Goal: Task Accomplishment & Management: Manage account settings

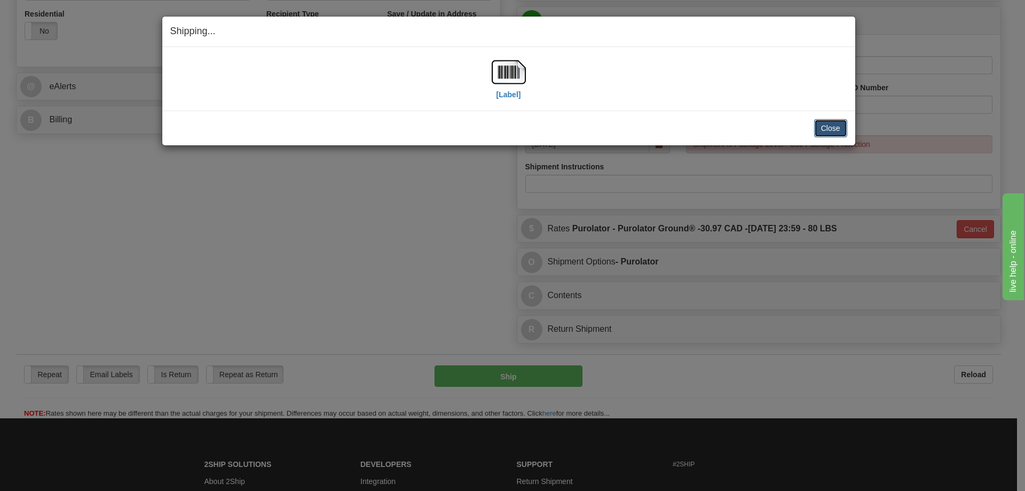
click at [838, 125] on button "Close" at bounding box center [830, 128] width 33 height 18
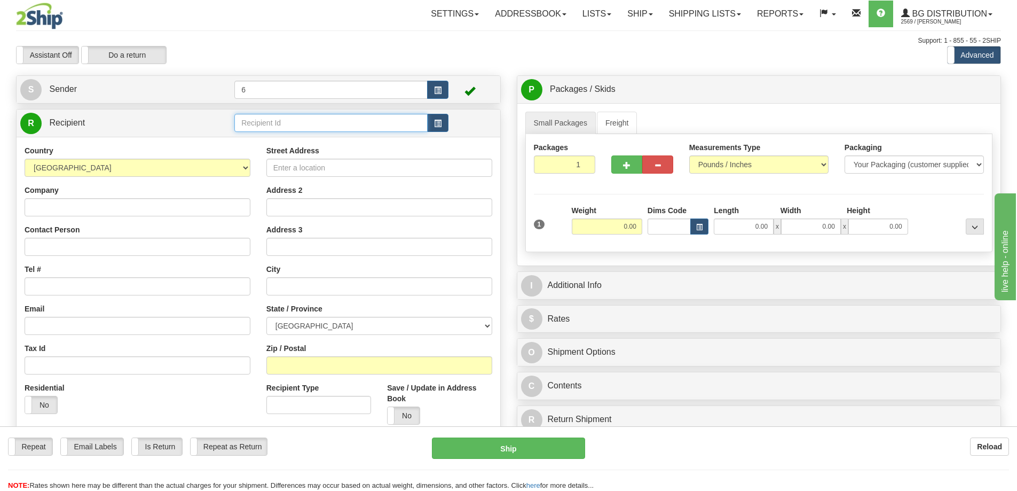
click at [250, 123] on input "text" at bounding box center [330, 123] width 193 height 18
click at [272, 143] on div "44008" at bounding box center [329, 141] width 183 height 12
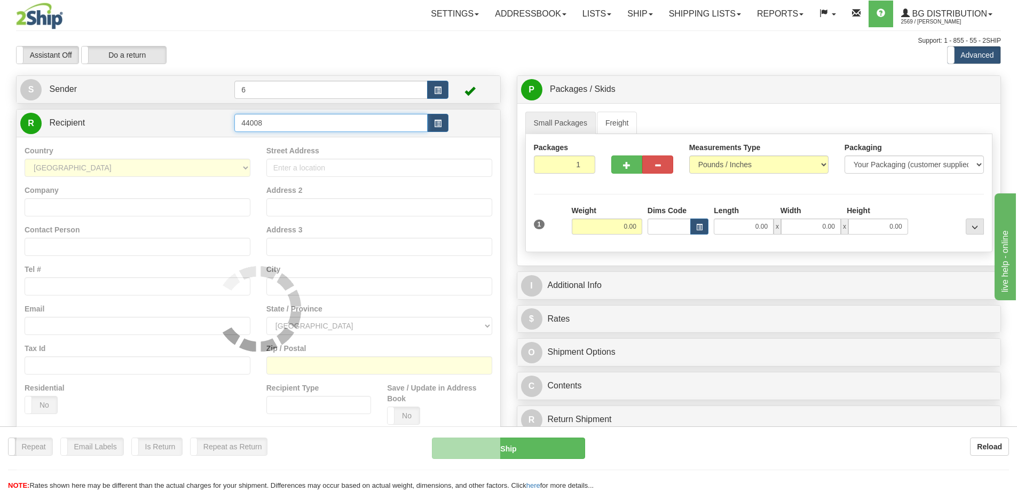
type input "44008"
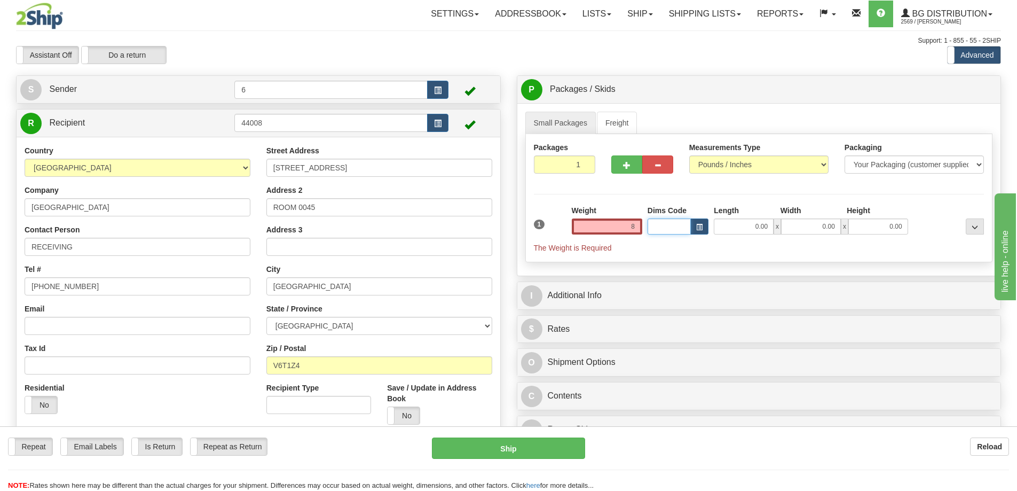
type input "8.00"
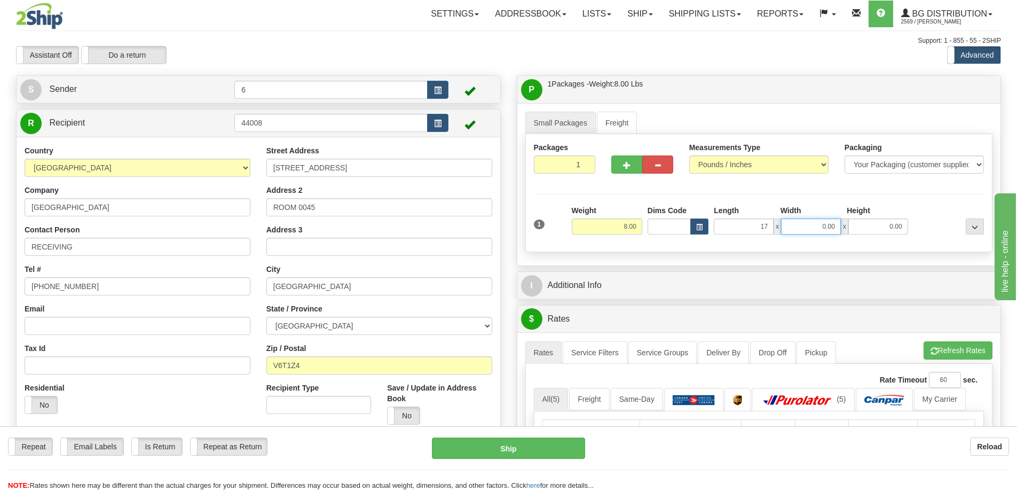
type input "17.00"
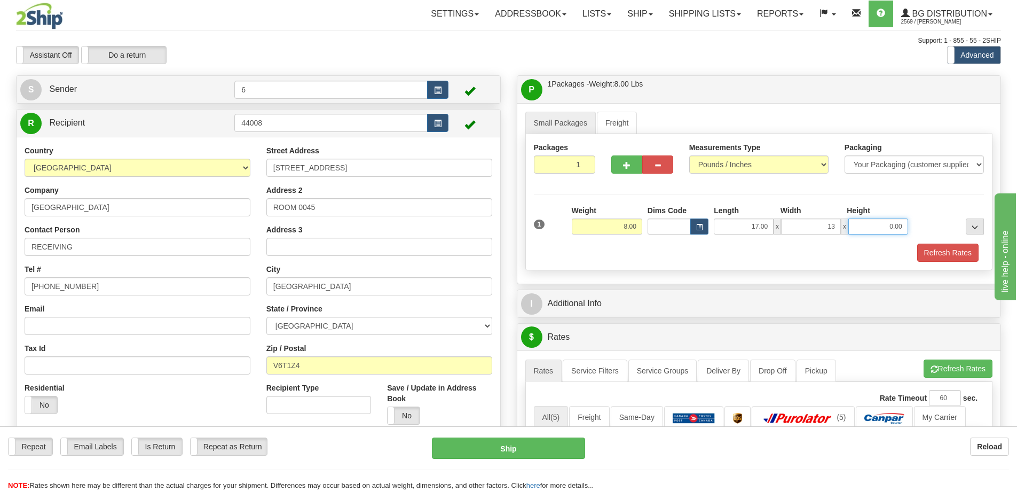
type input "13.00"
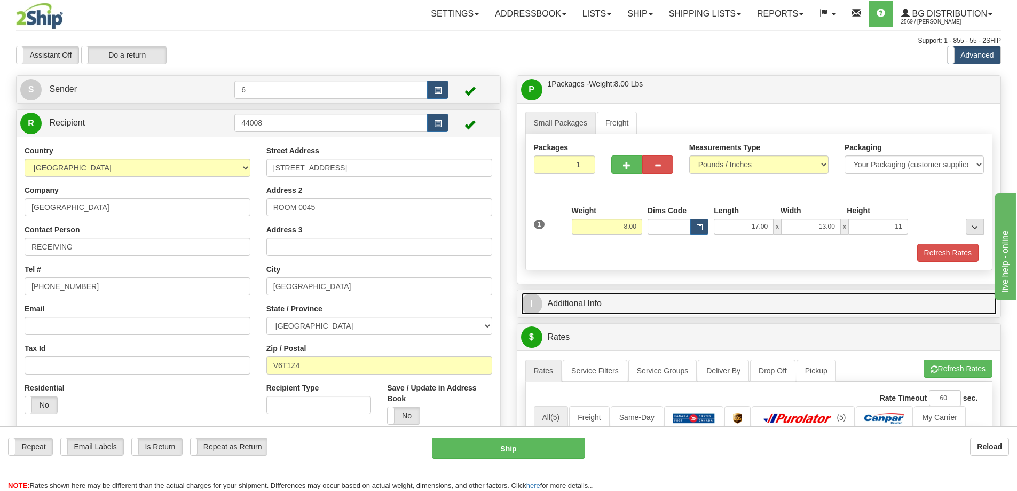
type input "11.00"
click at [604, 311] on link "I Additional Info" at bounding box center [759, 304] width 476 height 22
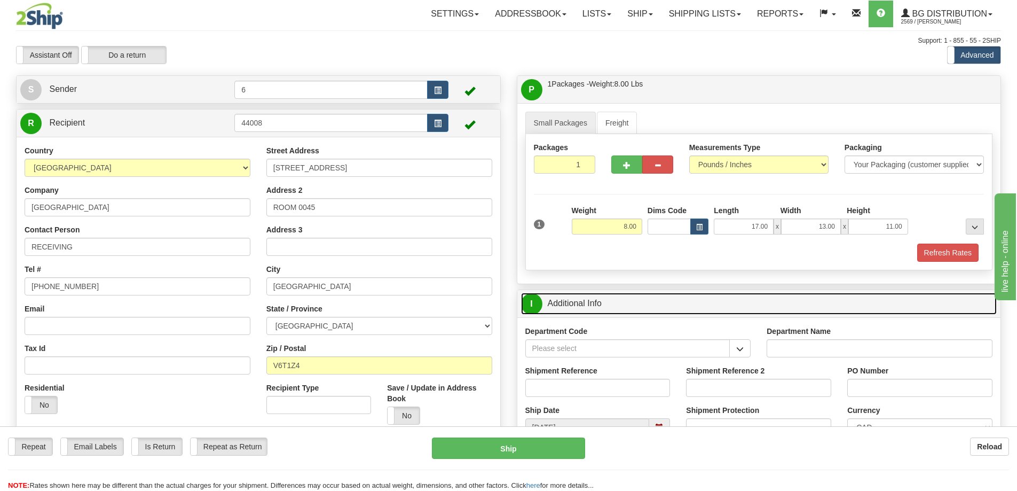
scroll to position [160, 0]
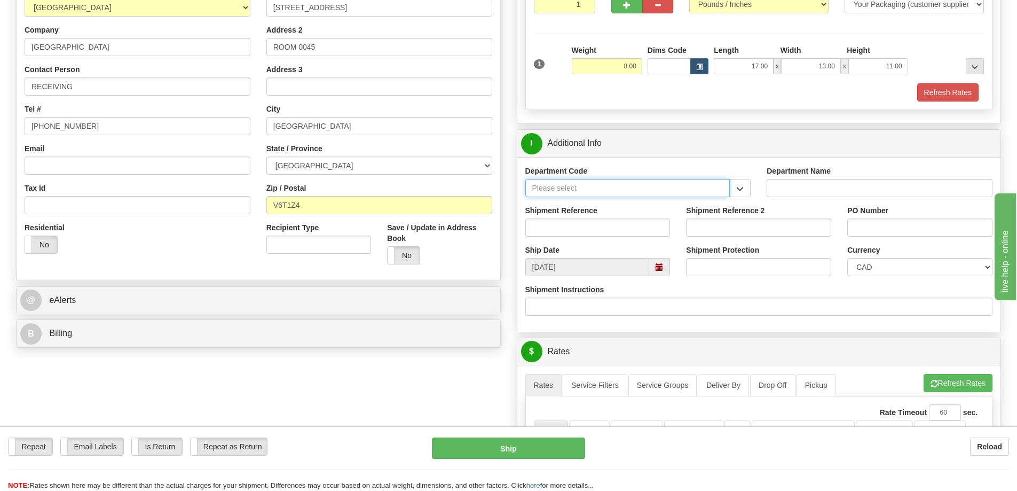
click at [614, 191] on input "Department Code" at bounding box center [627, 188] width 205 height 18
click at [740, 191] on span "button" at bounding box center [739, 188] width 7 height 7
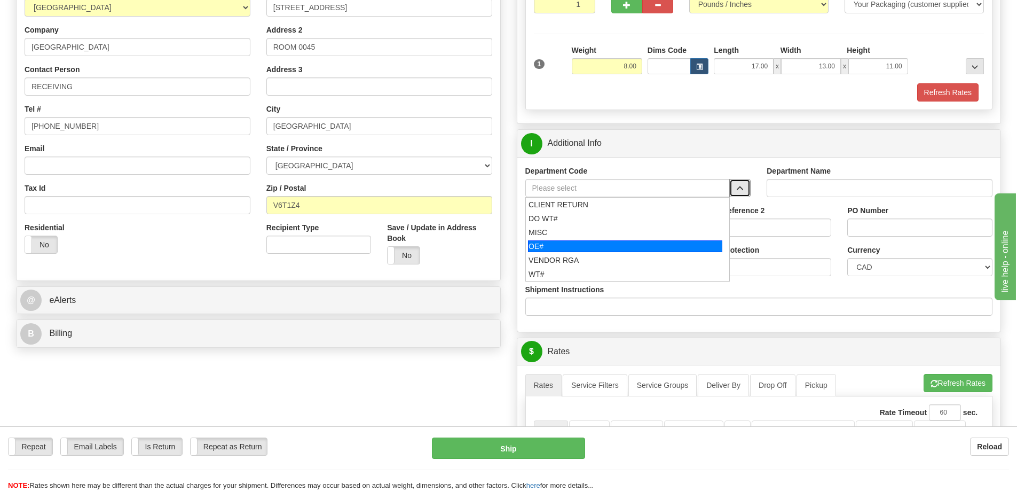
click at [622, 243] on div "OE#" at bounding box center [625, 246] width 194 height 12
type input "OE#"
type input "ORDERS"
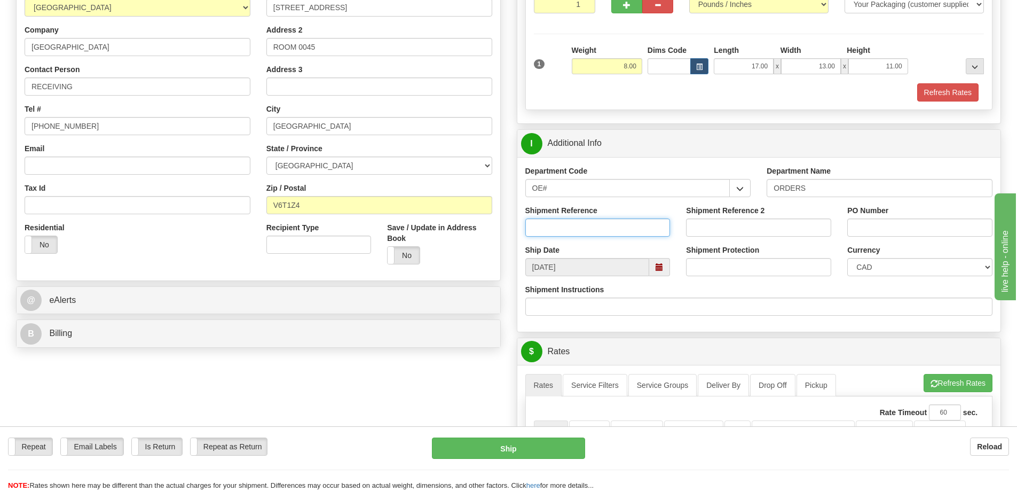
click at [611, 222] on input "Shipment Reference" at bounding box center [597, 227] width 145 height 18
click at [571, 226] on input "60033214/60032744-01" at bounding box center [597, 227] width 145 height 18
click at [569, 226] on input "60033214/60032744-01" at bounding box center [597, 227] width 145 height 18
type input "60033214-00 60032744-01"
click at [883, 222] on input "PO Number" at bounding box center [919, 227] width 145 height 18
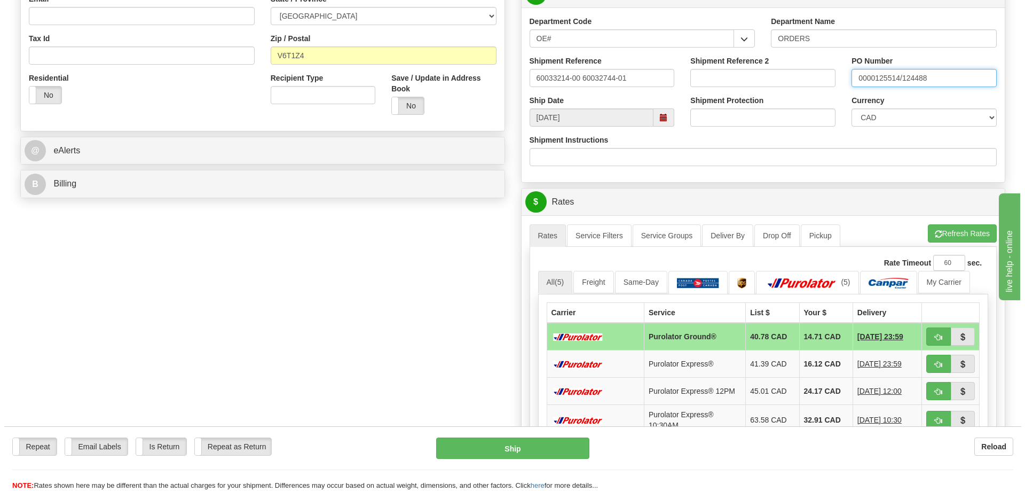
scroll to position [374, 0]
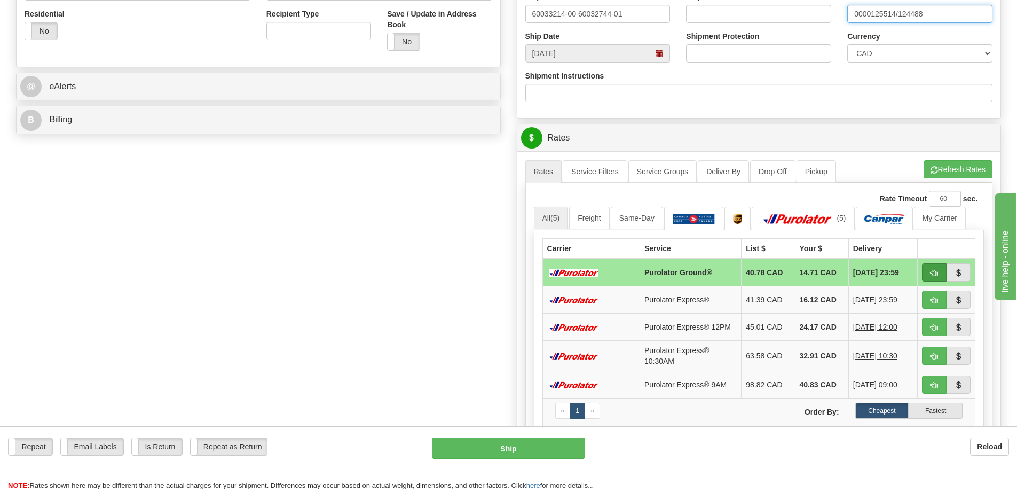
type input "0000125514/124488"
click at [938, 272] on button "button" at bounding box center [934, 272] width 25 height 18
type input "260"
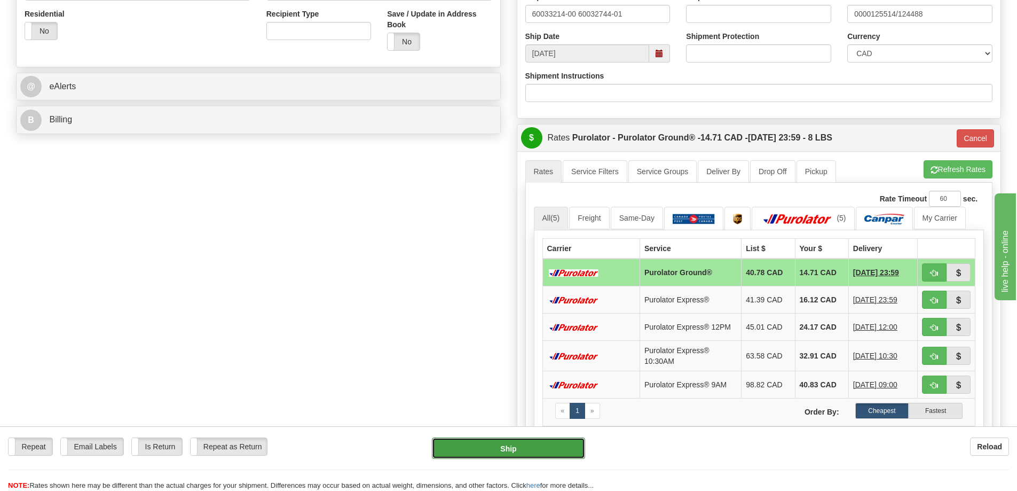
click at [511, 452] on button "Ship" at bounding box center [508, 447] width 153 height 21
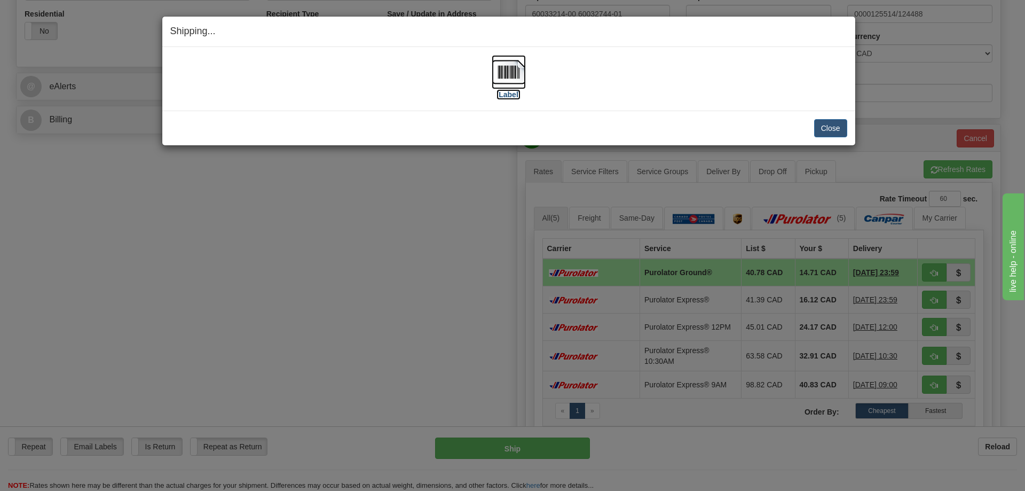
click at [512, 76] on img at bounding box center [509, 72] width 34 height 34
click at [824, 127] on button "Close" at bounding box center [830, 128] width 33 height 18
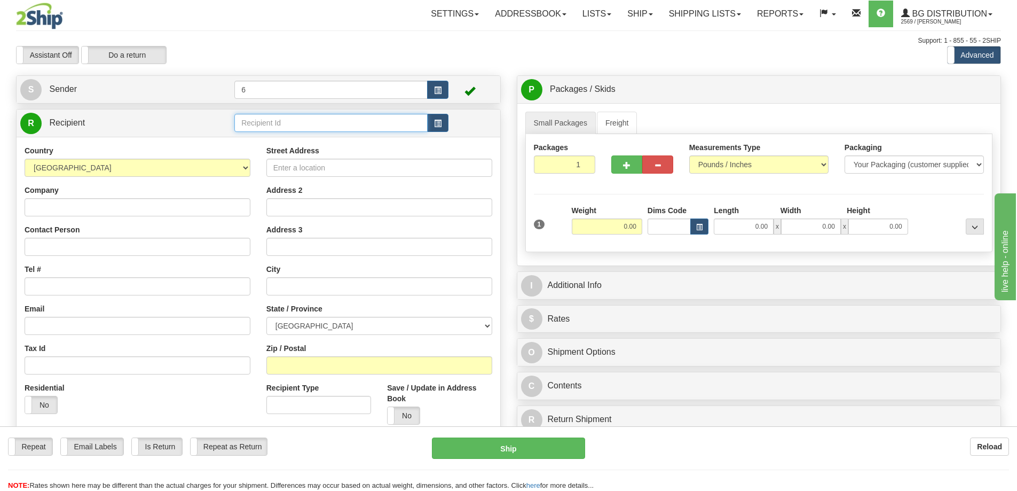
click at [289, 122] on input "text" at bounding box center [330, 123] width 193 height 18
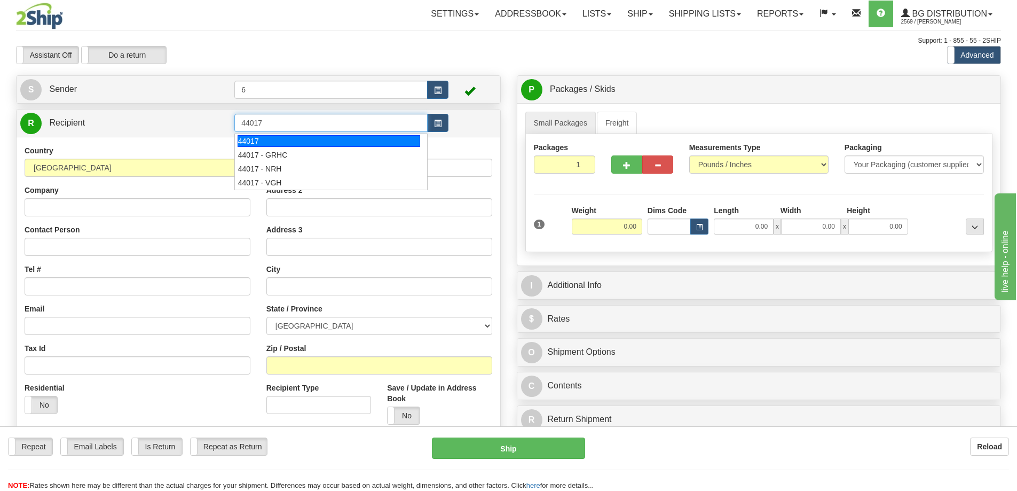
click at [294, 142] on div "44017" at bounding box center [329, 141] width 183 height 12
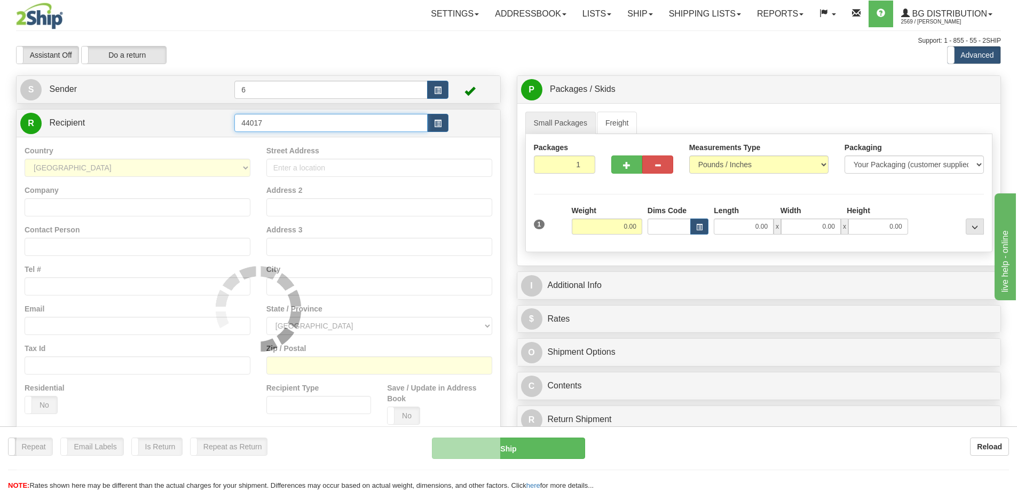
type input "44017"
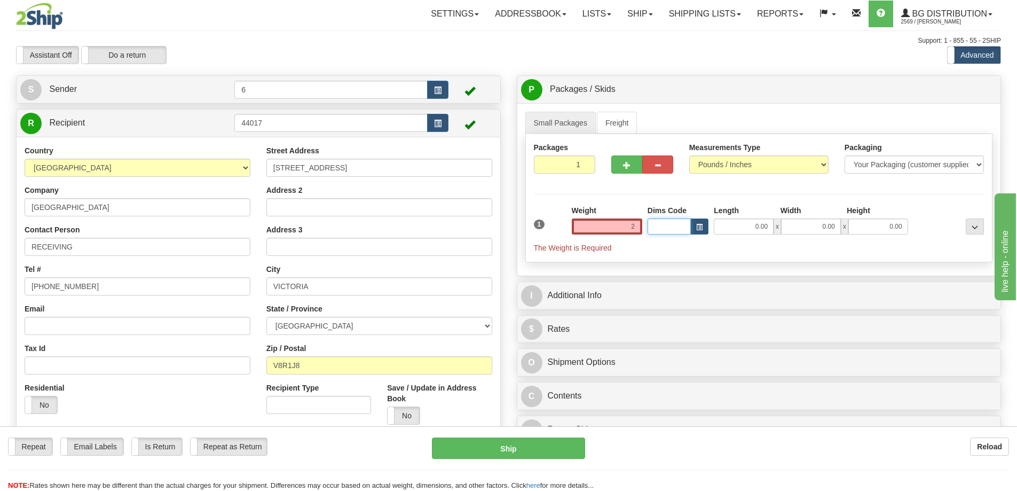
type input "2.00"
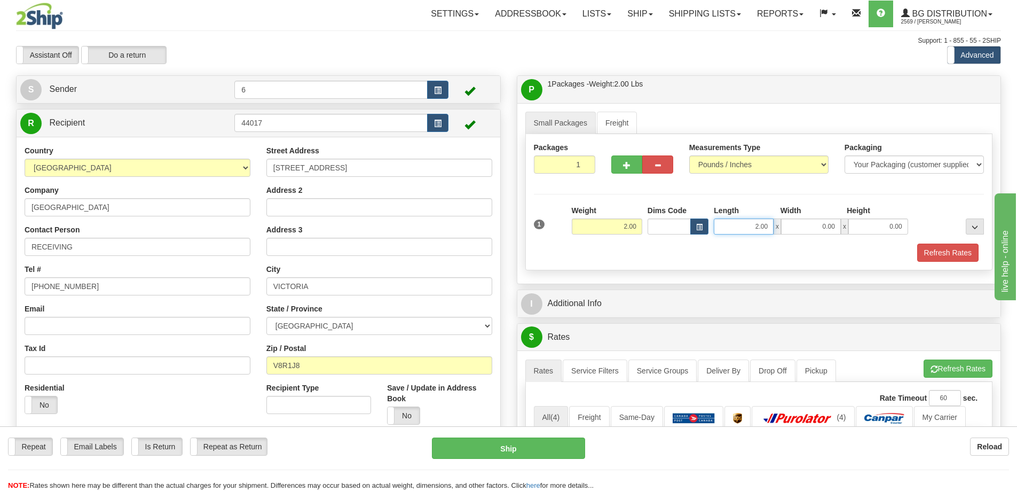
click at [759, 226] on input "2.00" at bounding box center [744, 226] width 60 height 16
type input "7.00"
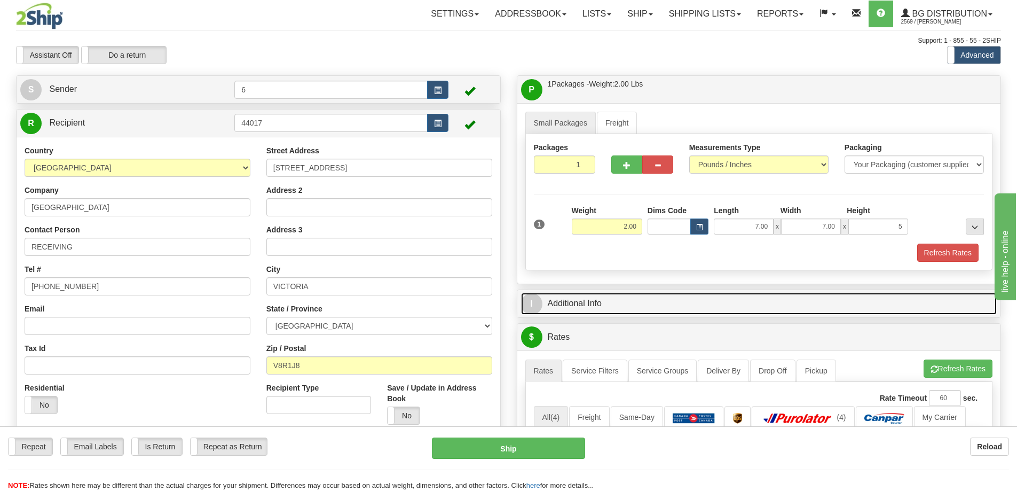
type input "5.00"
click at [553, 301] on link "I Additional Info" at bounding box center [759, 304] width 476 height 22
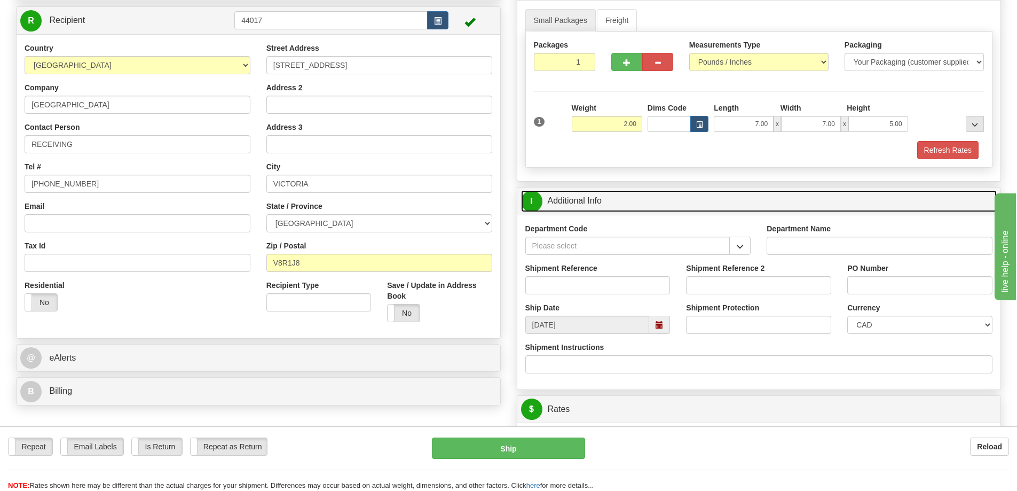
scroll to position [107, 0]
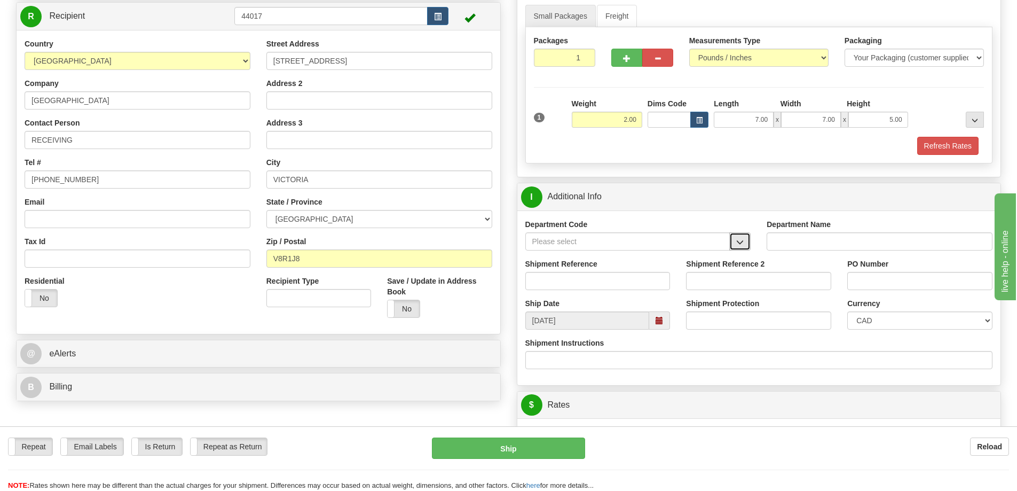
click at [743, 236] on button "button" at bounding box center [739, 241] width 21 height 18
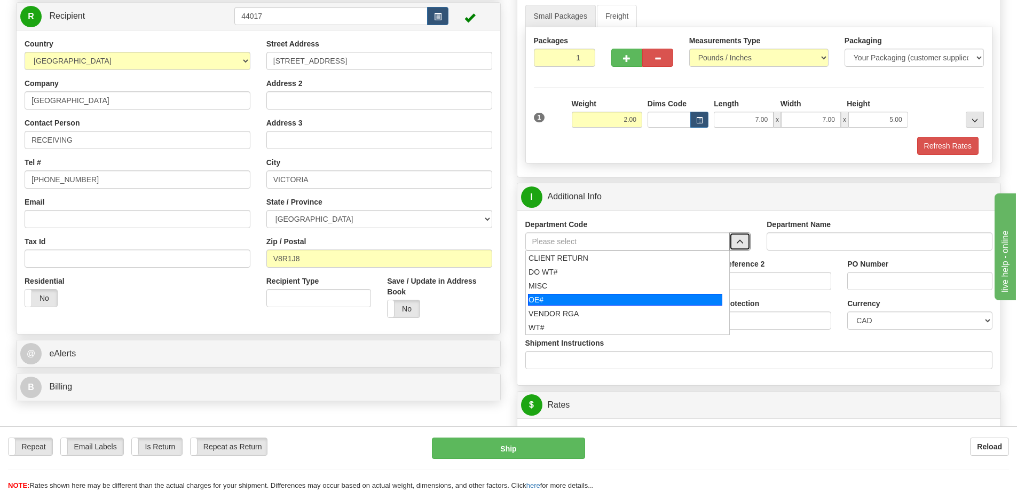
click at [572, 301] on div "OE#" at bounding box center [625, 300] width 194 height 12
type input "OE#"
type input "ORDERS"
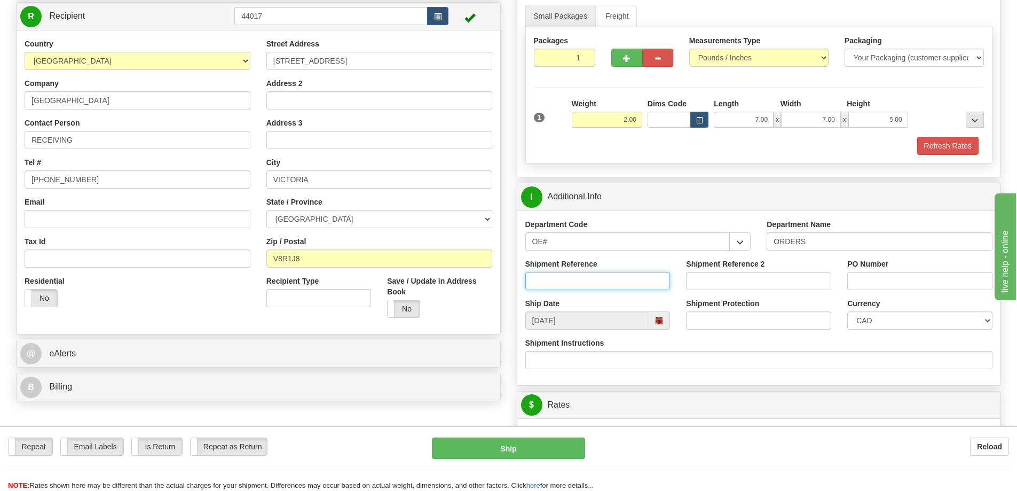
click at [633, 278] on input "Shipment Reference" at bounding box center [597, 281] width 145 height 18
type input "60027666-04"
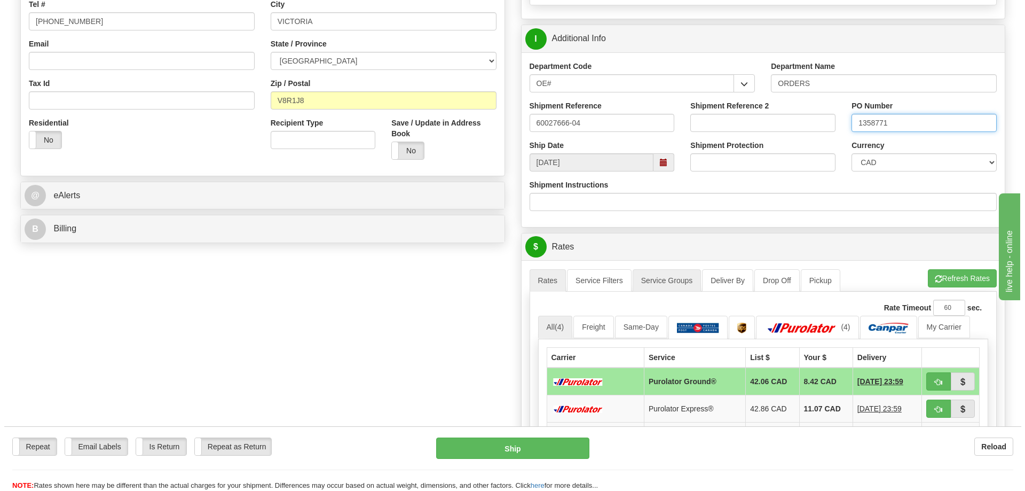
scroll to position [320, 0]
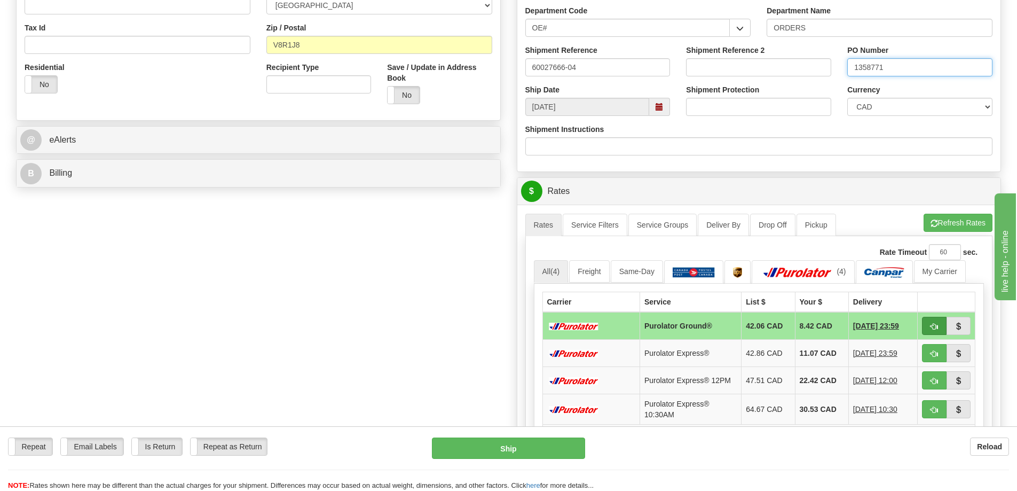
type input "1358771"
click at [934, 326] on span "button" at bounding box center [934, 326] width 7 height 7
type input "260"
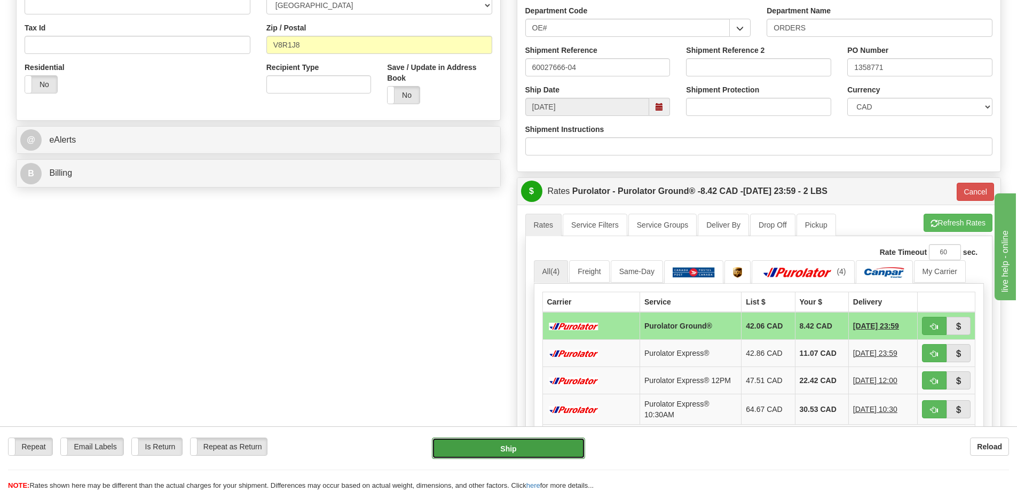
click at [512, 451] on button "Ship" at bounding box center [508, 447] width 153 height 21
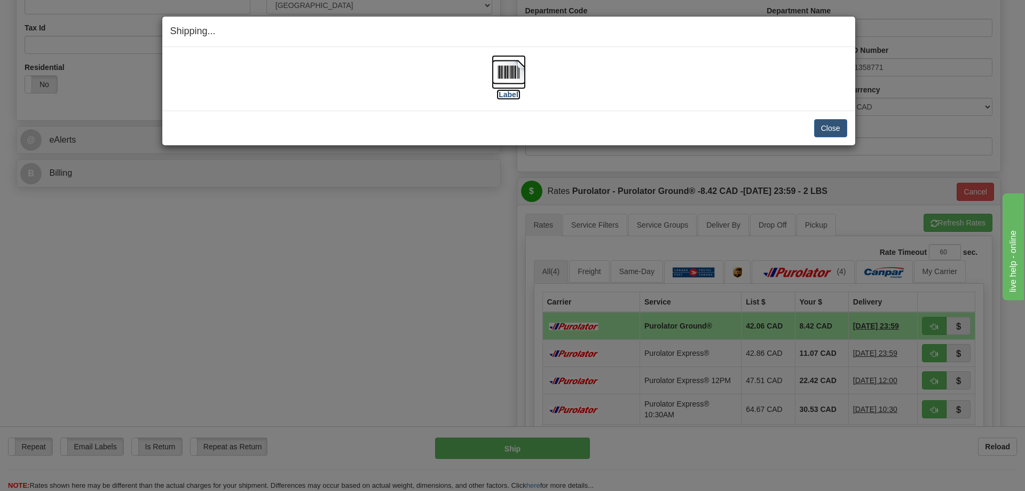
click at [515, 70] on img at bounding box center [509, 72] width 34 height 34
drag, startPoint x: 832, startPoint y: 129, endPoint x: 808, endPoint y: 139, distance: 25.9
click at [832, 129] on button "Close" at bounding box center [830, 128] width 33 height 18
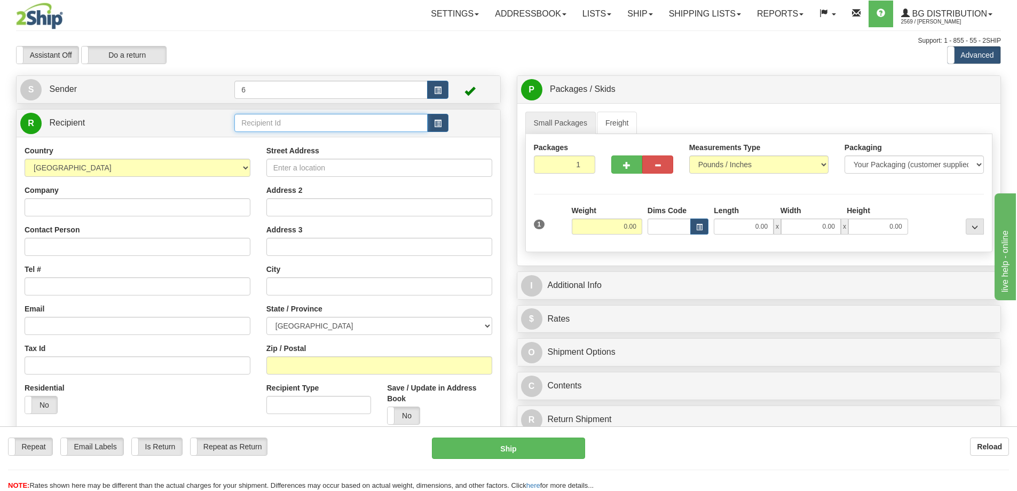
click at [277, 127] on input "text" at bounding box center [330, 123] width 193 height 18
click at [281, 142] on div "42010" at bounding box center [329, 141] width 183 height 12
type input "42010"
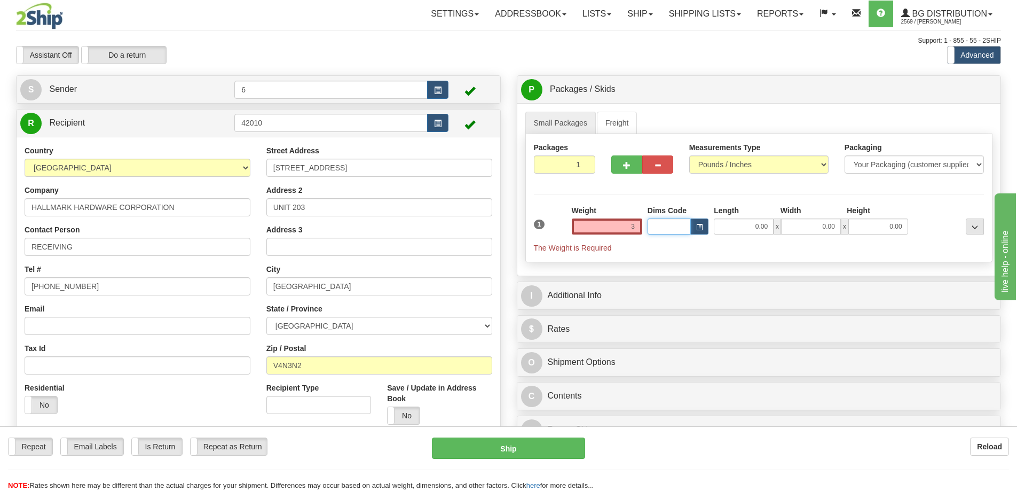
type input "3.00"
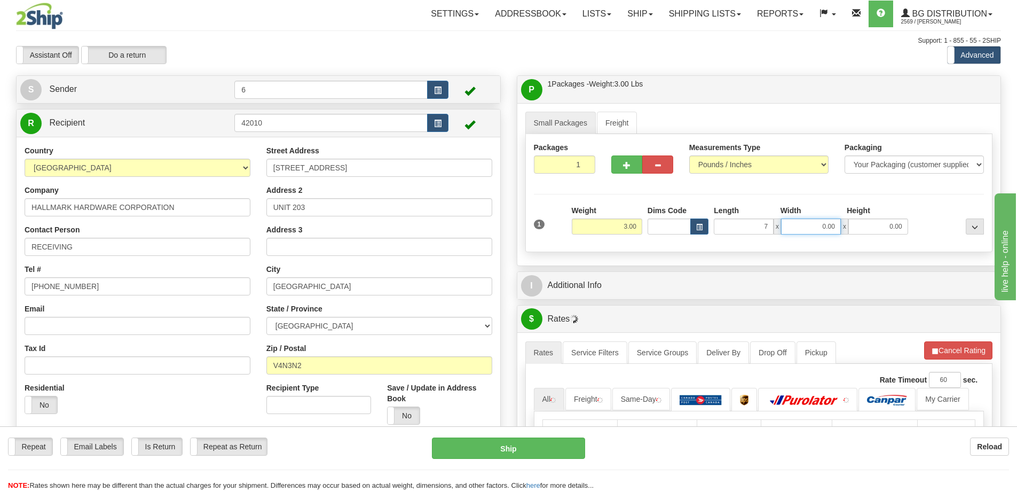
type input "7.00"
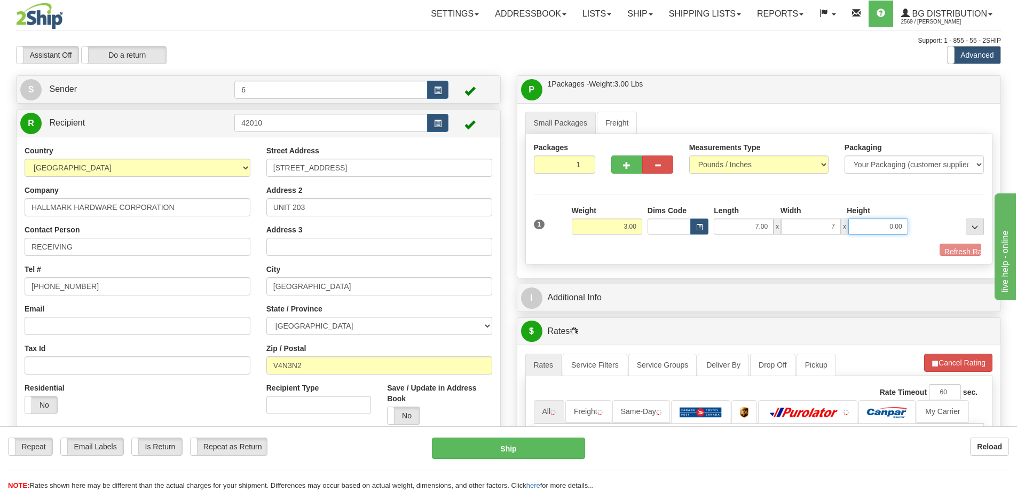
type input "7.00"
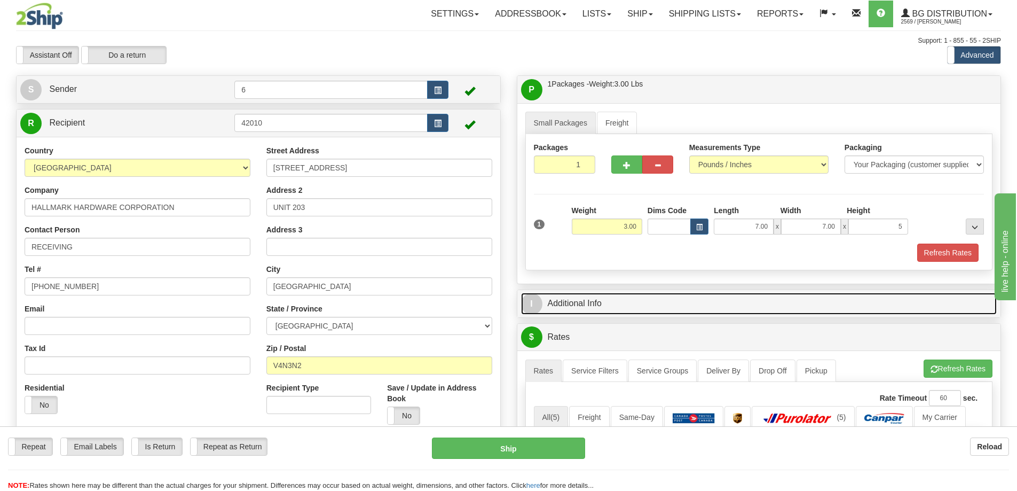
type input "5.00"
click at [603, 305] on link "I Additional Info" at bounding box center [759, 304] width 476 height 22
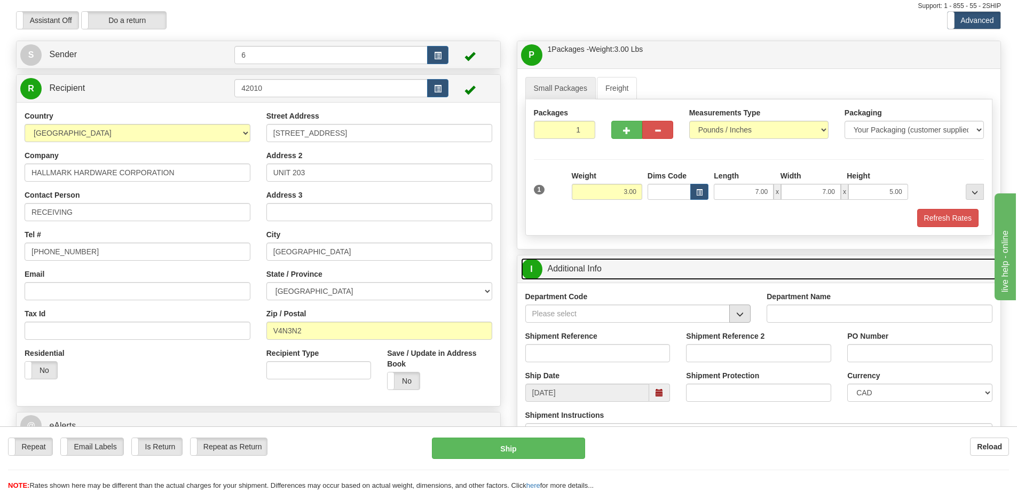
scroll to position [53, 0]
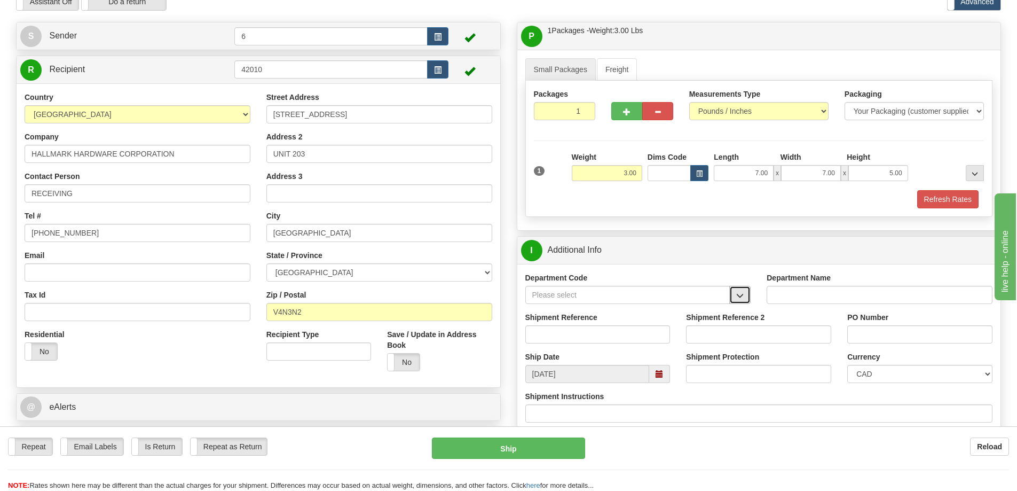
click at [742, 302] on button "button" at bounding box center [739, 295] width 21 height 18
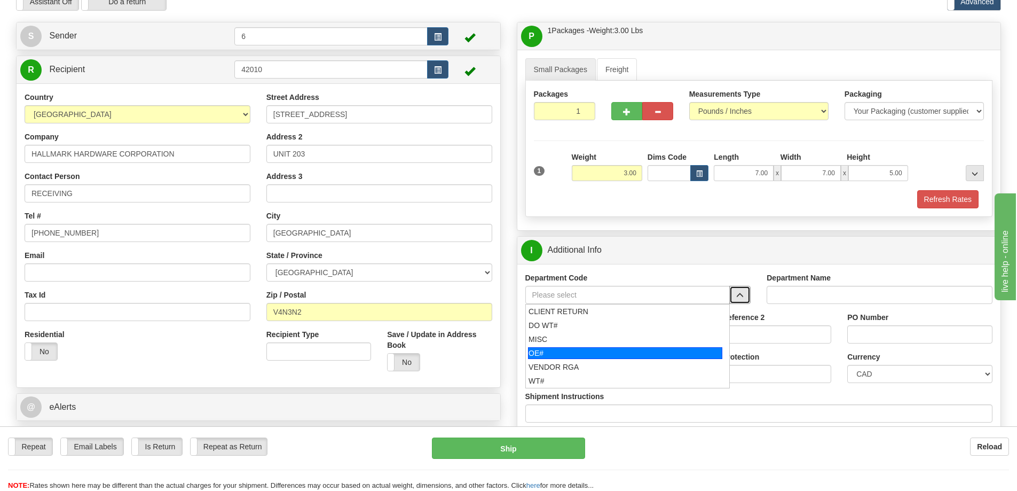
click at [625, 356] on div "OE#" at bounding box center [625, 353] width 194 height 12
type input "OE#"
type input "ORDERS"
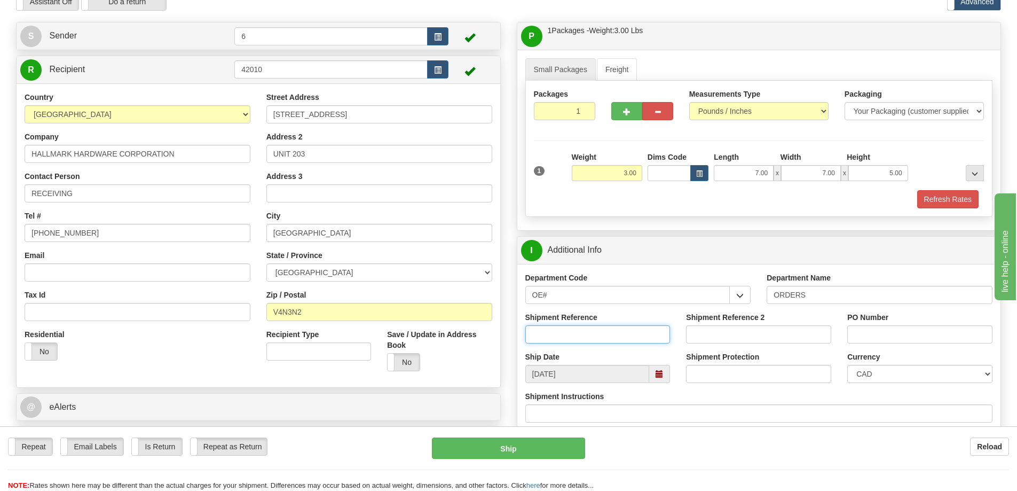
click at [647, 341] on input "Shipment Reference" at bounding box center [597, 334] width 145 height 18
type input "60033180"
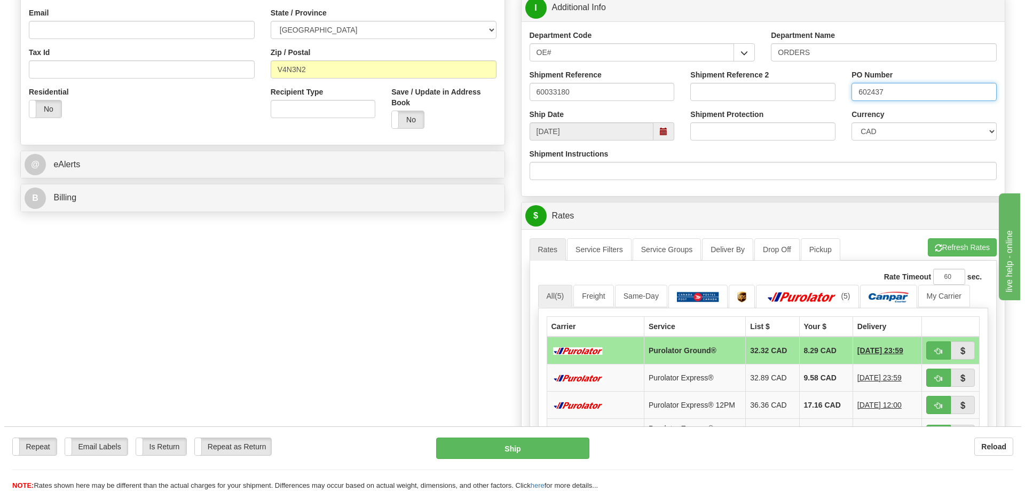
scroll to position [320, 0]
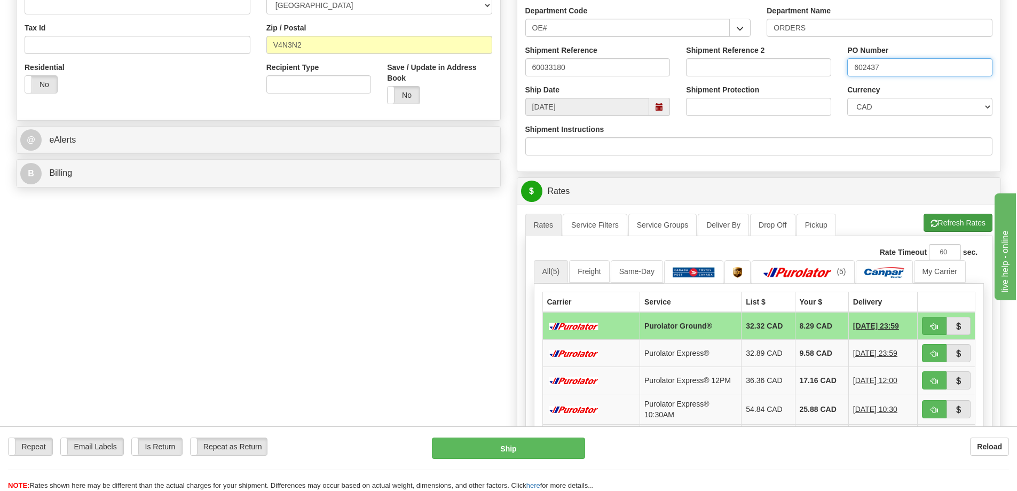
type input "602437"
click at [945, 218] on button "Refresh Rates" at bounding box center [958, 223] width 69 height 18
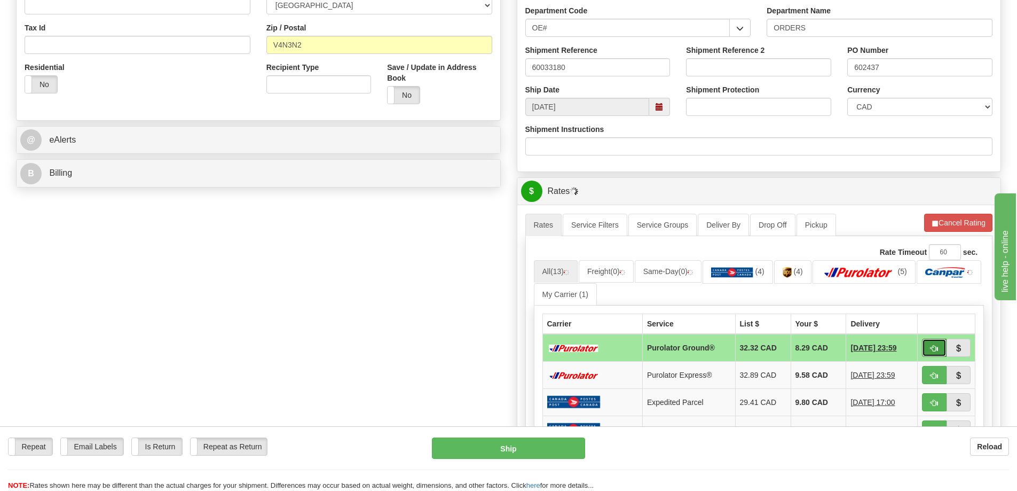
click at [935, 349] on span "button" at bounding box center [934, 348] width 7 height 7
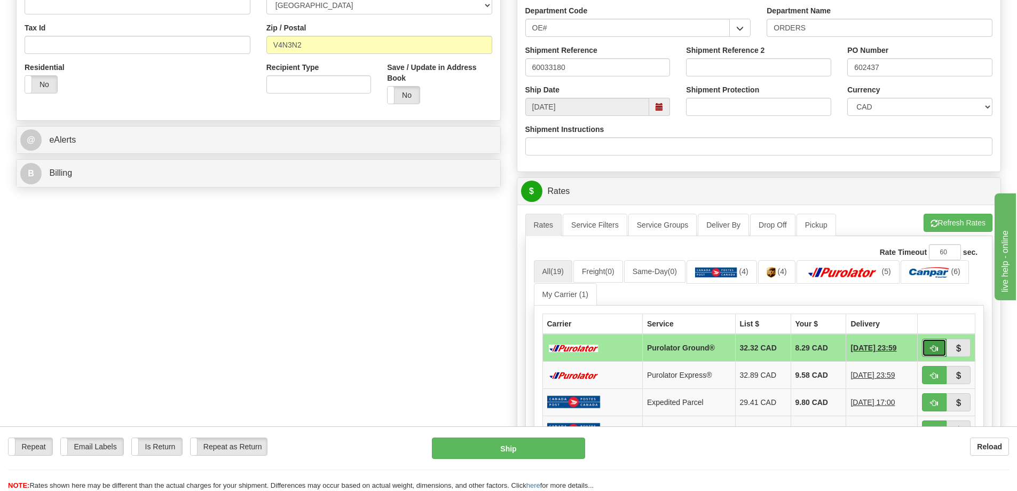
click at [932, 345] on button "button" at bounding box center [934, 348] width 25 height 18
type input "260"
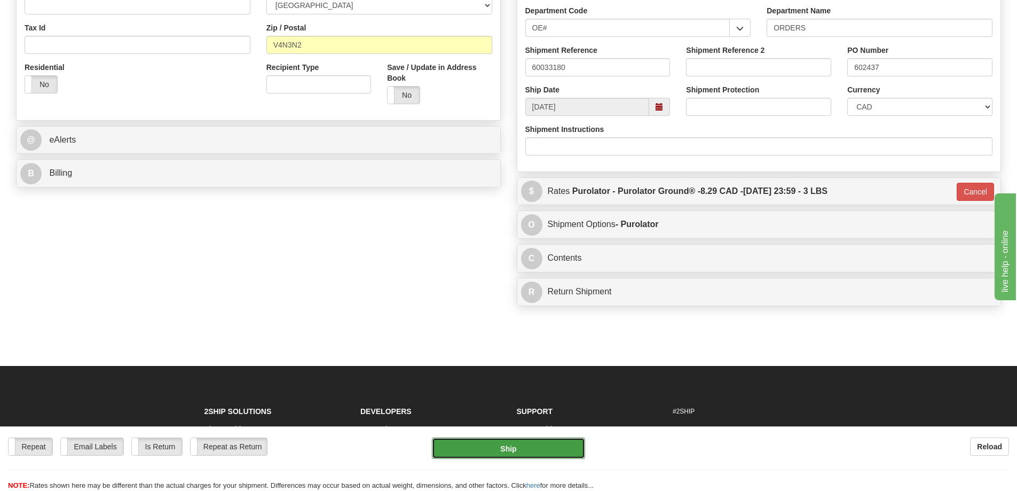
click at [464, 441] on button "Ship" at bounding box center [508, 447] width 153 height 21
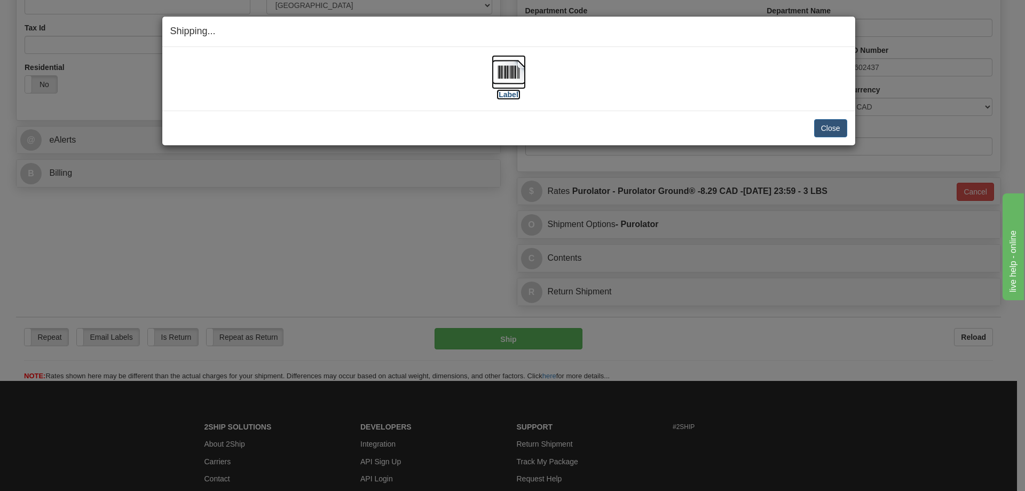
click at [517, 71] on img at bounding box center [509, 72] width 34 height 34
click at [827, 129] on button "Close" at bounding box center [830, 128] width 33 height 18
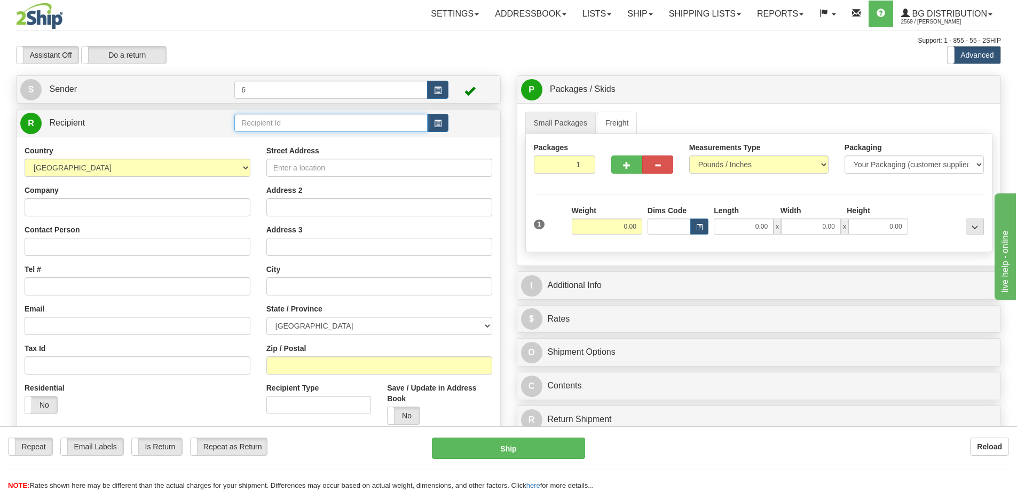
click at [317, 121] on input "text" at bounding box center [330, 123] width 193 height 18
click at [312, 145] on div "41045" at bounding box center [329, 141] width 183 height 12
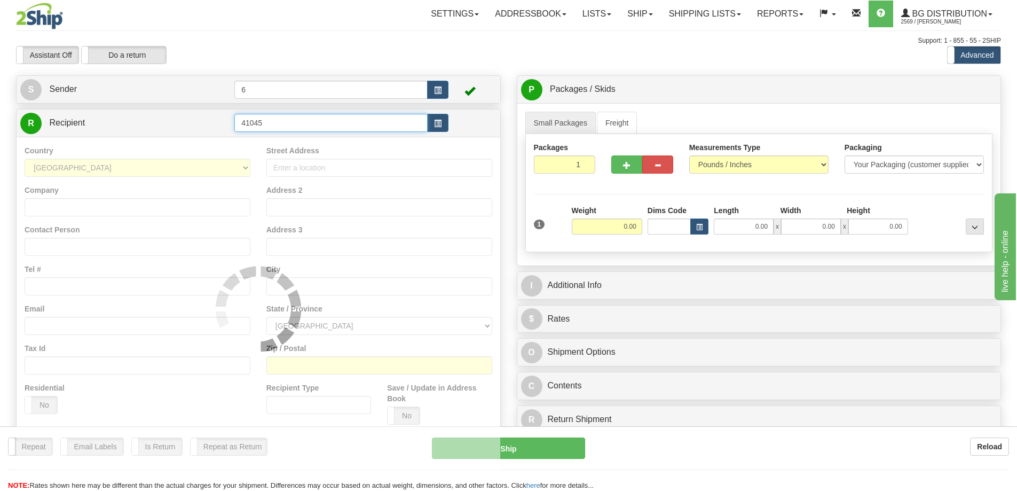
type input "41045"
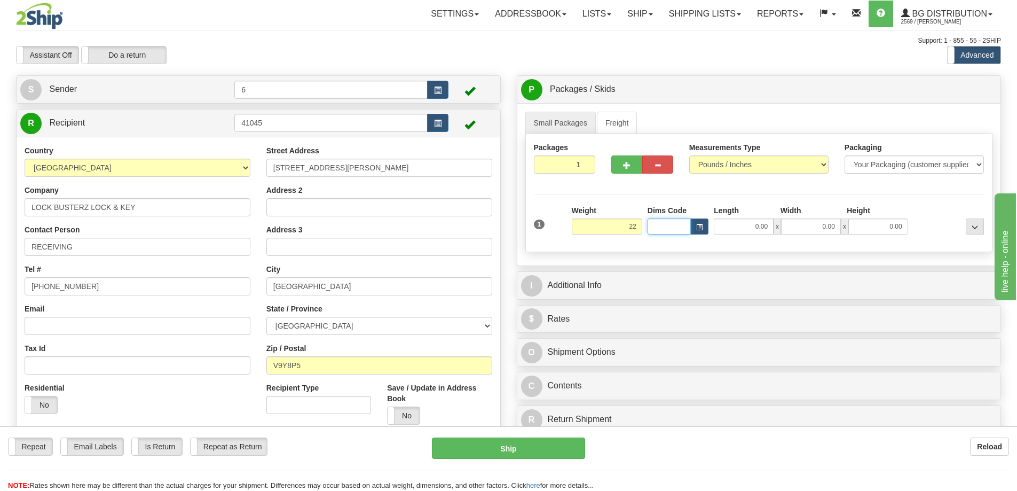
type input "22.00"
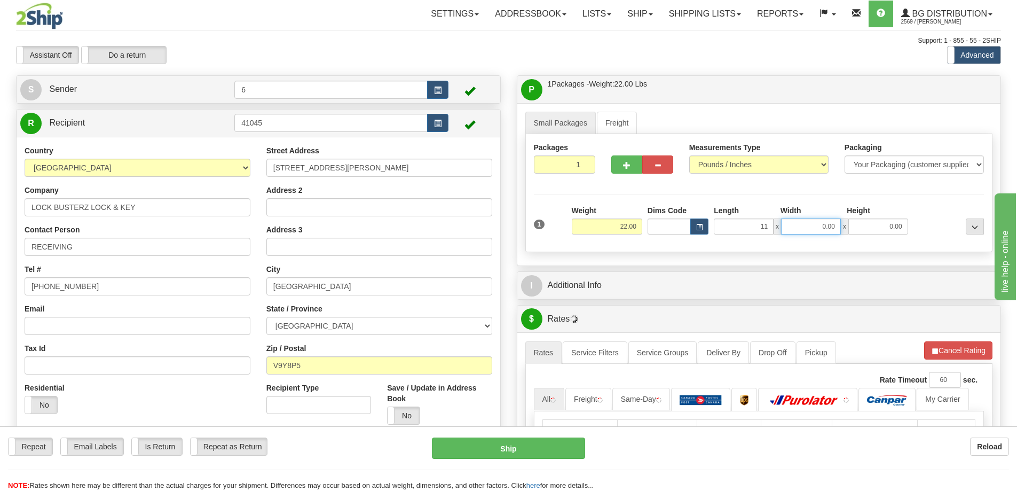
type input "11.00"
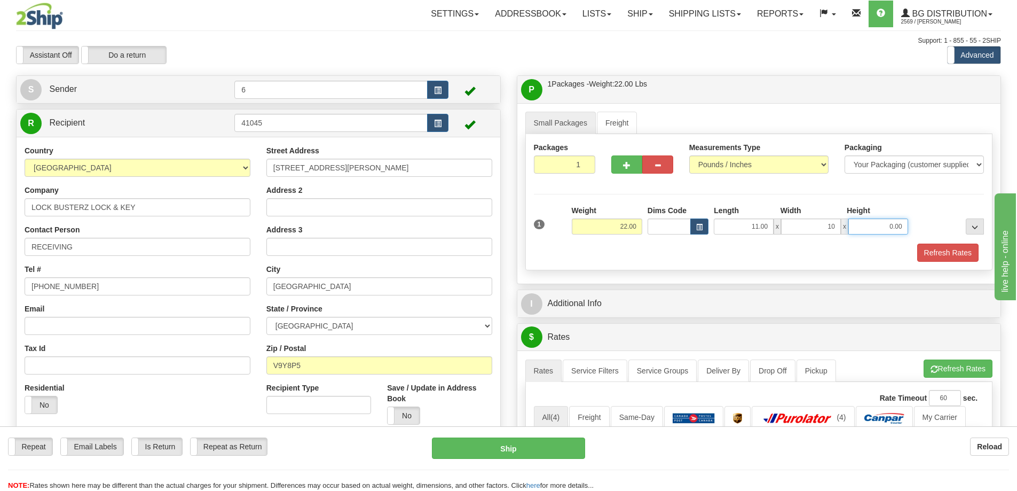
type input "10.00"
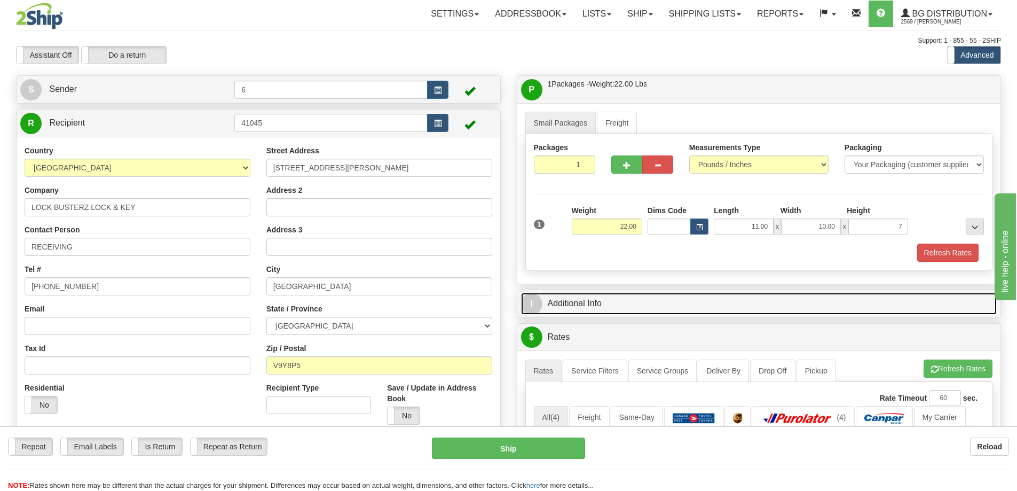
type input "7.00"
click at [570, 302] on link "I Additional Info" at bounding box center [759, 304] width 476 height 22
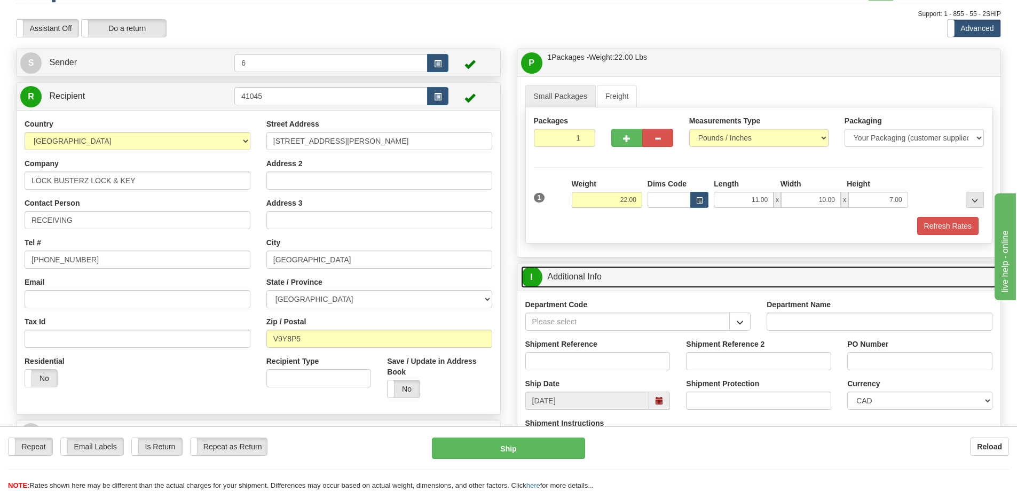
scroll to position [53, 0]
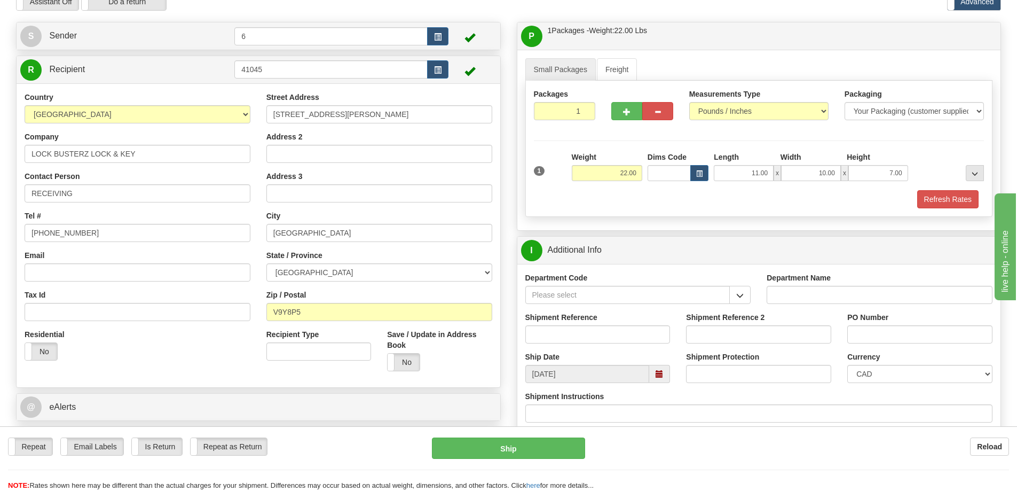
click at [747, 308] on div "Department Code" at bounding box center [638, 292] width 242 height 40
click at [745, 296] on button "button" at bounding box center [739, 295] width 21 height 18
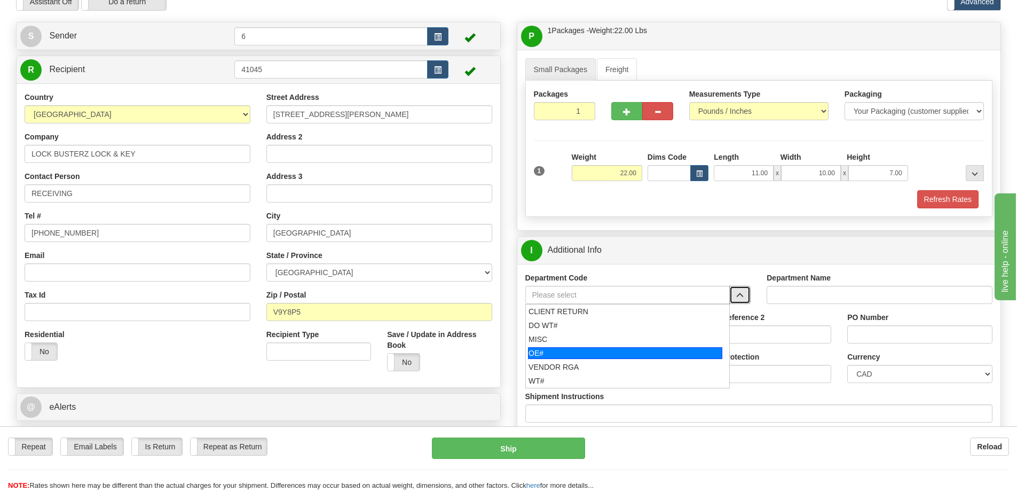
click at [558, 350] on div "OE#" at bounding box center [625, 353] width 194 height 12
type input "OE#"
type input "ORDERS"
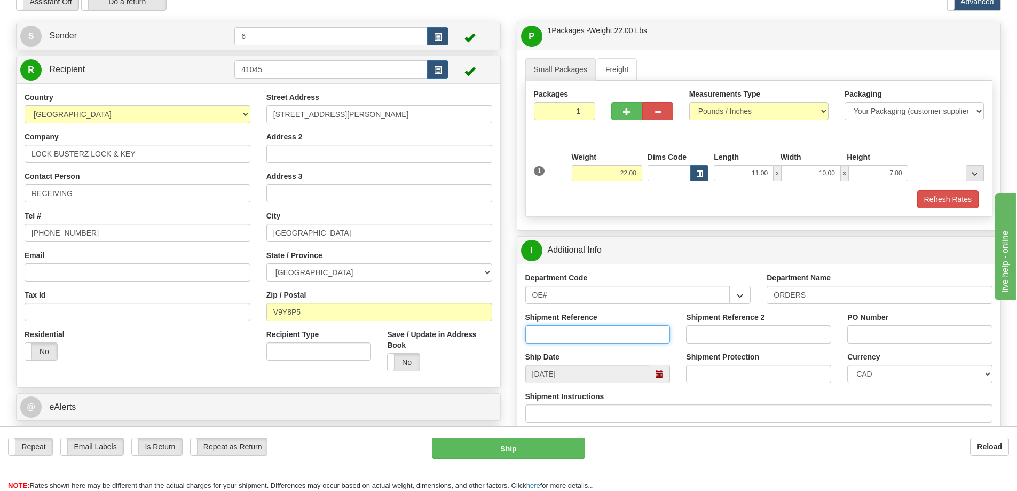
click at [609, 335] on input "Shipment Reference" at bounding box center [597, 334] width 145 height 18
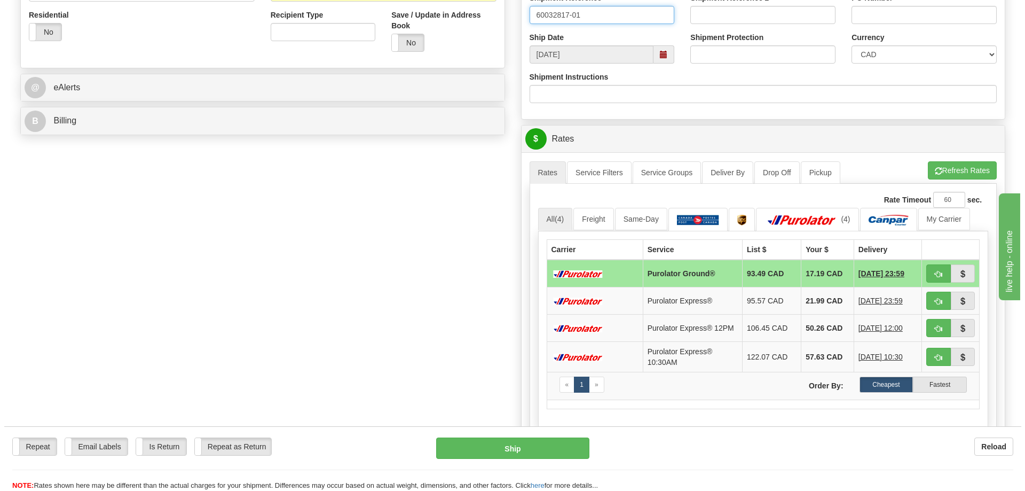
scroll to position [374, 0]
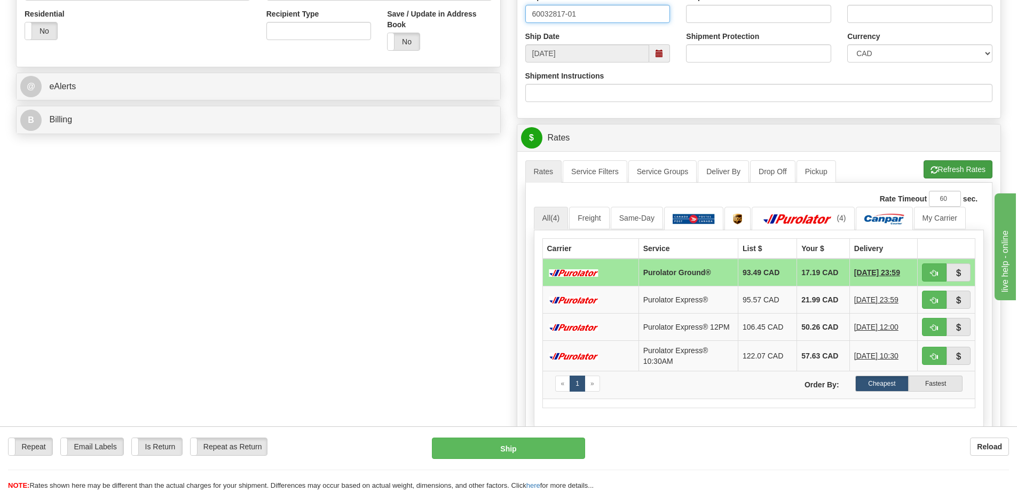
type input "60032817-01"
click at [949, 170] on button "Refresh Rates" at bounding box center [958, 169] width 69 height 18
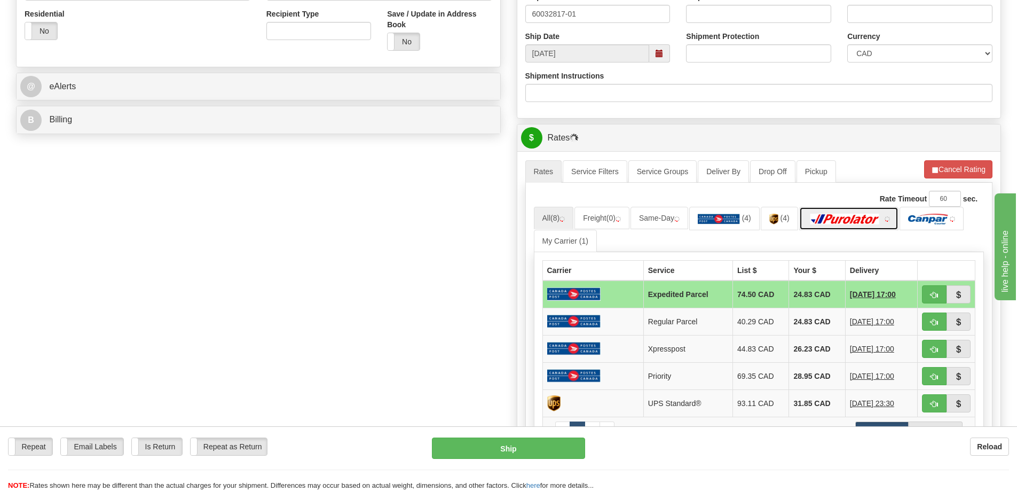
click at [852, 218] on img at bounding box center [845, 219] width 75 height 11
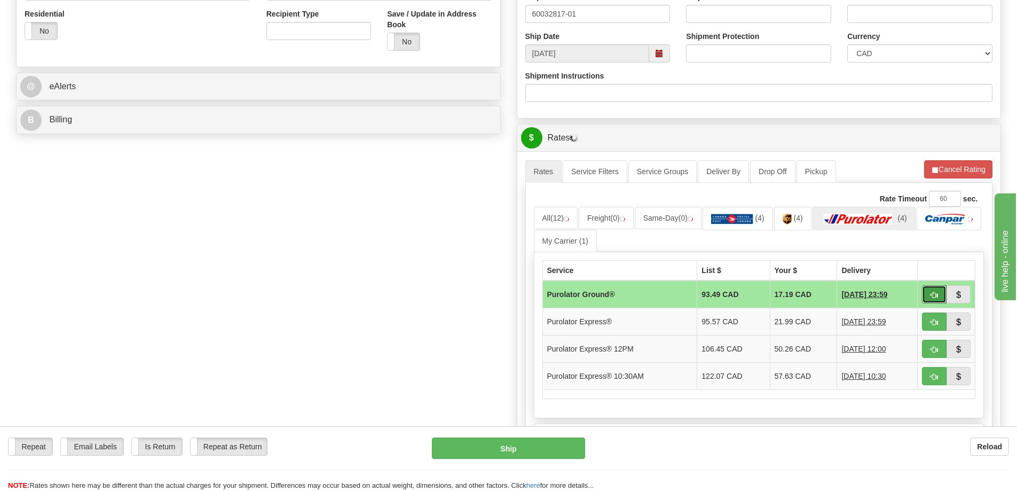
click at [931, 297] on span "button" at bounding box center [934, 295] width 7 height 7
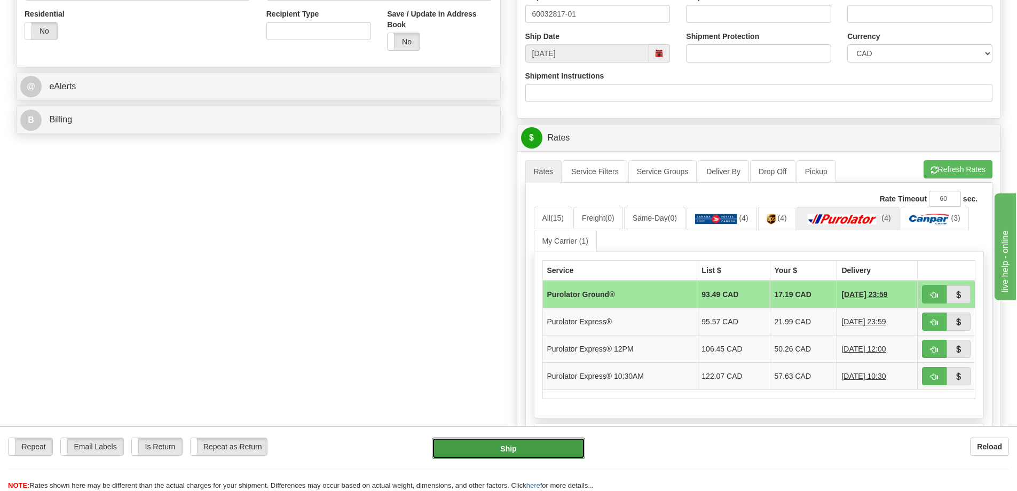
click at [533, 445] on button "Ship" at bounding box center [508, 447] width 153 height 21
type input "260"
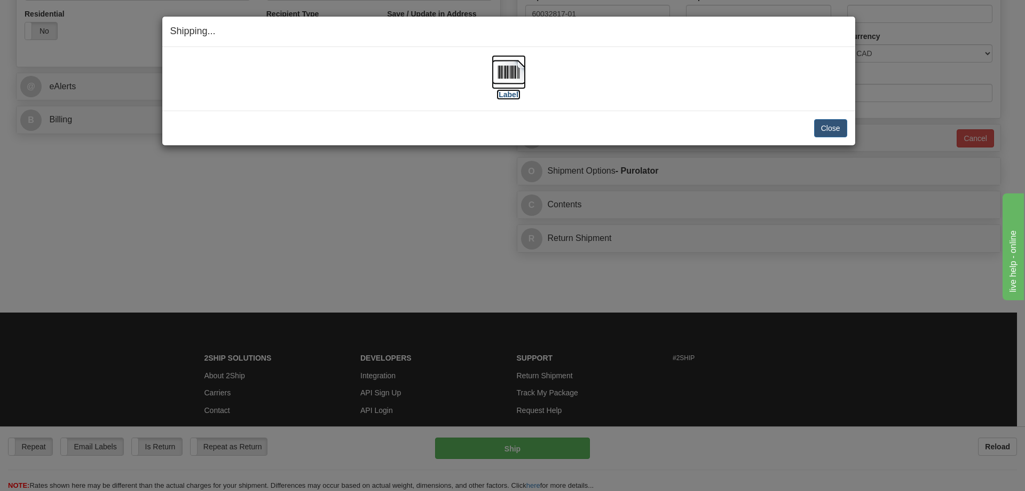
click at [509, 68] on img at bounding box center [509, 72] width 34 height 34
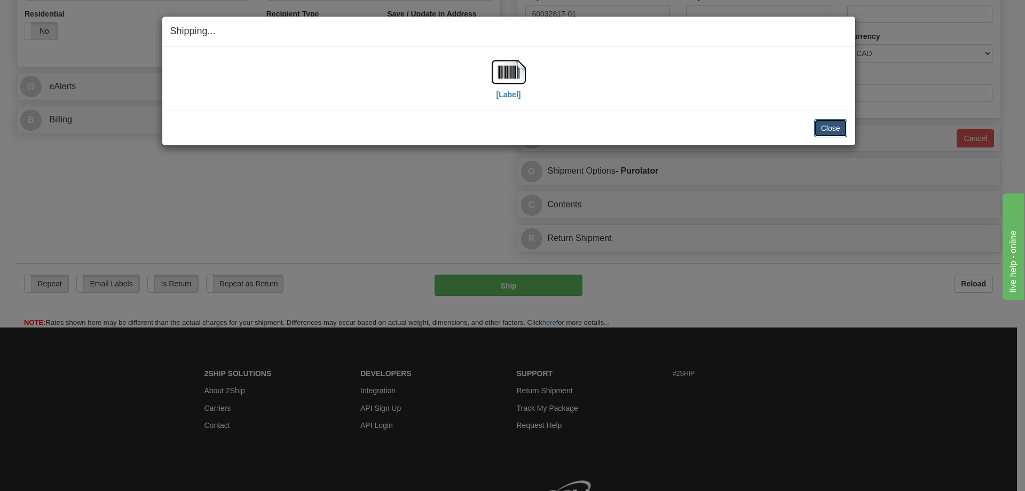
click at [827, 127] on button "Close" at bounding box center [830, 128] width 33 height 18
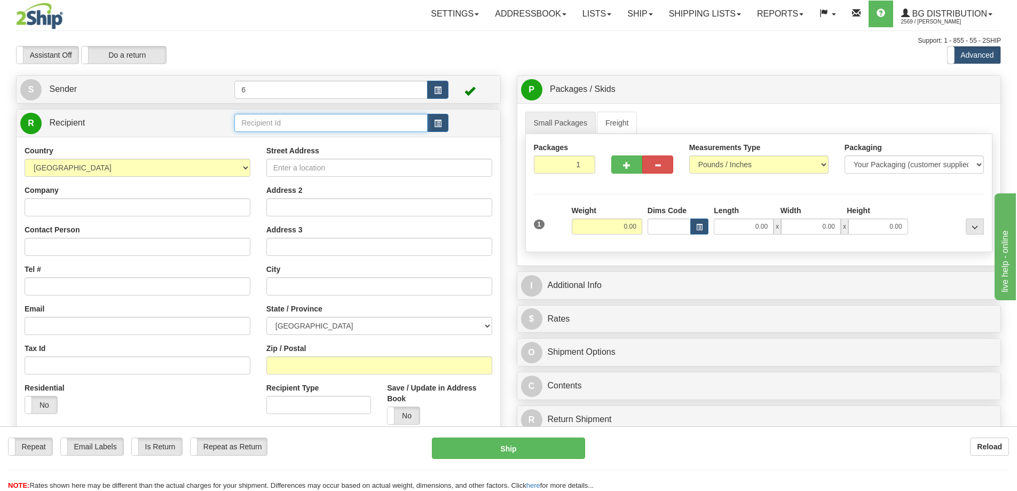
click at [284, 123] on input "text" at bounding box center [330, 123] width 193 height 18
type input "3"
click button "Delete" at bounding box center [0, 0] width 0 height 0
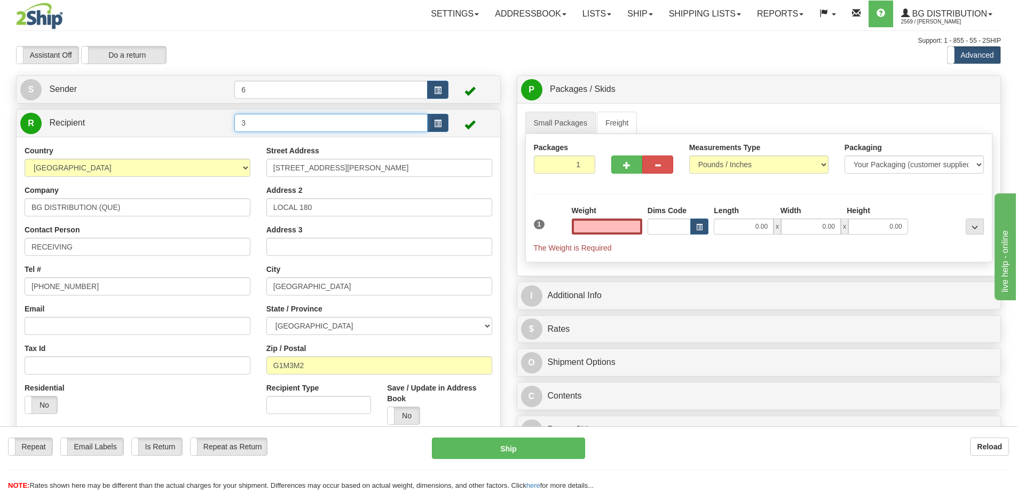
type input "0.00"
click at [284, 123] on input "3" at bounding box center [330, 123] width 193 height 18
type input "7"
click button "Delete" at bounding box center [0, 0] width 0 height 0
type input "0.00"
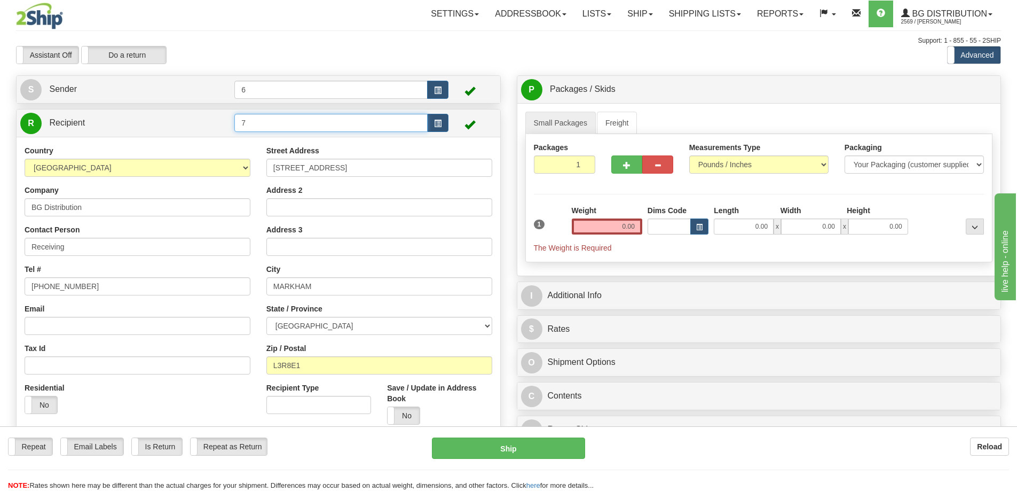
click at [284, 123] on input "7" at bounding box center [330, 123] width 193 height 18
type input "8"
click button "Delete" at bounding box center [0, 0] width 0 height 0
click at [284, 123] on input "8" at bounding box center [330, 123] width 193 height 18
type input "1"
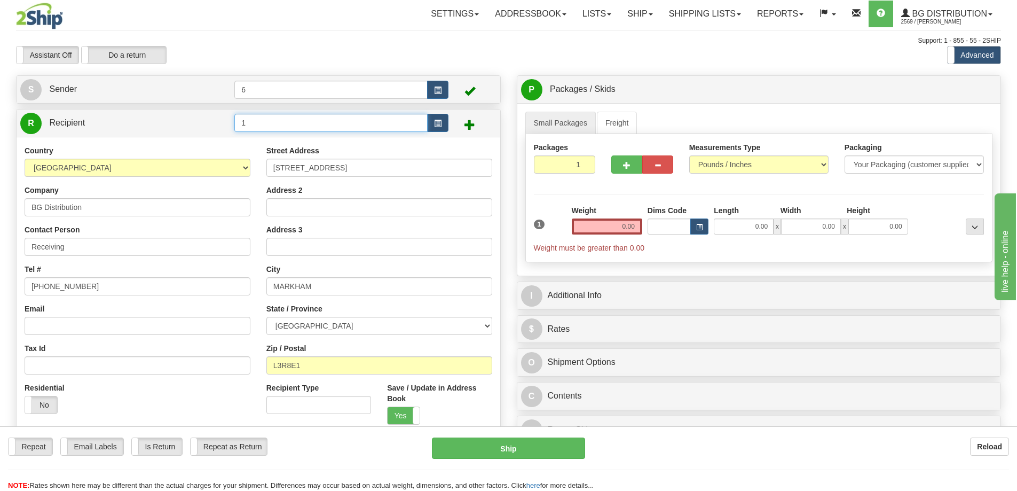
click button "Delete" at bounding box center [0, 0] width 0 height 0
type input "0.00"
click at [284, 123] on input "1" at bounding box center [330, 123] width 193 height 18
type input "2"
click button "Delete" at bounding box center [0, 0] width 0 height 0
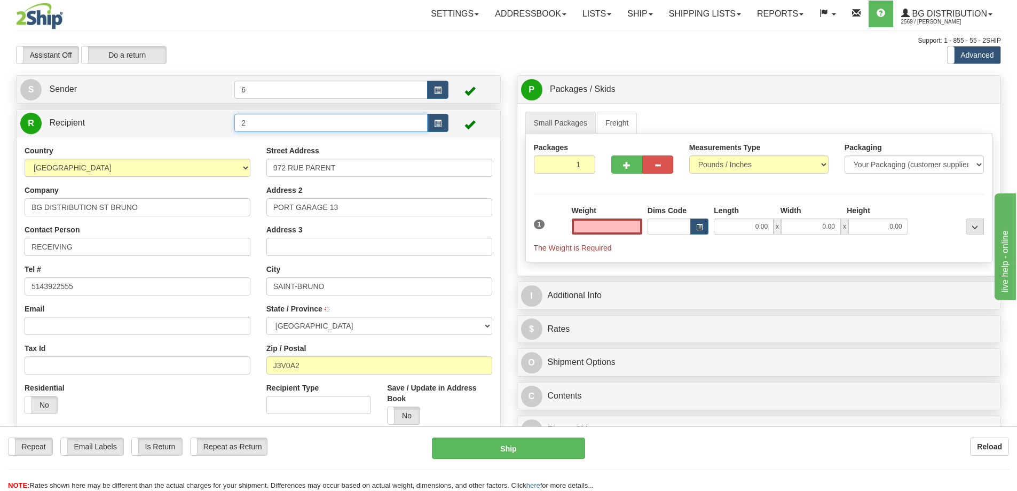
type input "0.00"
click at [278, 124] on input "2" at bounding box center [330, 123] width 193 height 18
type input "3"
click button "Delete" at bounding box center [0, 0] width 0 height 0
type input "0.00"
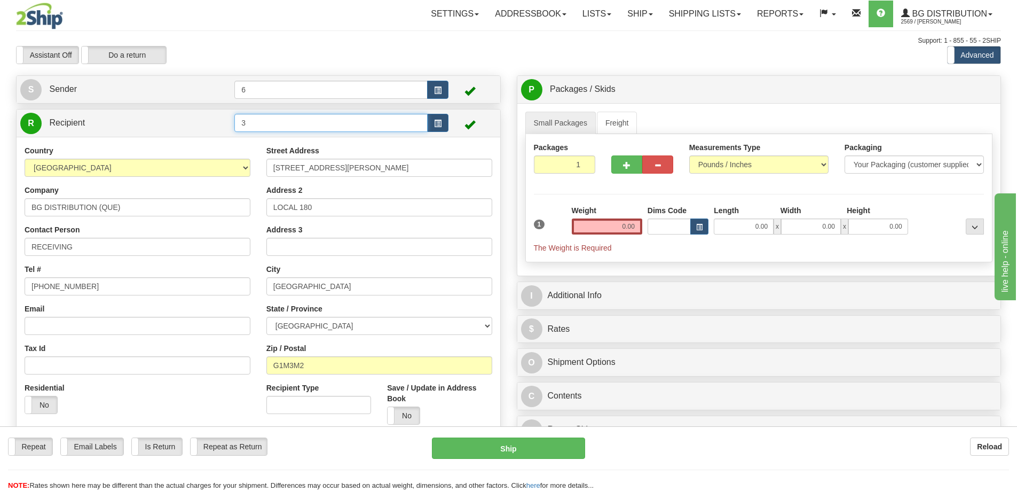
click at [282, 117] on input "3" at bounding box center [330, 123] width 193 height 18
type input "2"
click button "Delete" at bounding box center [0, 0] width 0 height 0
type input "9.00"
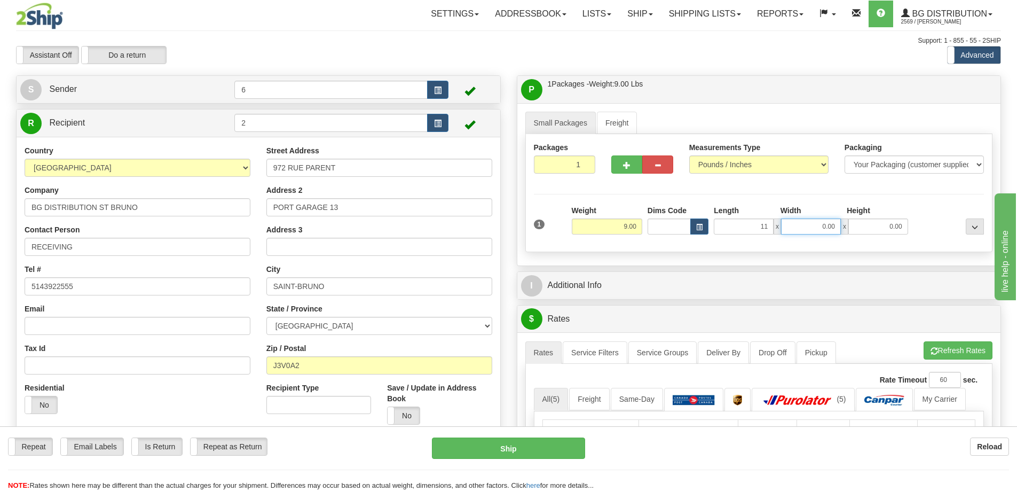
type input "11.00"
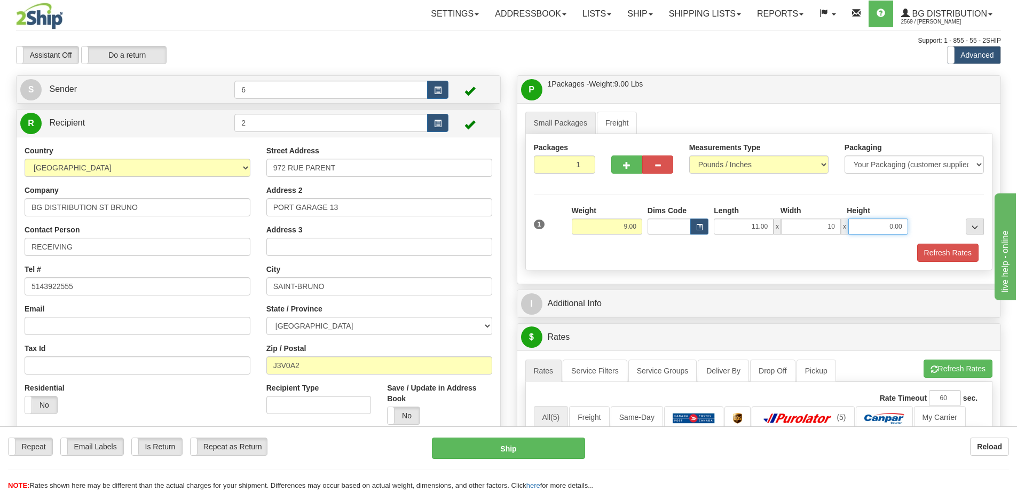
type input "10.00"
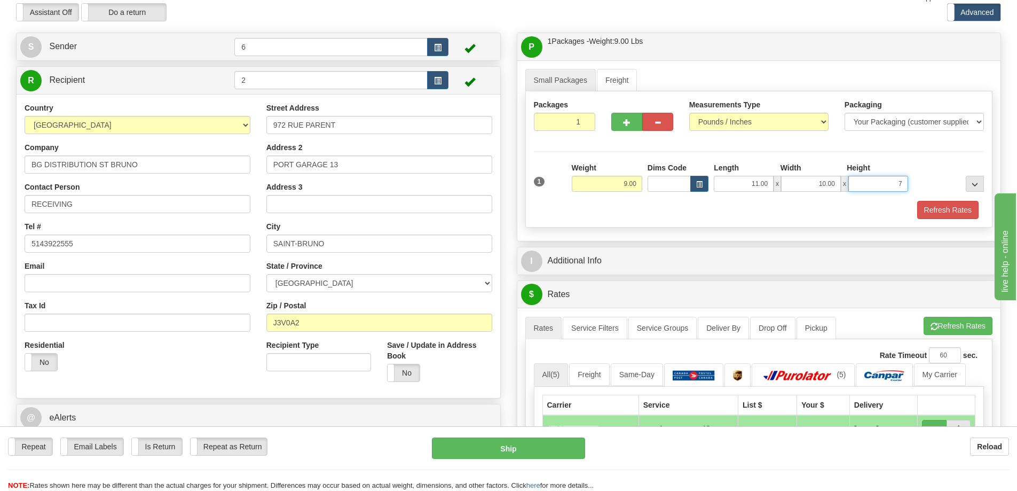
scroll to position [107, 0]
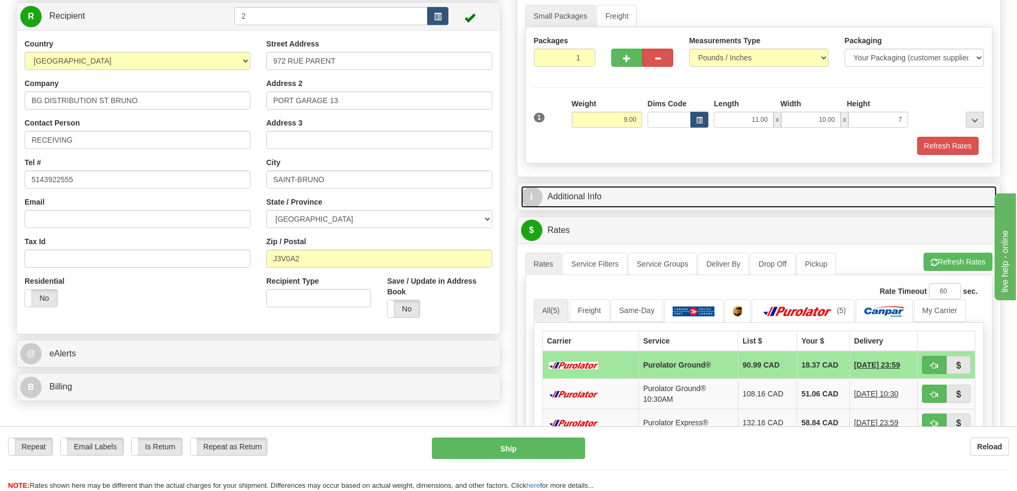
type input "7.00"
click at [698, 202] on link "I Additional Info" at bounding box center [759, 197] width 476 height 22
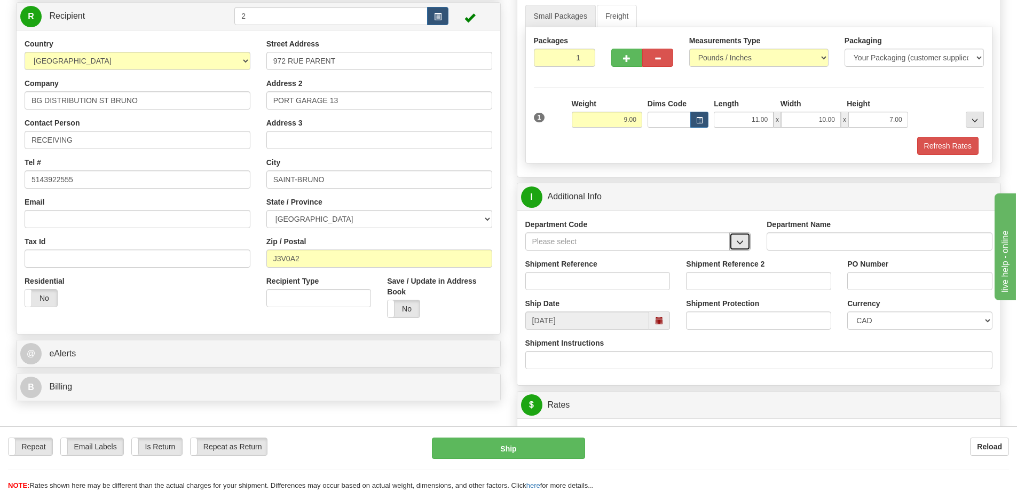
drag, startPoint x: 741, startPoint y: 248, endPoint x: 733, endPoint y: 249, distance: 8.0
click at [741, 248] on button "button" at bounding box center [739, 241] width 21 height 18
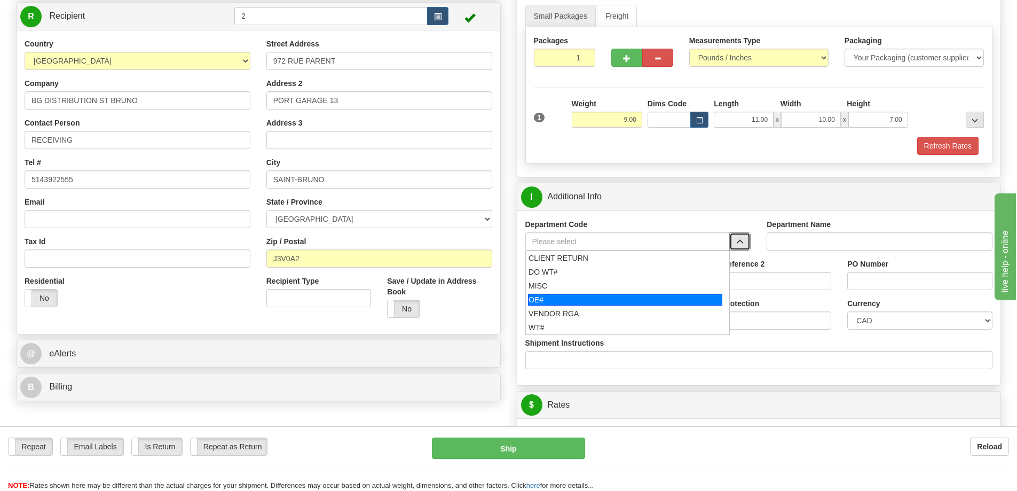
click at [620, 297] on div "OE#" at bounding box center [625, 300] width 194 height 12
type input "OE#"
type input "ORDERS"
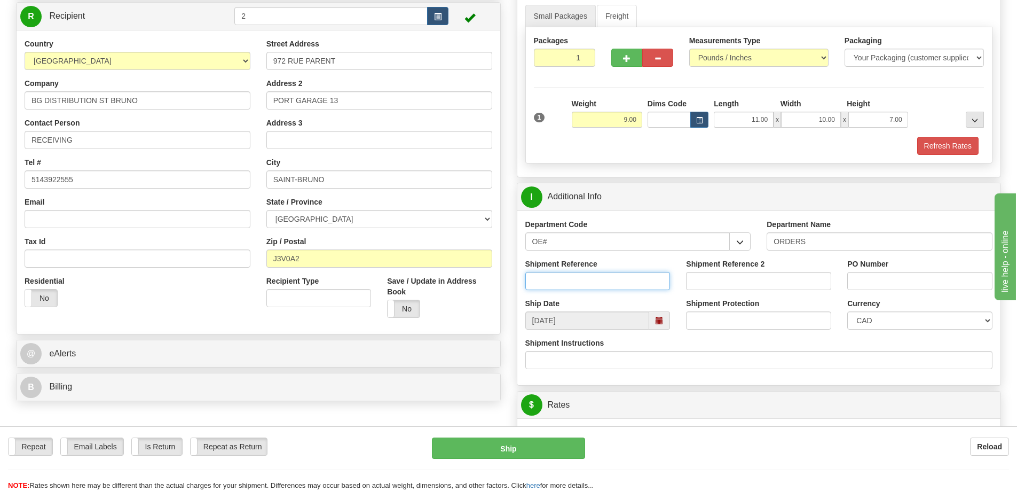
click at [616, 285] on input "Shipment Reference" at bounding box center [597, 281] width 145 height 18
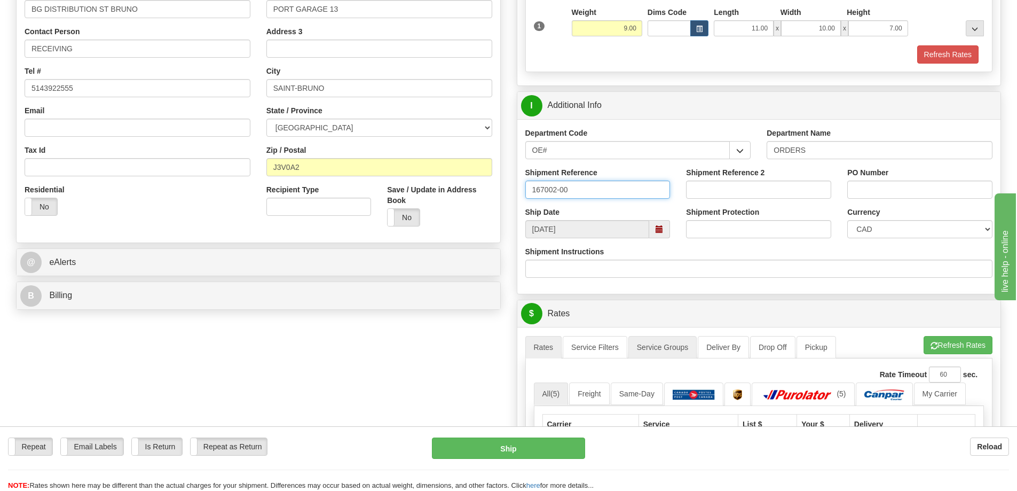
scroll to position [320, 0]
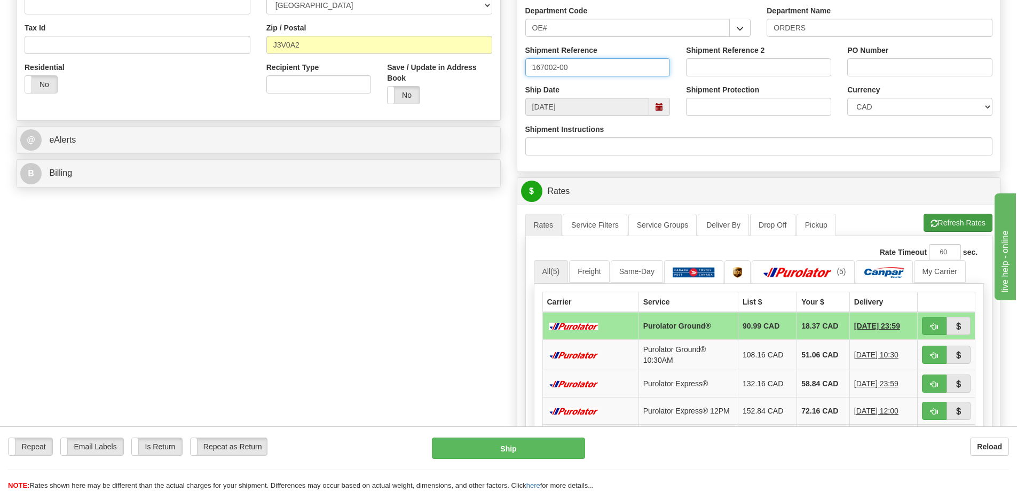
type input "167002-00"
click at [972, 223] on button "Refresh Rates" at bounding box center [958, 223] width 69 height 18
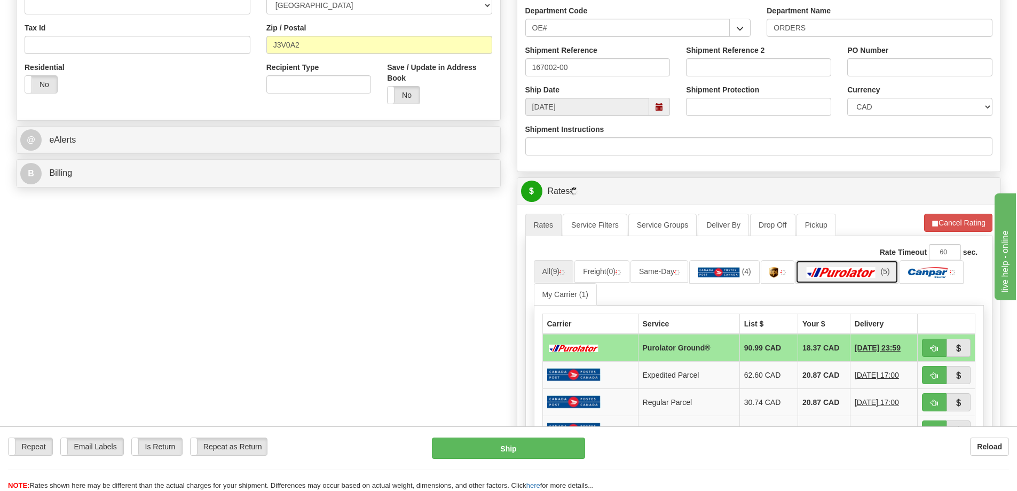
click at [841, 274] on img at bounding box center [841, 272] width 75 height 11
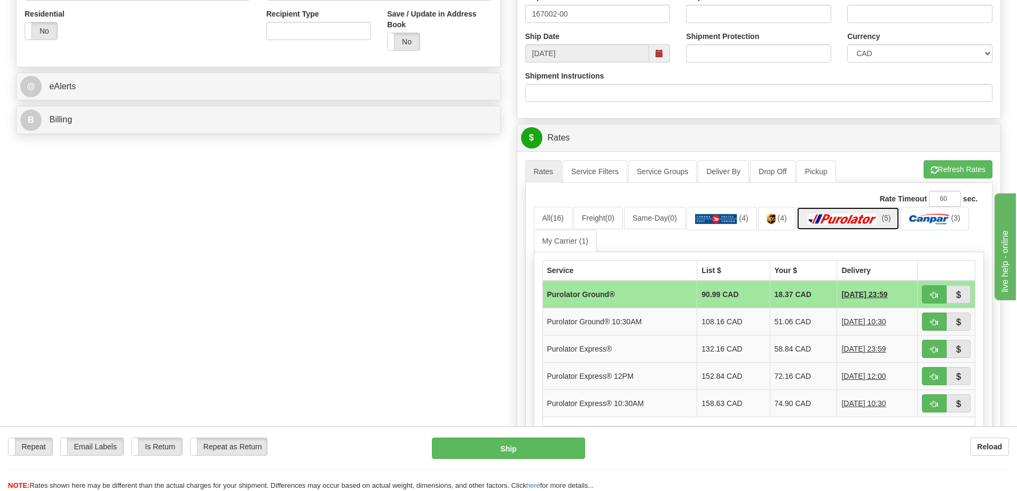
scroll to position [427, 0]
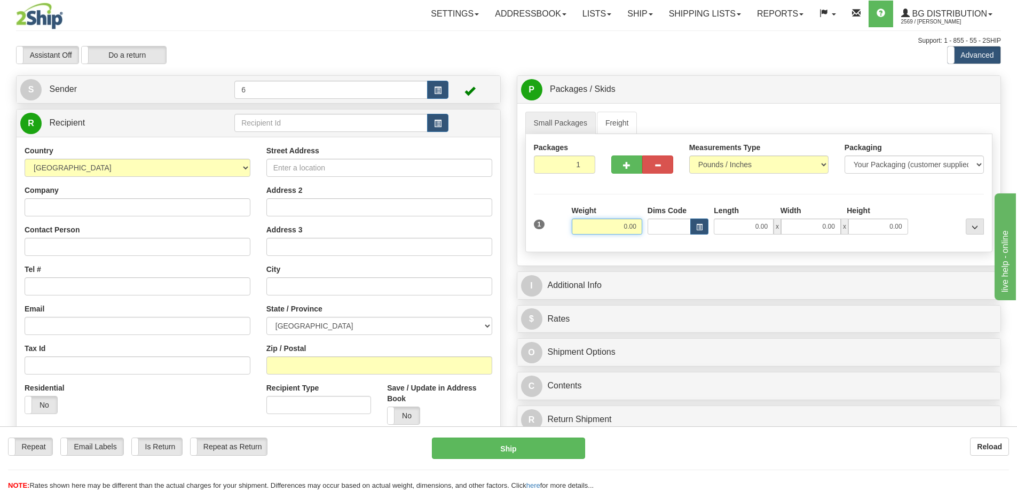
click at [623, 231] on input "0.00" at bounding box center [607, 226] width 70 height 16
type input "7.00"
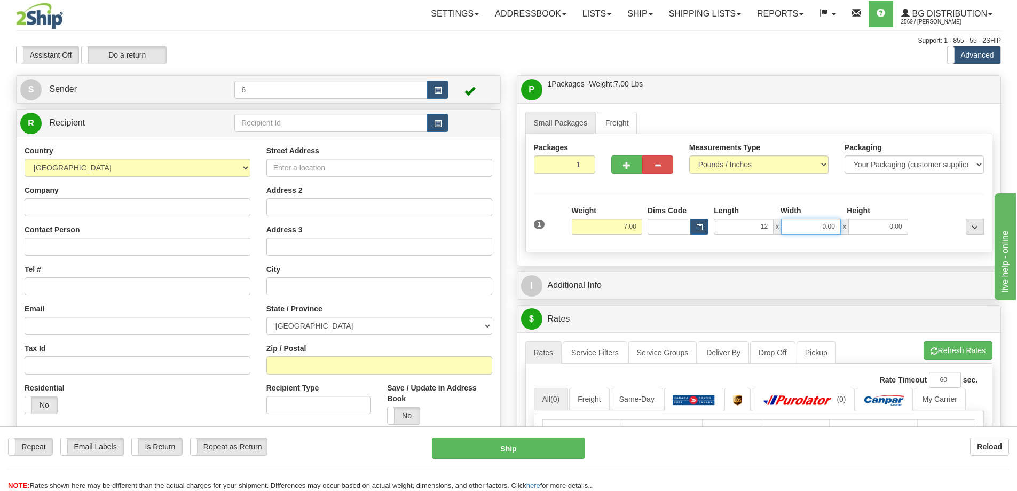
type input "12.00"
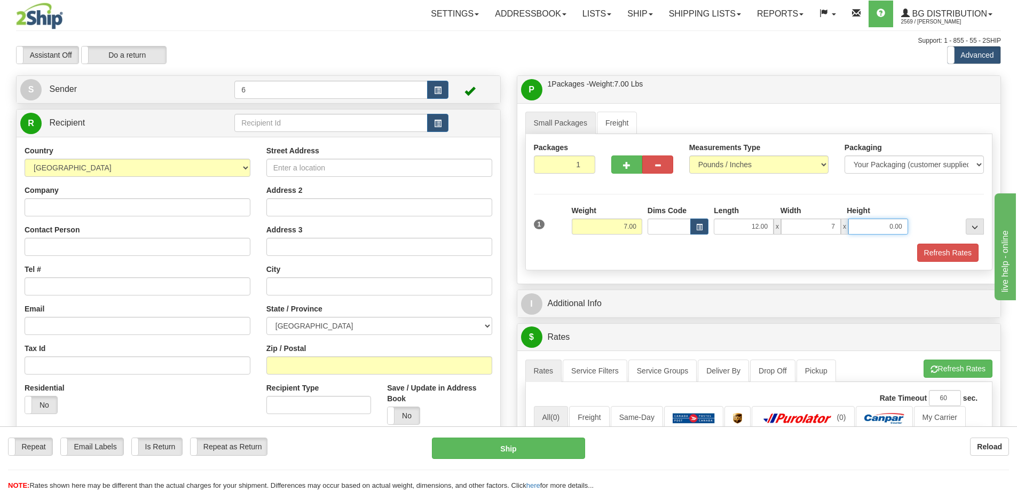
type input "7.00"
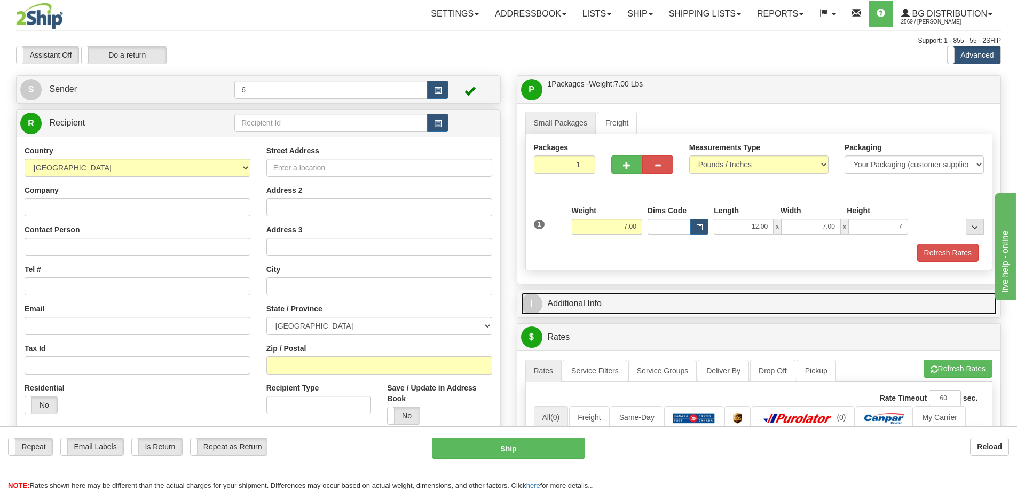
type input "7.00"
click at [637, 309] on link "I Additional Info" at bounding box center [759, 304] width 476 height 22
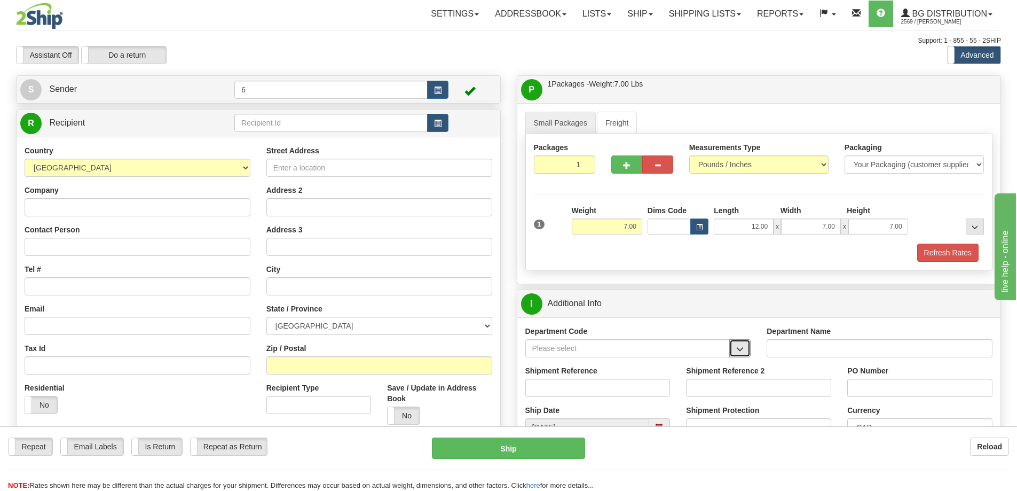
drag, startPoint x: 735, startPoint y: 348, endPoint x: 719, endPoint y: 353, distance: 17.6
click at [736, 348] on button "button" at bounding box center [739, 348] width 21 height 18
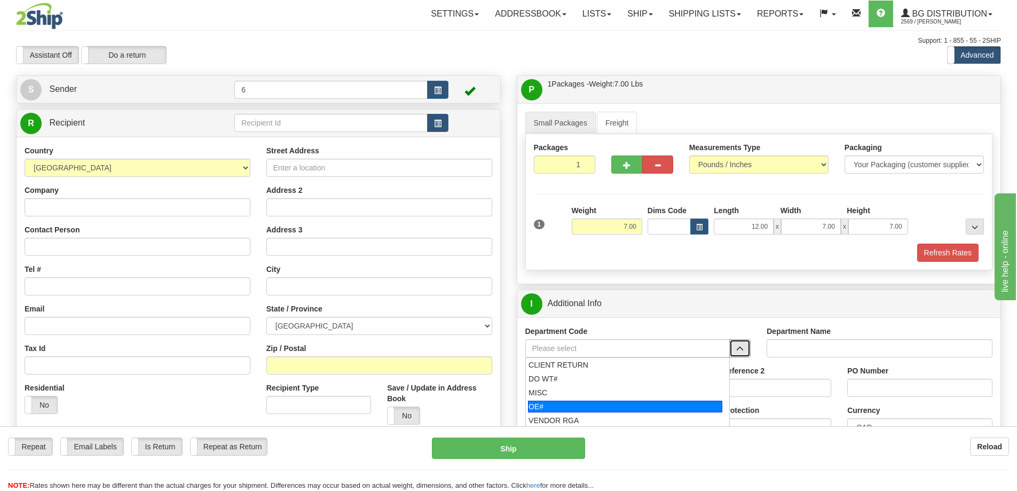
click at [609, 404] on div "OE#" at bounding box center [625, 406] width 194 height 12
type input "OE#"
type input "ORDERS"
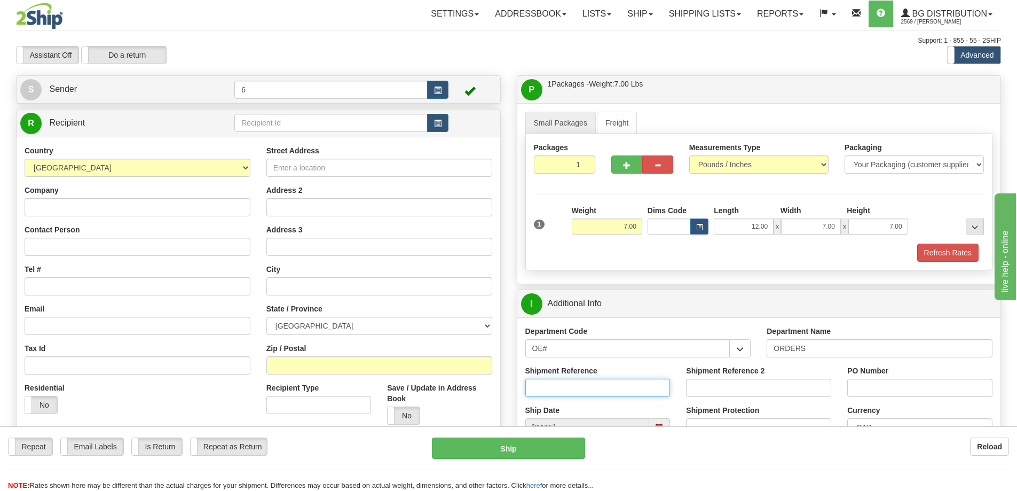
click at [616, 392] on input "Shipment Reference" at bounding box center [597, 388] width 145 height 18
type input "60029838-00"
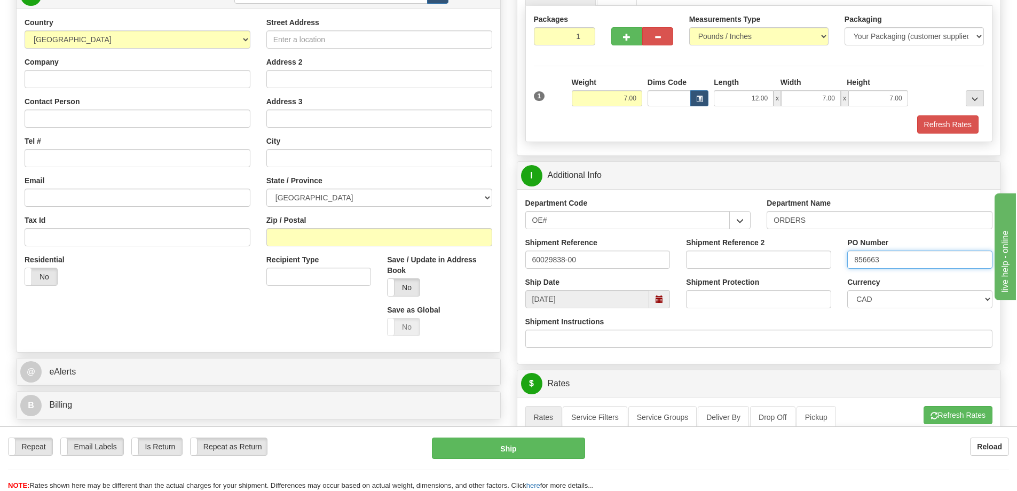
scroll to position [107, 0]
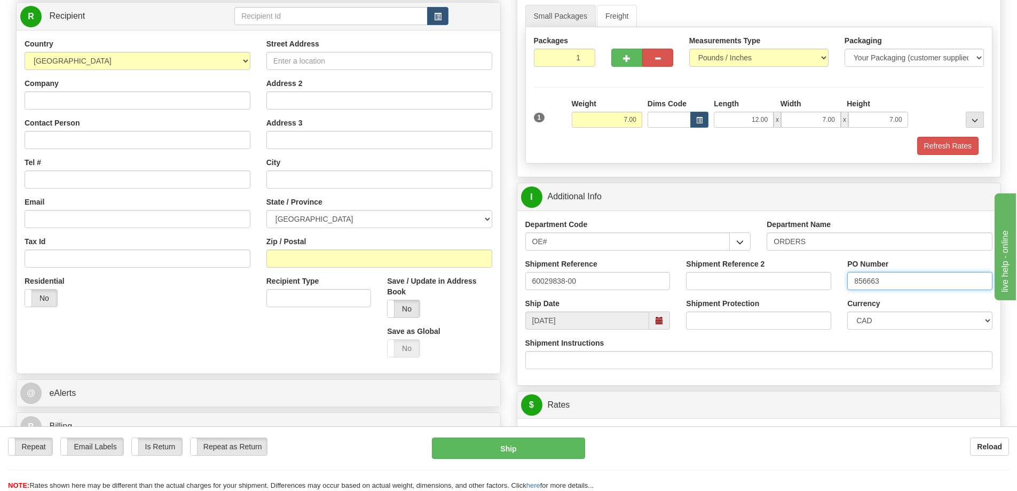
type input "856663"
click at [313, 21] on input "text" at bounding box center [330, 16] width 193 height 18
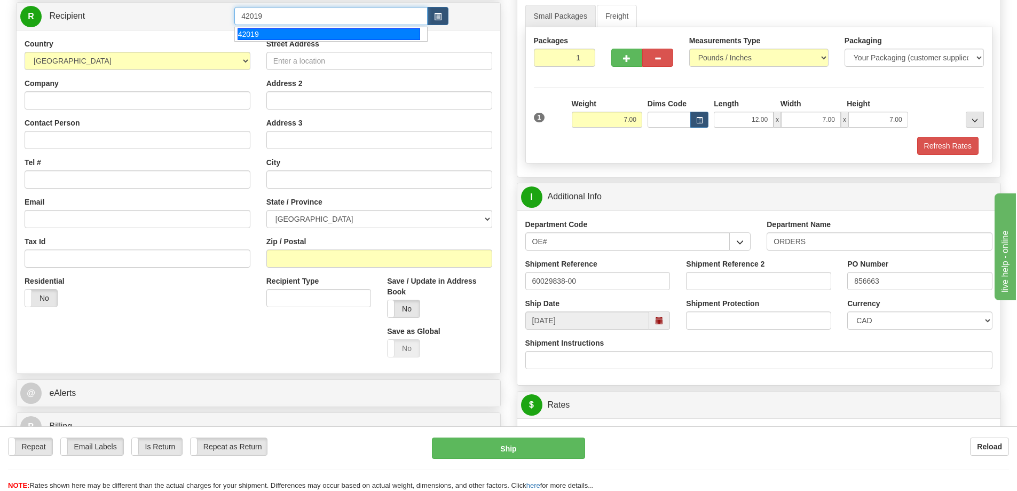
click at [305, 35] on div "42019" at bounding box center [329, 34] width 183 height 12
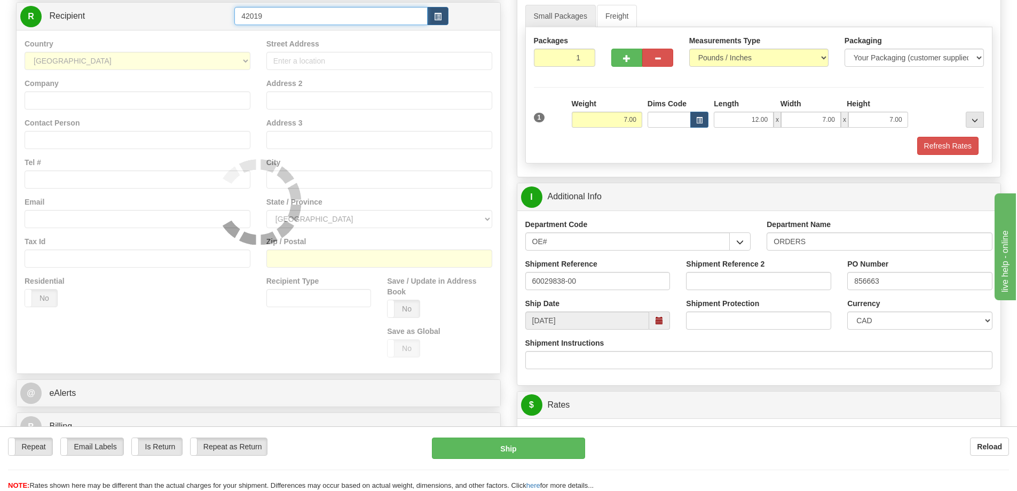
type input "42019"
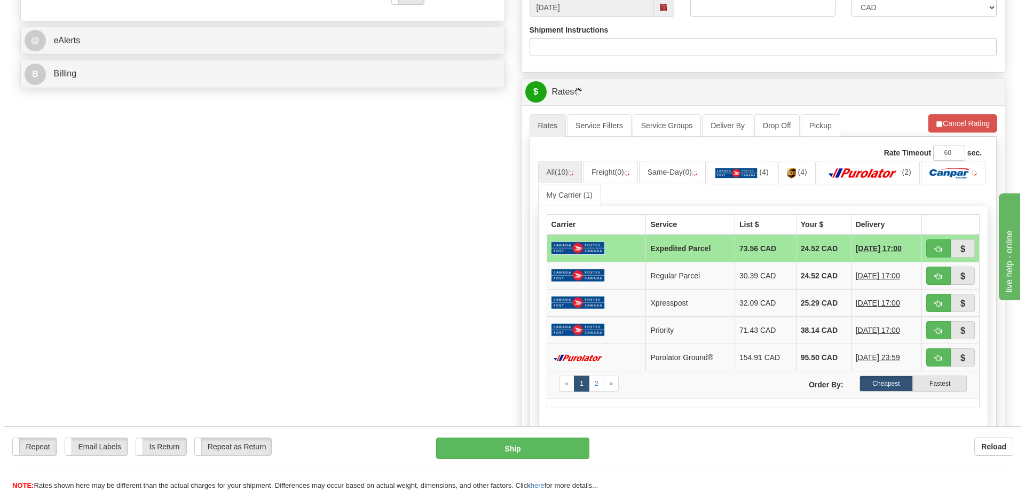
scroll to position [427, 0]
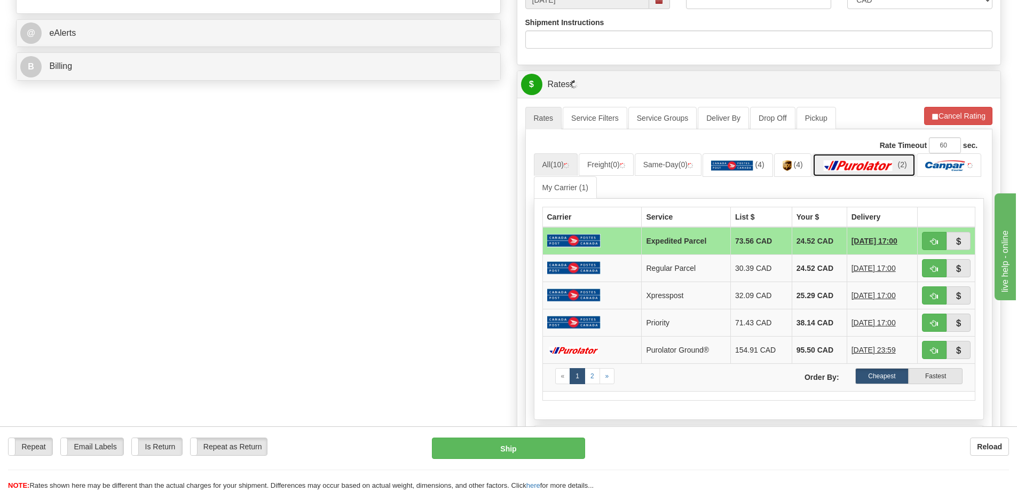
click at [869, 171] on img at bounding box center [858, 165] width 75 height 11
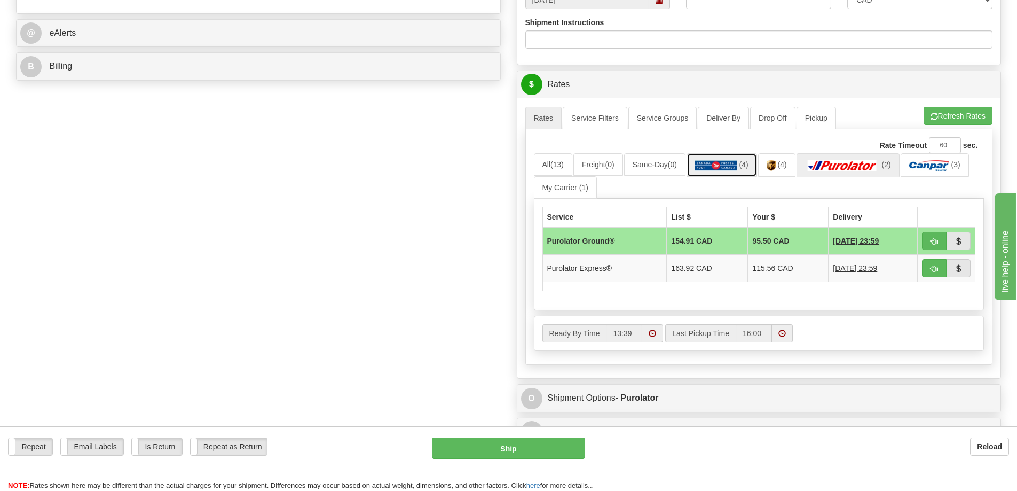
click at [731, 168] on img at bounding box center [716, 165] width 42 height 11
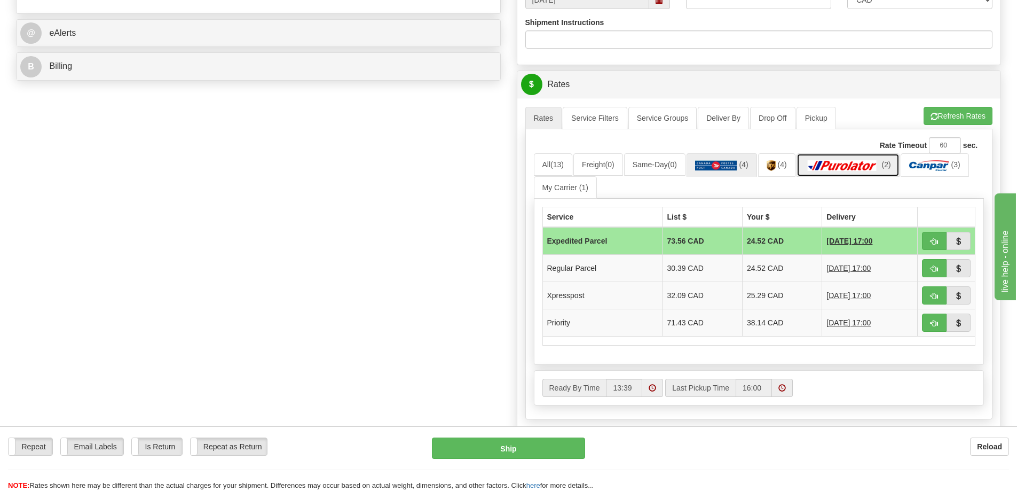
click at [880, 170] on img at bounding box center [842, 165] width 75 height 11
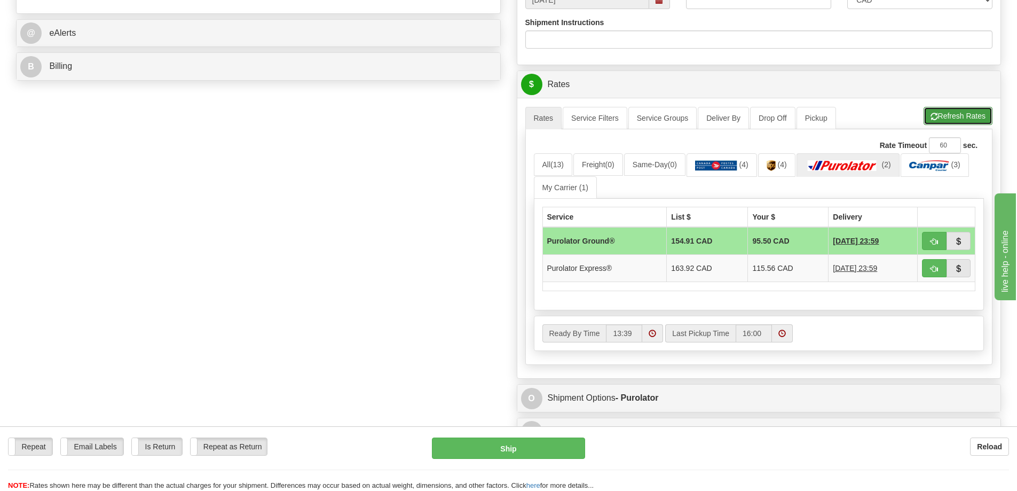
click at [959, 115] on button "Refresh Rates" at bounding box center [958, 116] width 69 height 18
click at [718, 167] on img at bounding box center [716, 165] width 42 height 11
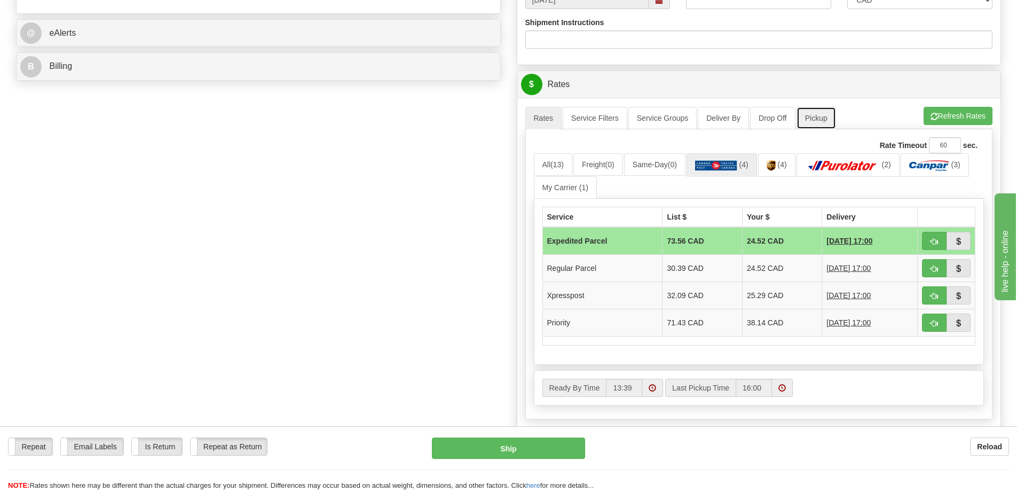
click at [812, 125] on link "Pickup" at bounding box center [817, 118] width 40 height 22
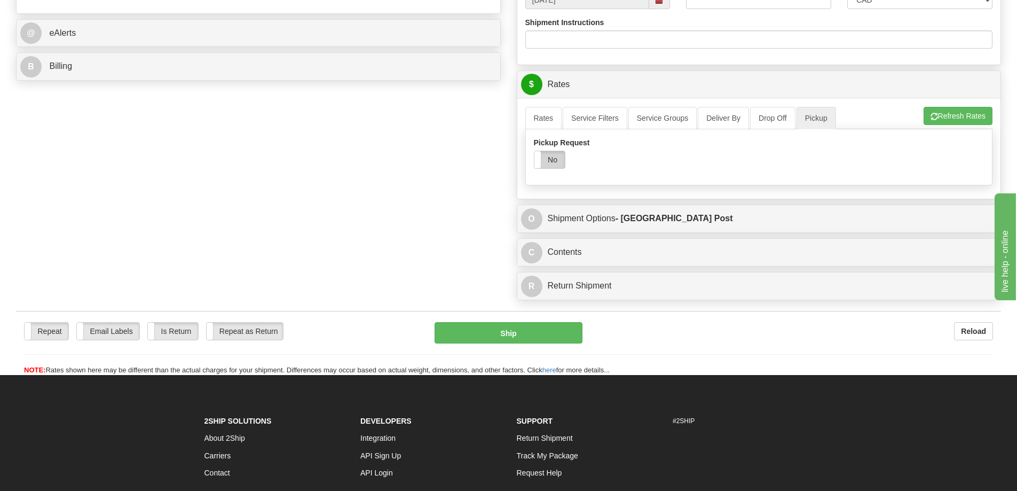
click at [545, 159] on label "No" at bounding box center [550, 159] width 30 height 17
click at [538, 124] on link "Rates" at bounding box center [543, 118] width 37 height 22
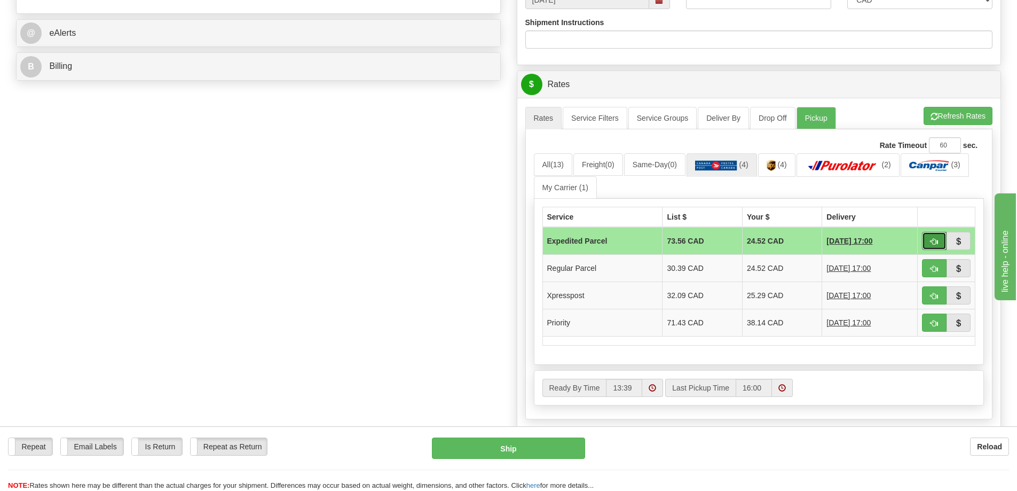
click at [936, 240] on span "button" at bounding box center [934, 241] width 7 height 7
type input "DOM.EP"
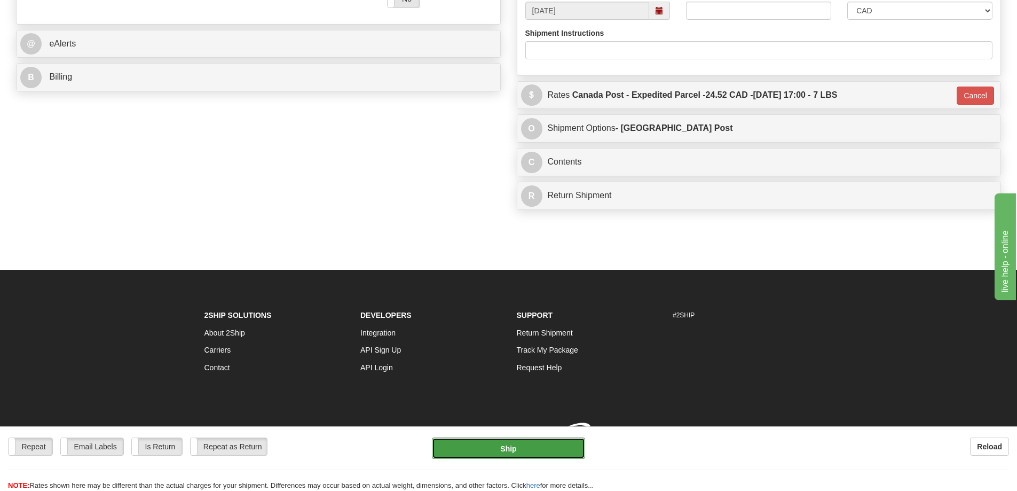
click at [565, 443] on button "Ship" at bounding box center [508, 447] width 153 height 21
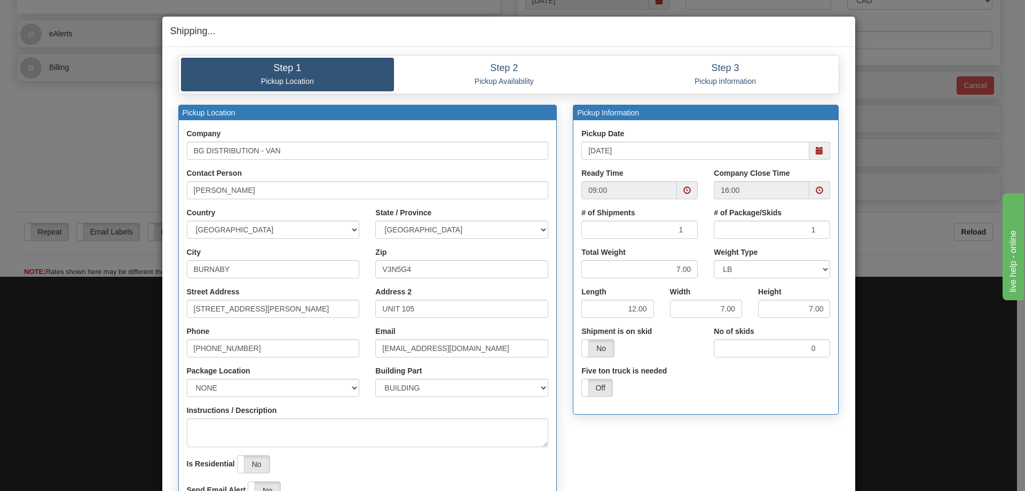
scroll to position [428, 0]
click at [815, 156] on span at bounding box center [820, 151] width 21 height 18
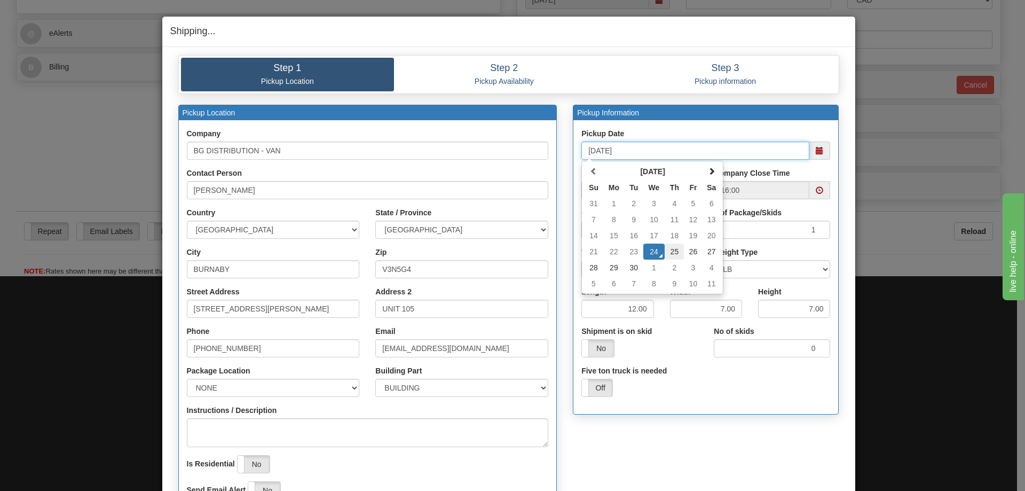
click at [673, 248] on td "25" at bounding box center [674, 251] width 19 height 16
type input "09/25/2025"
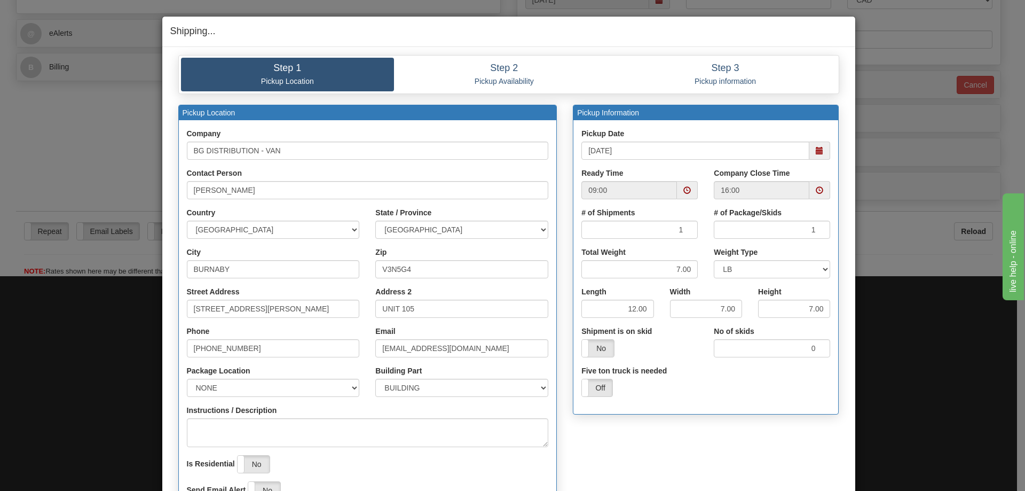
click at [686, 190] on span at bounding box center [687, 189] width 7 height 7
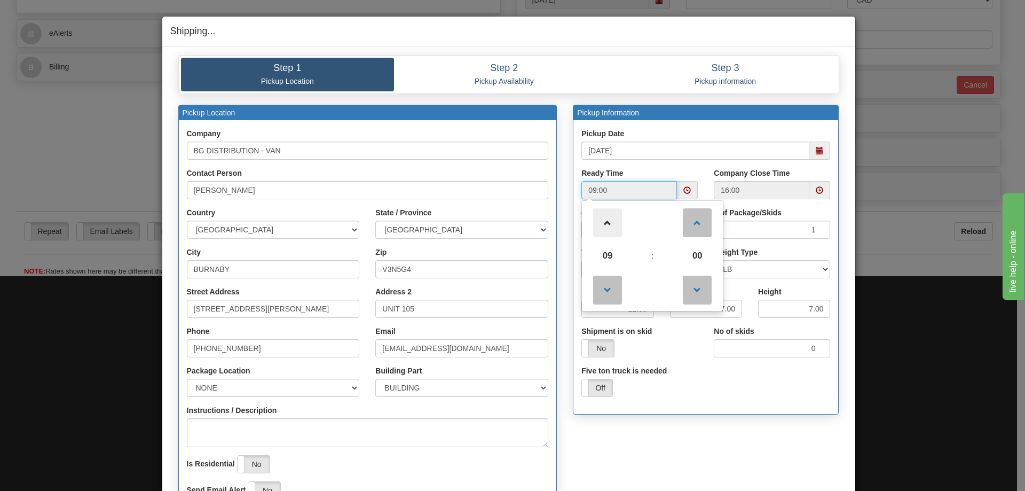
click at [614, 221] on span at bounding box center [607, 222] width 29 height 29
type input "12:00"
click at [807, 212] on div "# of Package/Skids 1" at bounding box center [772, 223] width 116 height 32
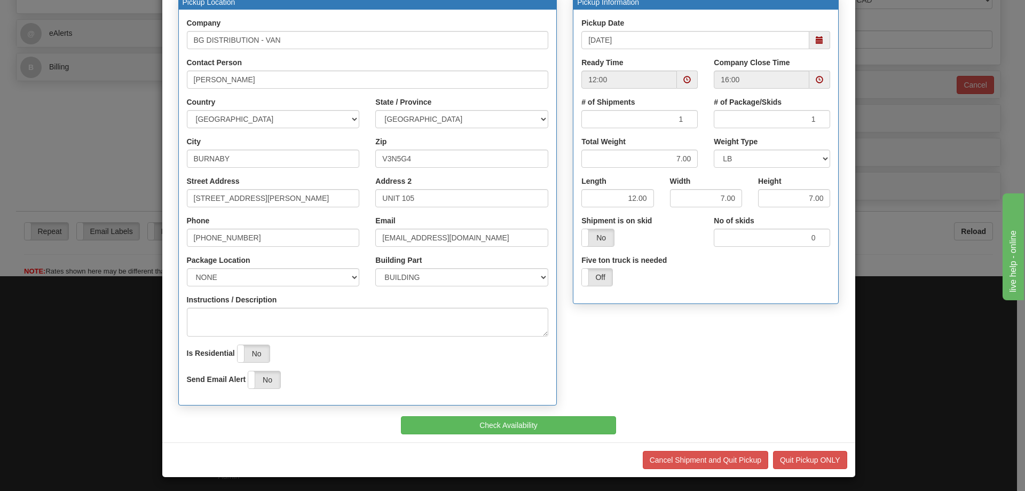
scroll to position [113, 0]
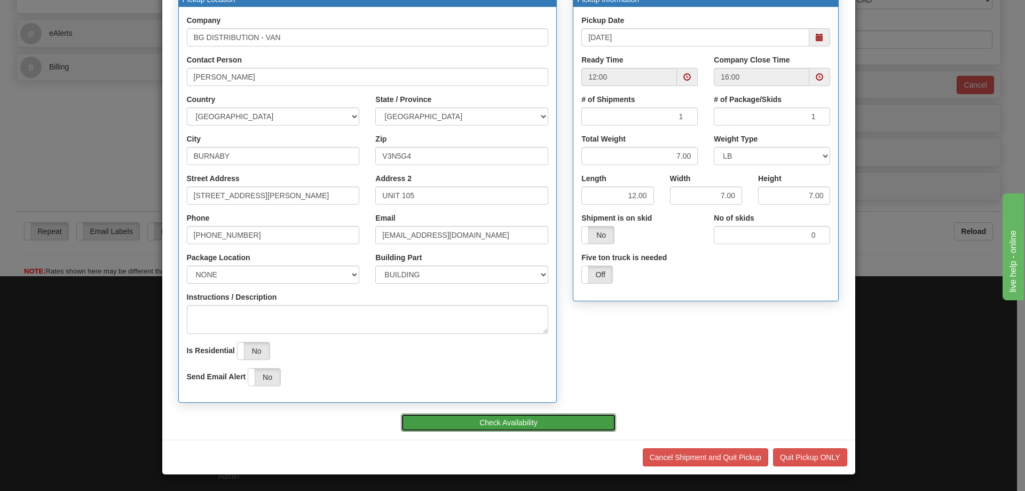
click at [524, 420] on button "Check Availability" at bounding box center [508, 422] width 215 height 18
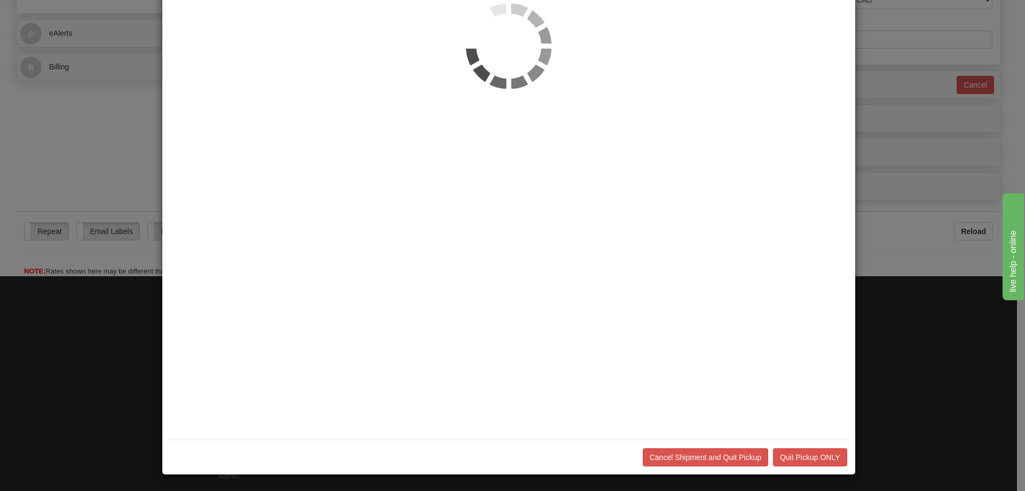
scroll to position [0, 0]
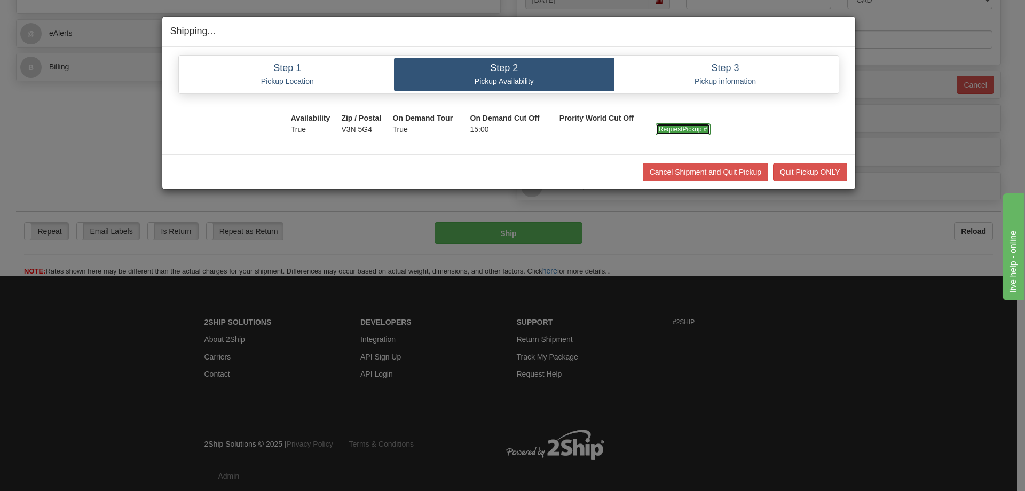
click at [681, 128] on input "RequestPickup #" at bounding box center [683, 129] width 55 height 12
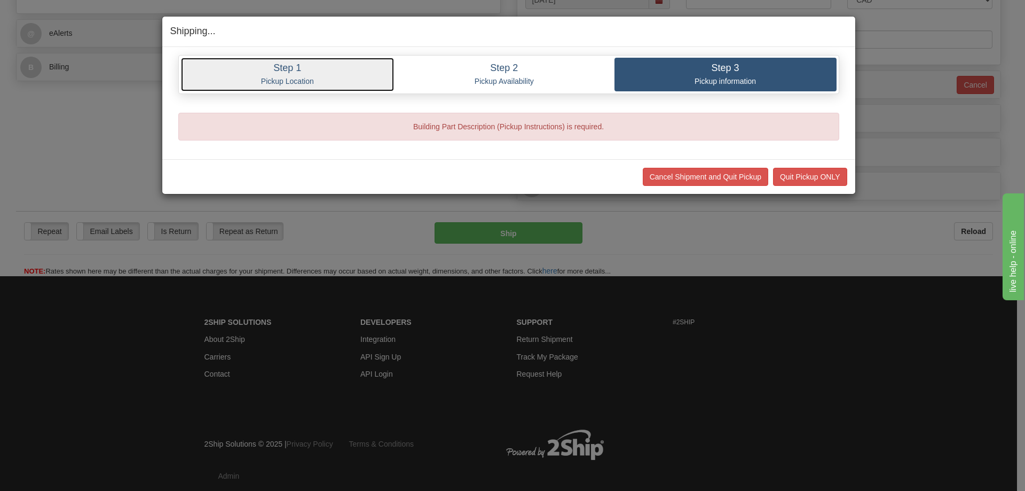
click at [313, 69] on h4 "Step 1" at bounding box center [288, 68] width 198 height 11
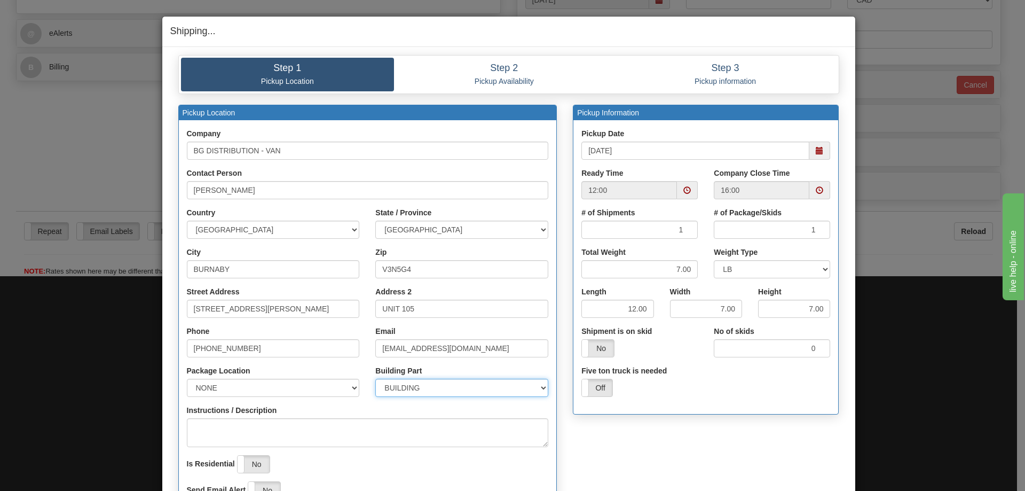
click at [429, 388] on select "BUILDING APARTMENT DEPARTMENT FLOOR ROOM SUITE" at bounding box center [461, 388] width 173 height 18
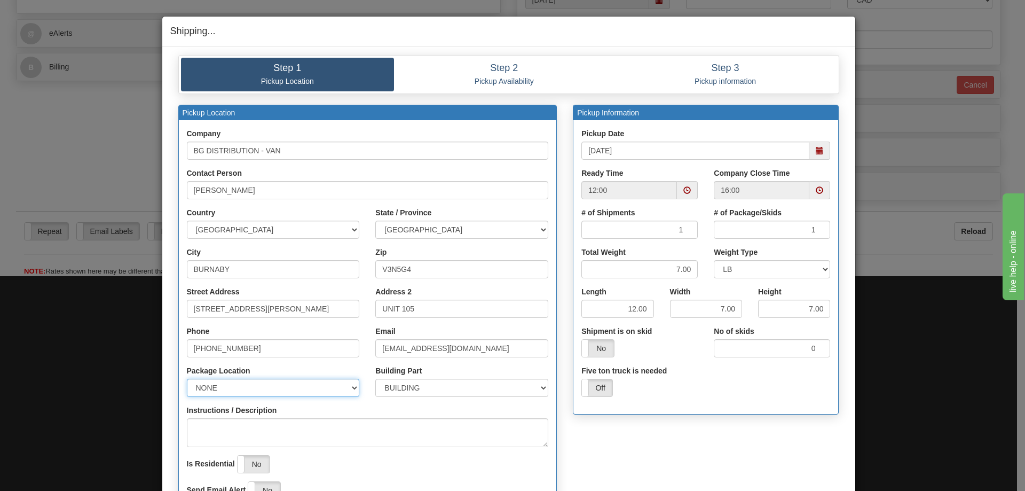
click at [299, 380] on select "NONE FRONT REAR SIDE" at bounding box center [273, 388] width 173 height 18
select select "2"
click at [187, 379] on select "NONE FRONT REAR SIDE" at bounding box center [273, 388] width 173 height 18
click at [369, 431] on textarea "Instructions / Description" at bounding box center [368, 432] width 362 height 29
type textarea "b"
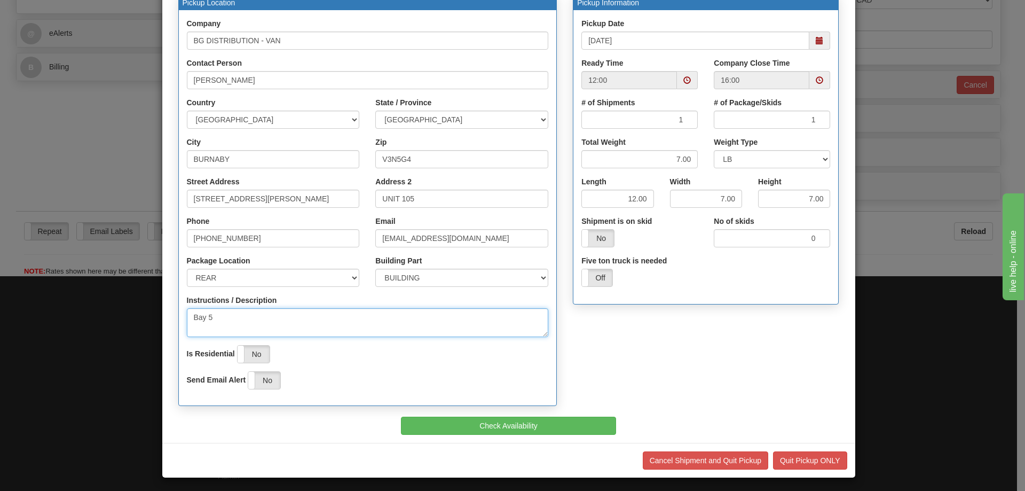
scroll to position [113, 0]
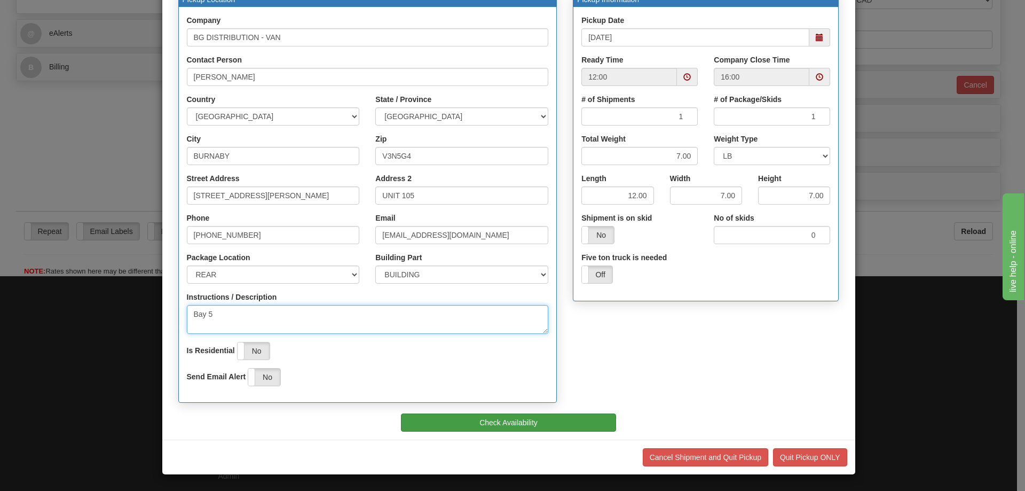
type textarea "Bay 5"
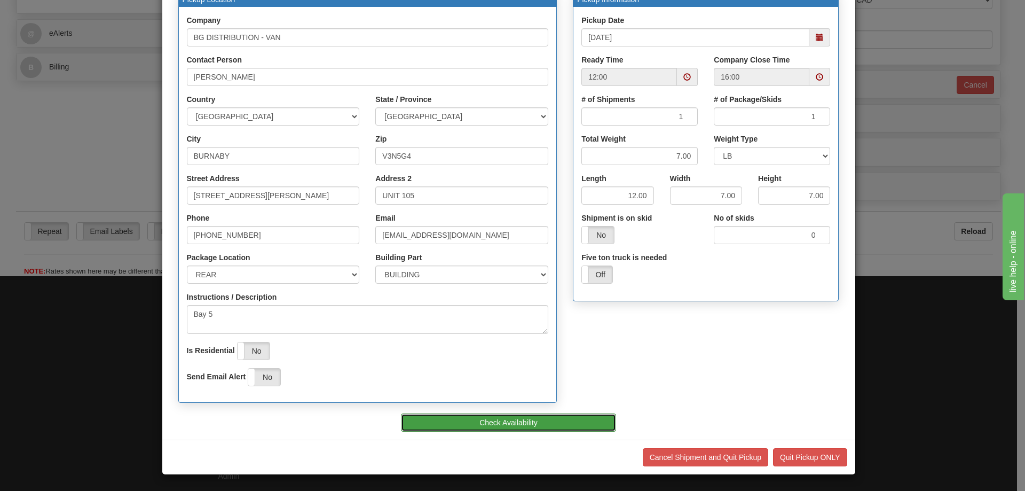
click at [576, 425] on button "Check Availability" at bounding box center [508, 422] width 215 height 18
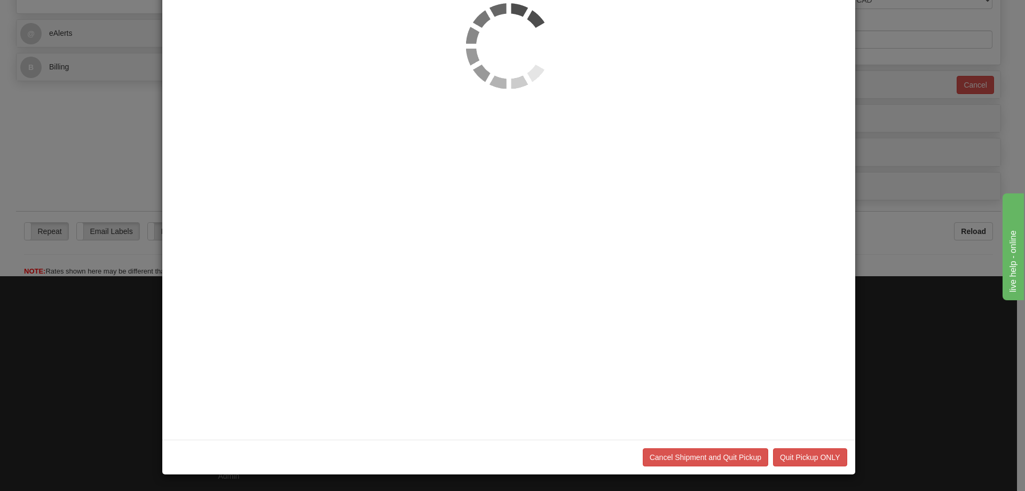
scroll to position [0, 0]
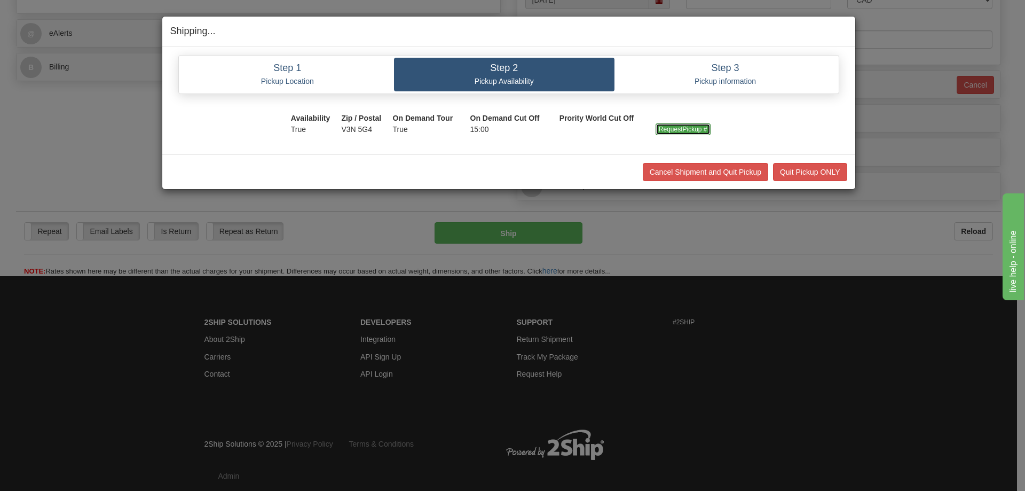
click at [663, 128] on input "RequestPickup #" at bounding box center [683, 129] width 55 height 12
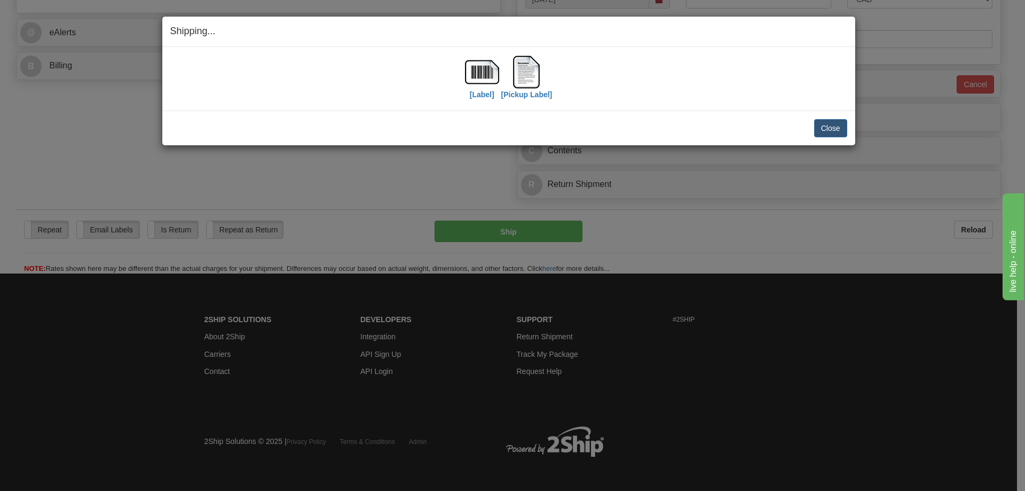
scroll to position [427, 0]
click at [492, 77] on img at bounding box center [482, 72] width 34 height 34
click at [822, 127] on button "Close" at bounding box center [830, 128] width 33 height 18
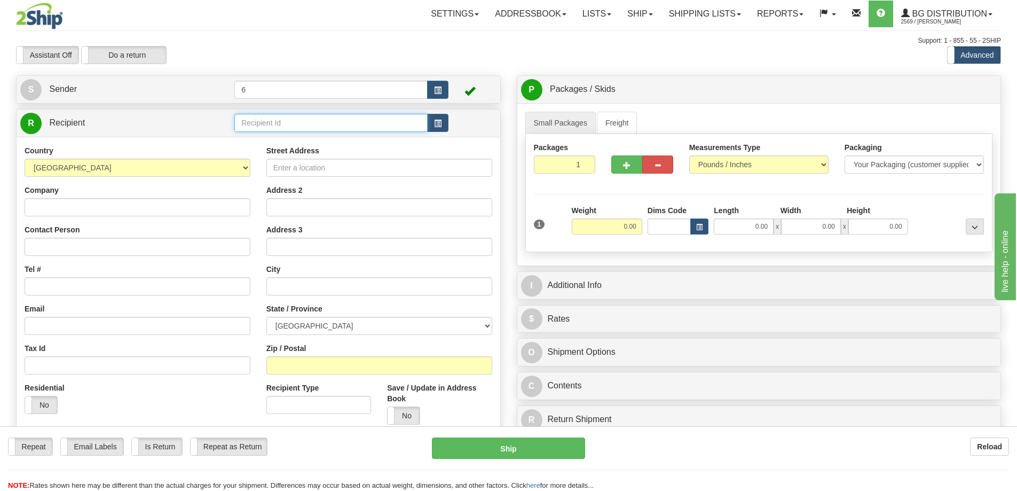
click at [259, 127] on input "text" at bounding box center [330, 123] width 193 height 18
type input "2"
click button "Delete" at bounding box center [0, 0] width 0 height 0
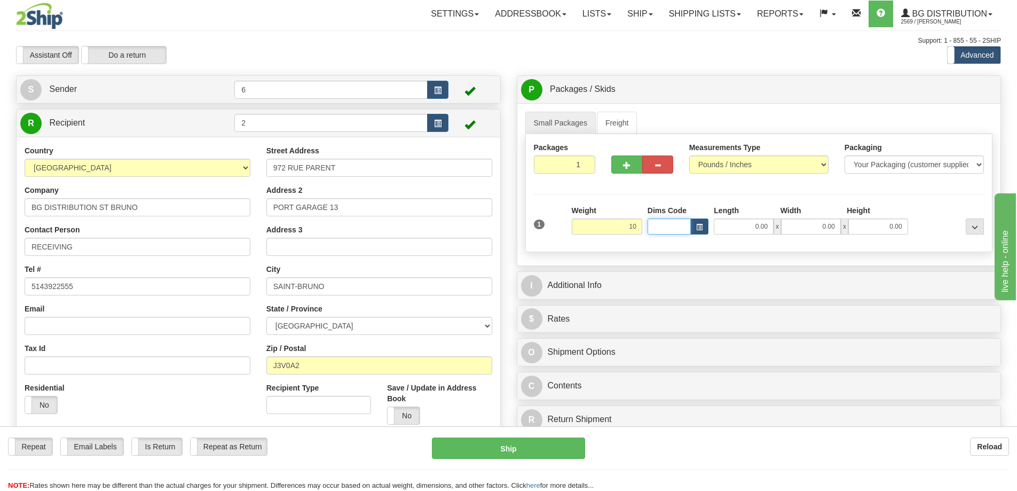
type input "10.00"
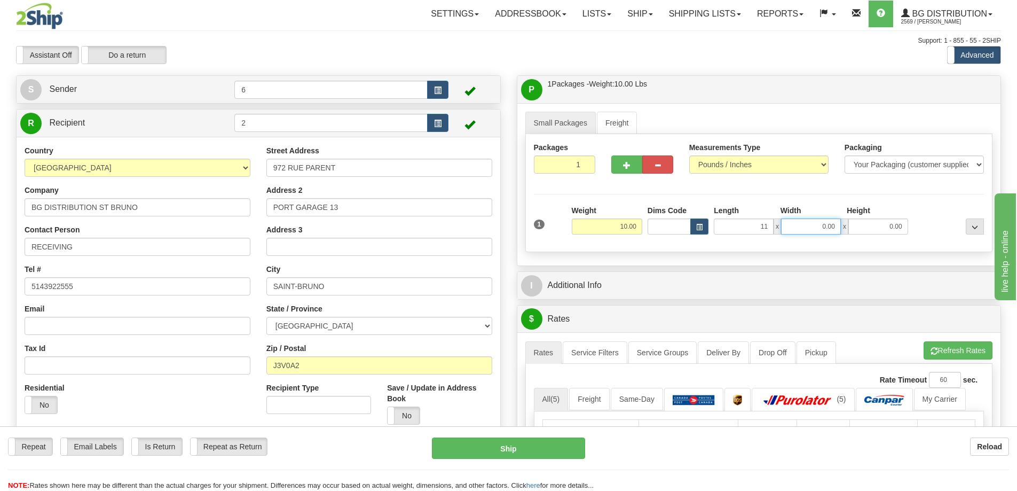
type input "11.00"
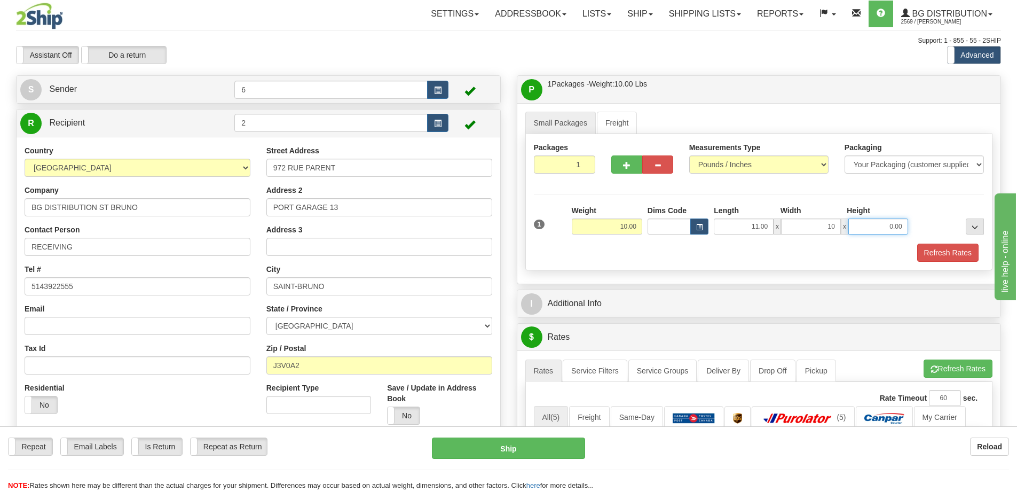
type input "10.00"
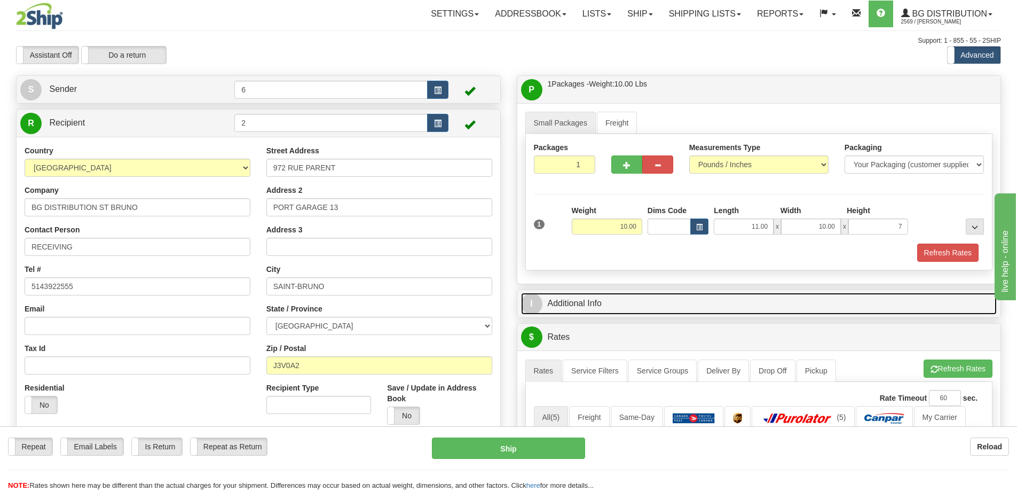
type input "7.00"
click at [618, 305] on link "I Additional Info" at bounding box center [759, 304] width 476 height 22
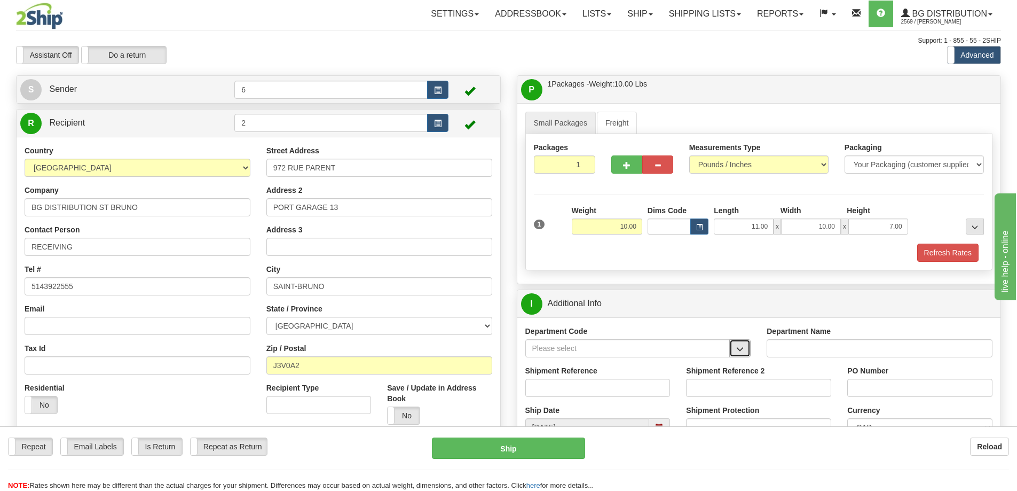
click at [741, 351] on span "button" at bounding box center [739, 348] width 7 height 7
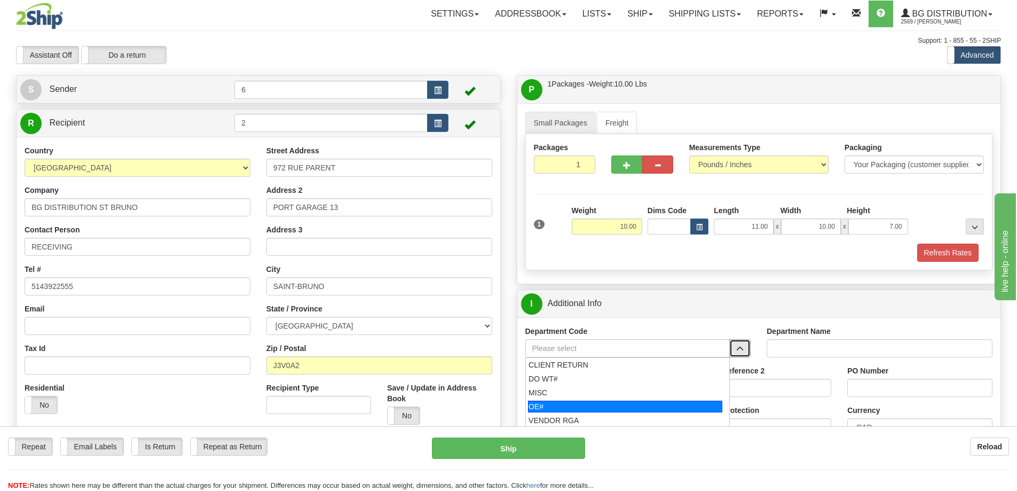
click at [636, 411] on div "OE#" at bounding box center [625, 406] width 194 height 12
type input "OE#"
type input "ORDERS"
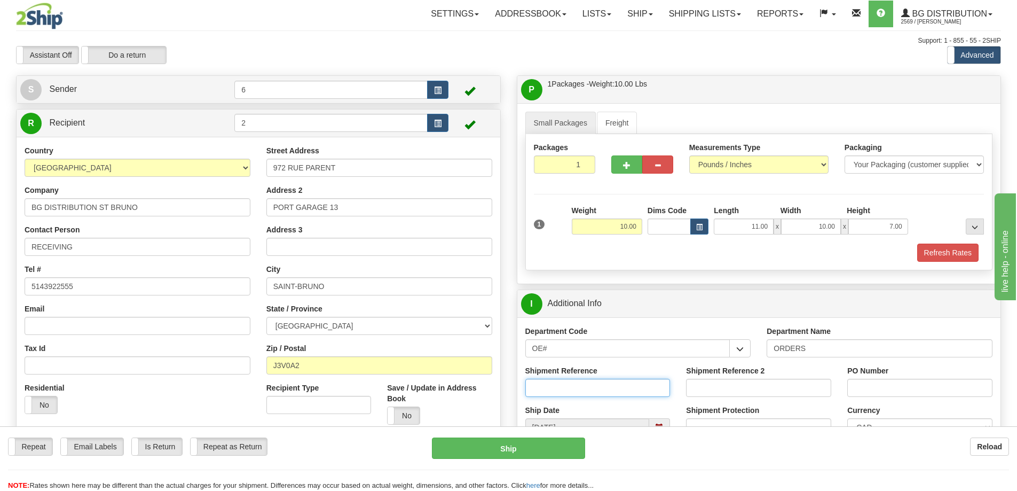
click at [623, 392] on input "Shipment Reference" at bounding box center [597, 388] width 145 height 18
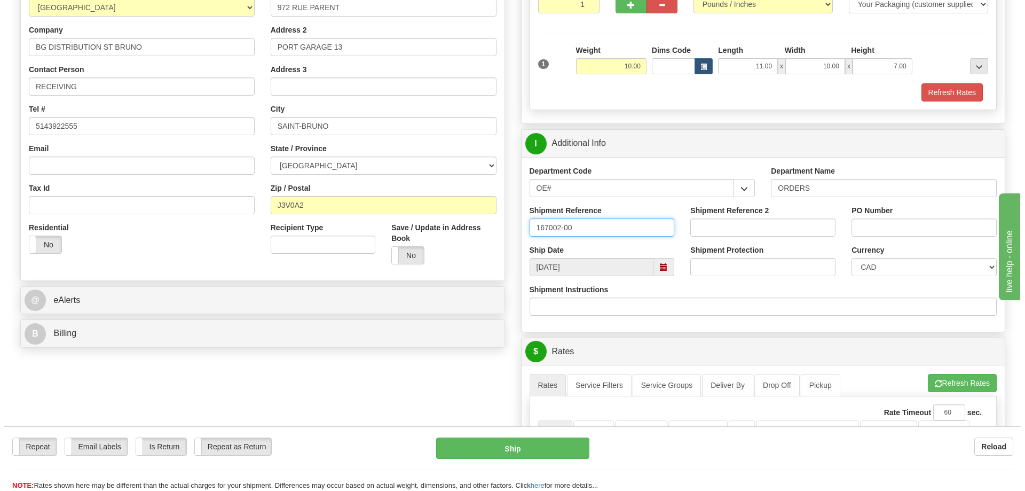
scroll to position [320, 0]
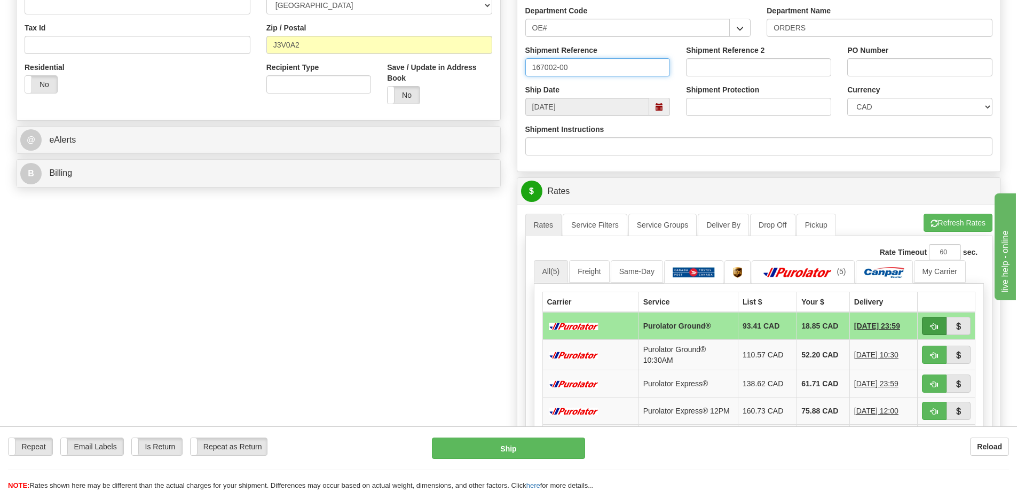
type input "167002-00"
click at [934, 324] on span "button" at bounding box center [934, 326] width 7 height 7
type input "260"
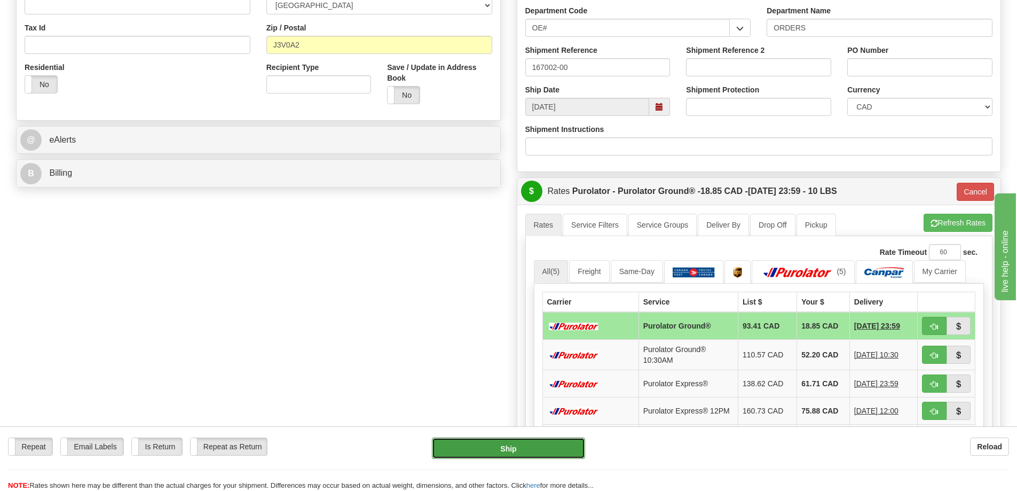
click at [574, 448] on button "Ship" at bounding box center [508, 447] width 153 height 21
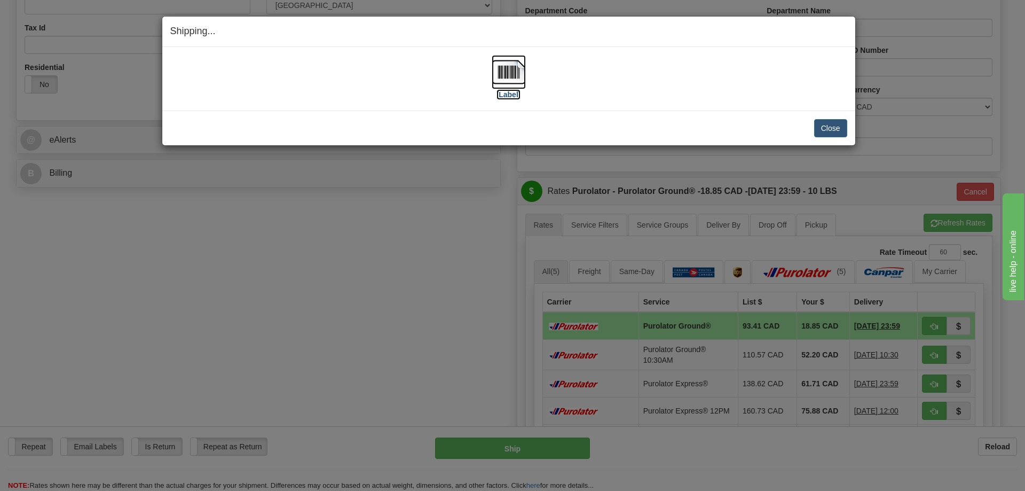
click at [506, 75] on img at bounding box center [509, 72] width 34 height 34
click at [823, 130] on button "Close" at bounding box center [830, 128] width 33 height 18
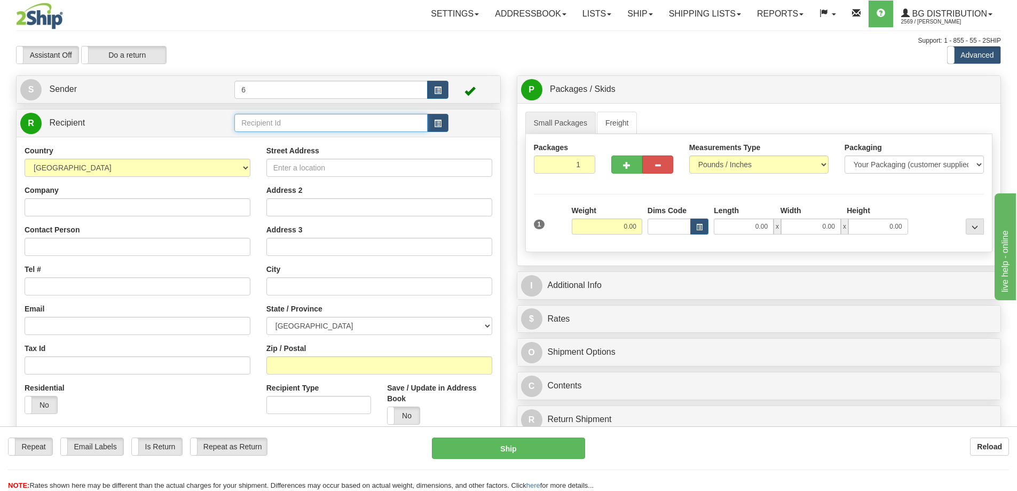
click at [292, 124] on input "text" at bounding box center [330, 123] width 193 height 18
click at [251, 138] on div "41005" at bounding box center [329, 141] width 183 height 12
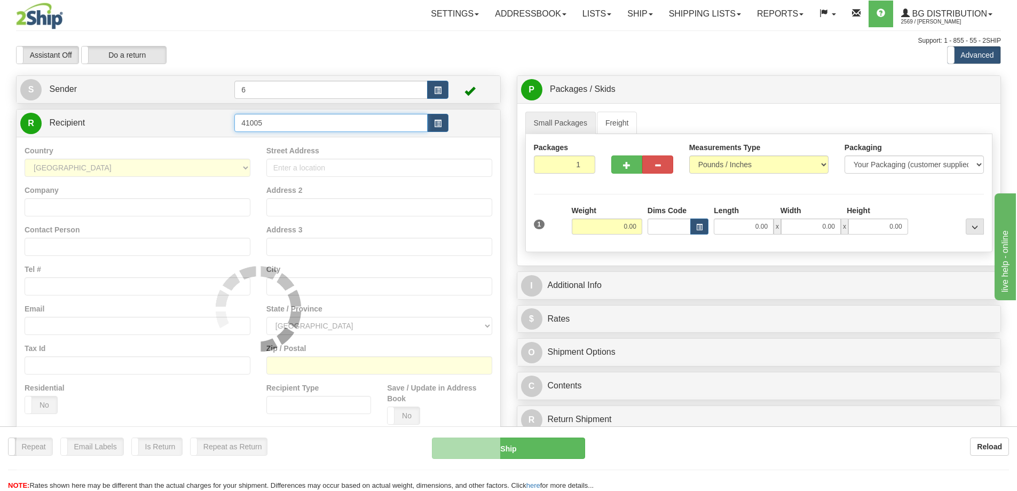
type input "41005"
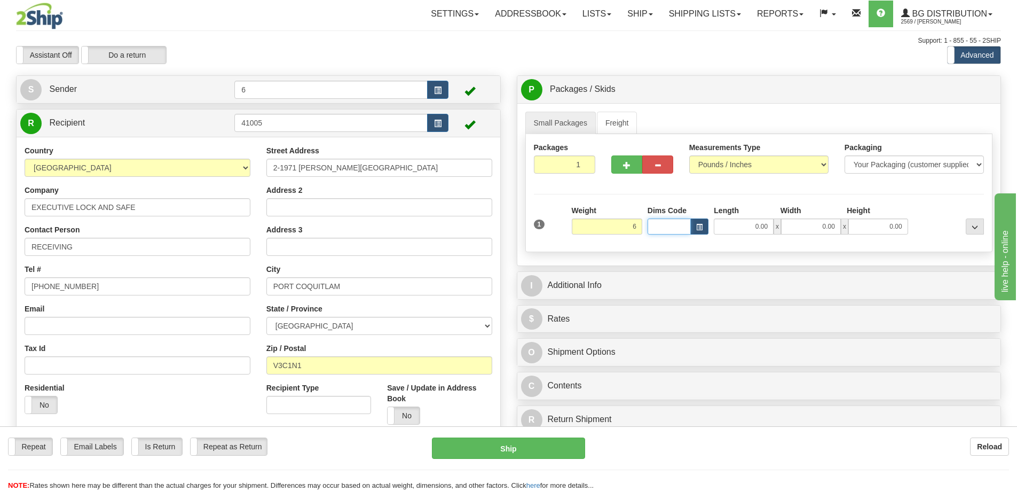
type input "6.00"
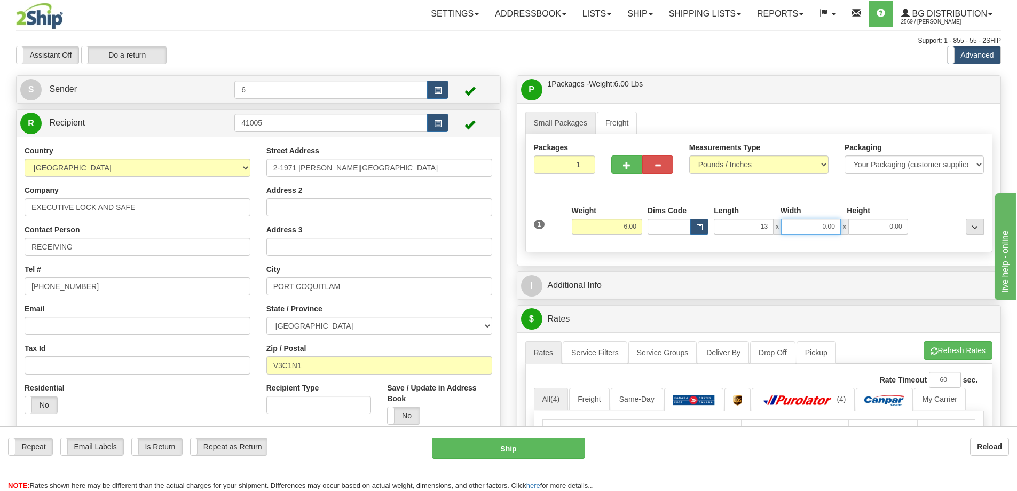
type input "13.00"
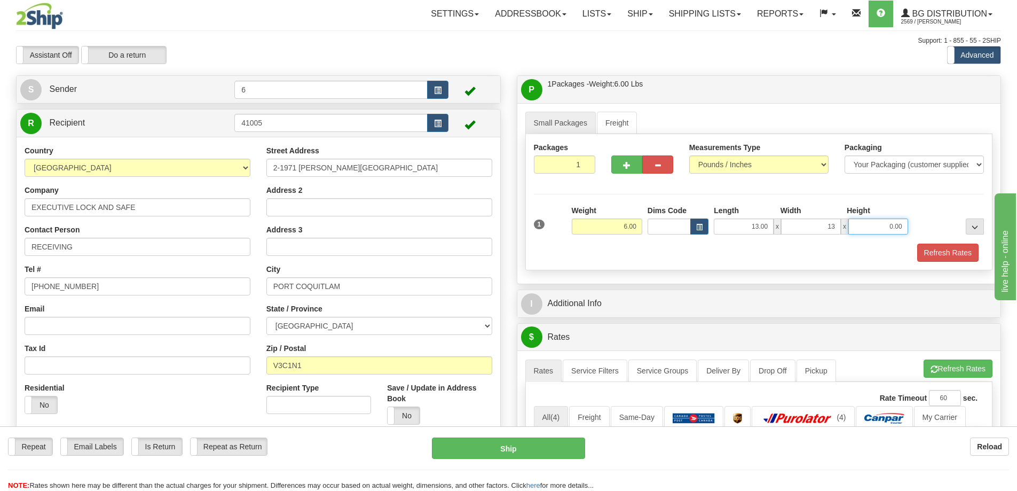
type input "13.00"
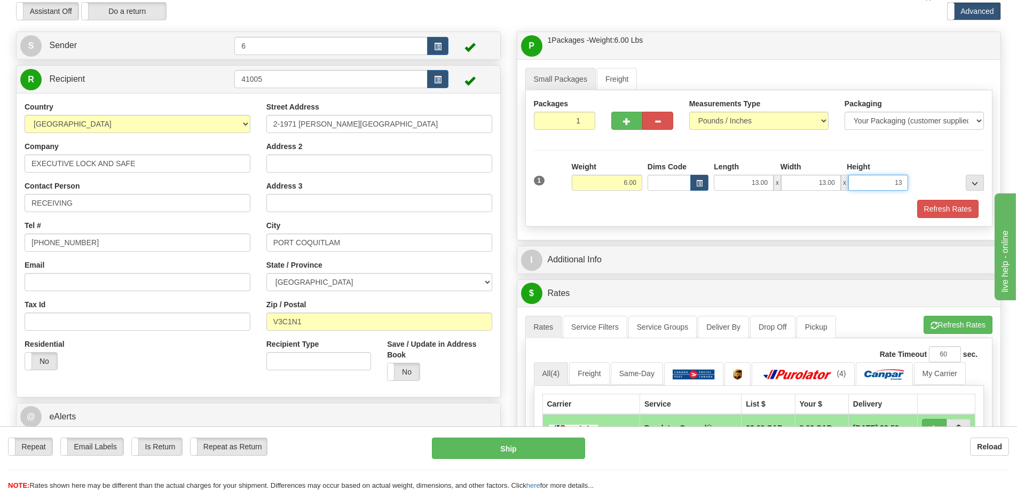
scroll to position [107, 0]
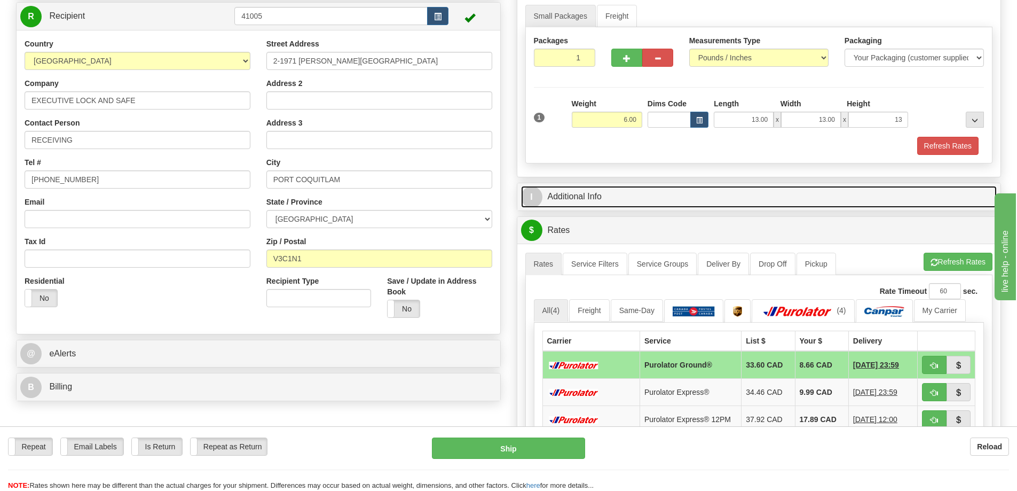
type input "13.00"
click at [571, 190] on link "I Additional Info" at bounding box center [759, 197] width 476 height 22
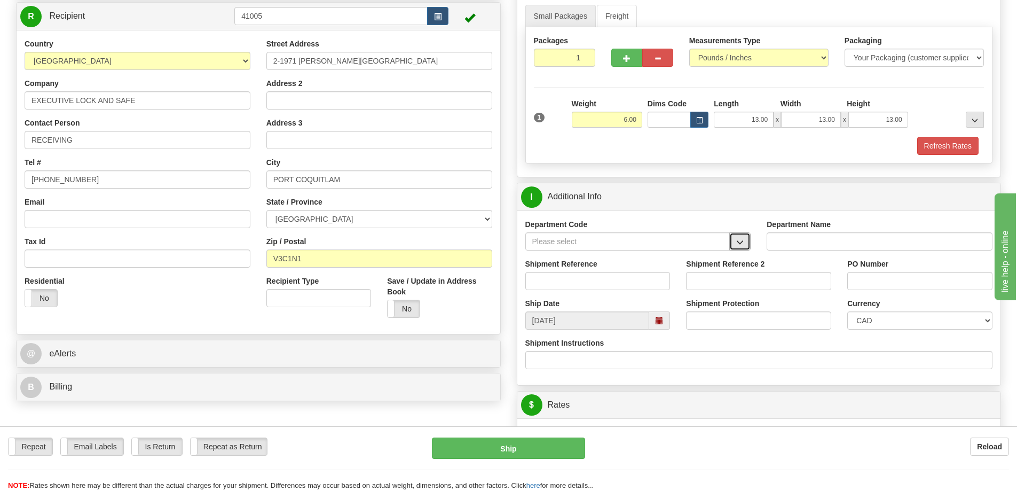
click at [741, 243] on span "button" at bounding box center [739, 242] width 7 height 7
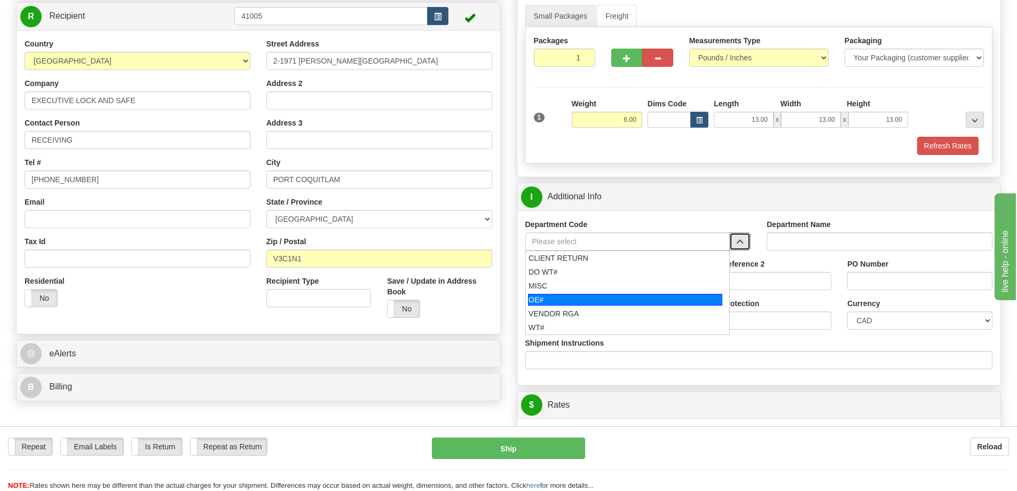
click at [563, 297] on div "OE#" at bounding box center [625, 300] width 194 height 12
type input "OE#"
type input "ORDERS"
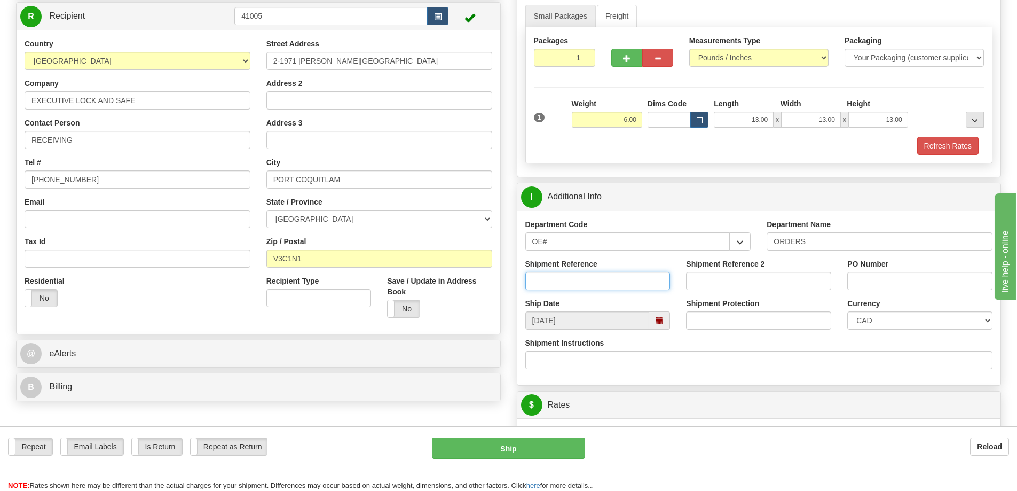
click at [605, 286] on input "Shipment Reference" at bounding box center [597, 281] width 145 height 18
type input "60032853-01"
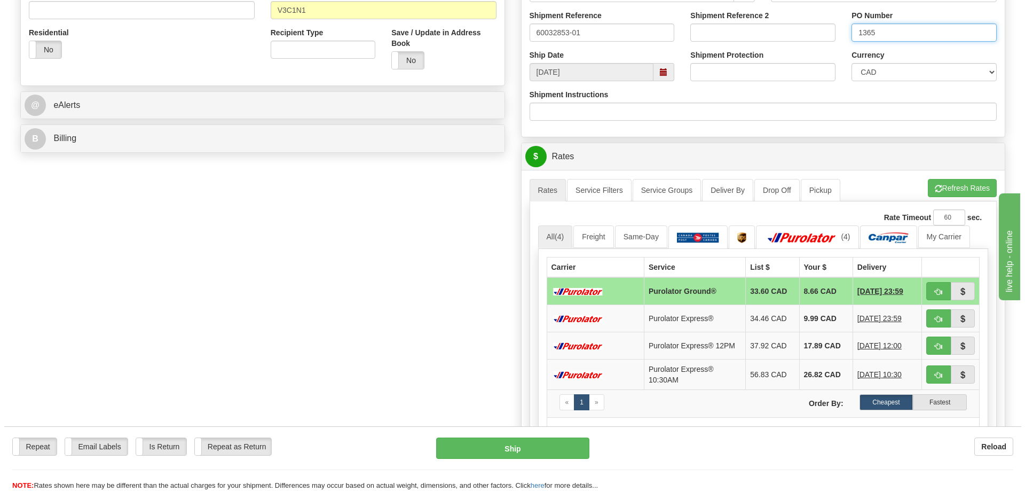
scroll to position [374, 0]
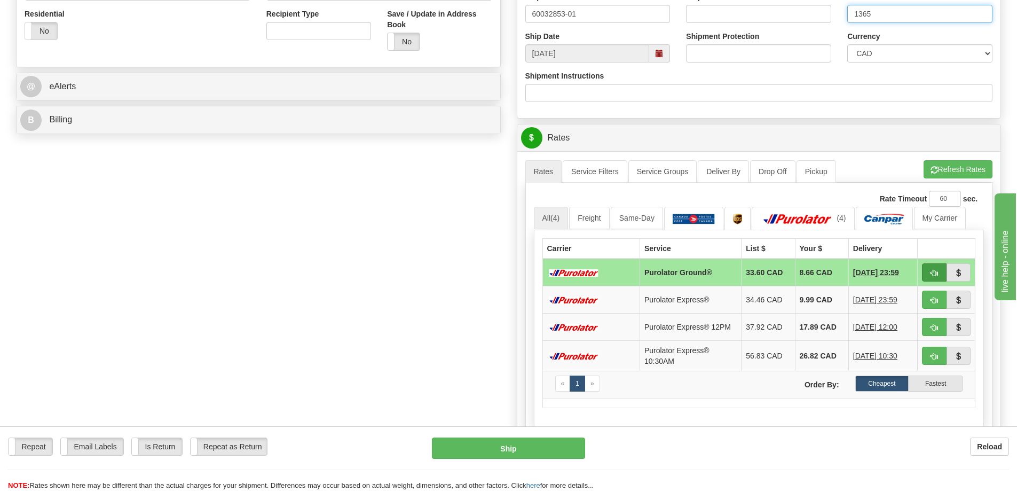
type input "1365"
drag, startPoint x: 929, startPoint y: 273, endPoint x: 931, endPoint y: 266, distance: 7.1
click at [931, 269] on button "button" at bounding box center [934, 272] width 25 height 18
type input "260"
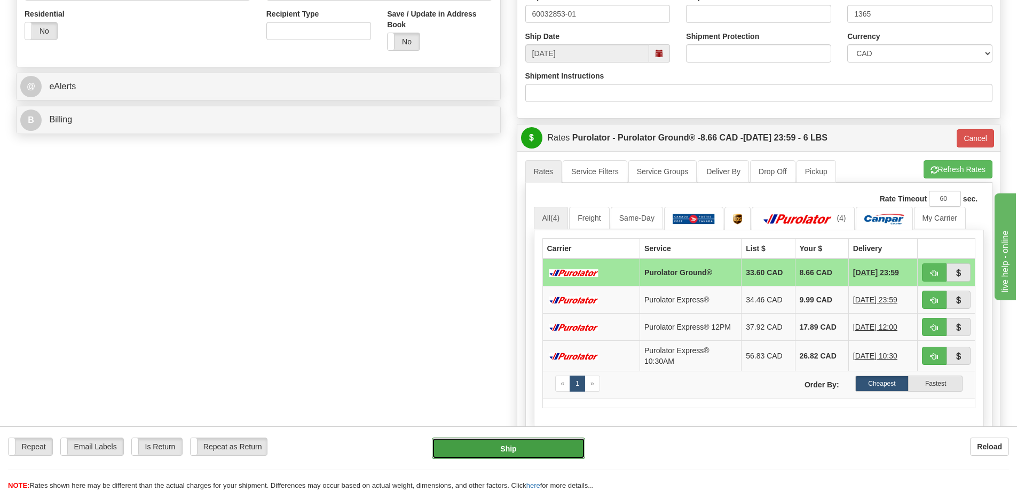
click at [536, 448] on button "Ship" at bounding box center [508, 447] width 153 height 21
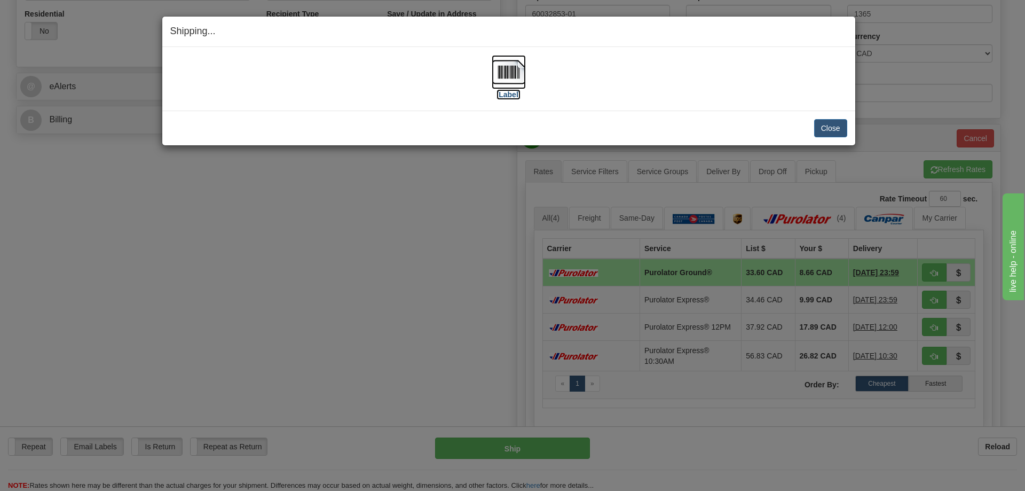
click at [518, 68] on img at bounding box center [509, 72] width 34 height 34
click at [828, 125] on button "Close" at bounding box center [830, 128] width 33 height 18
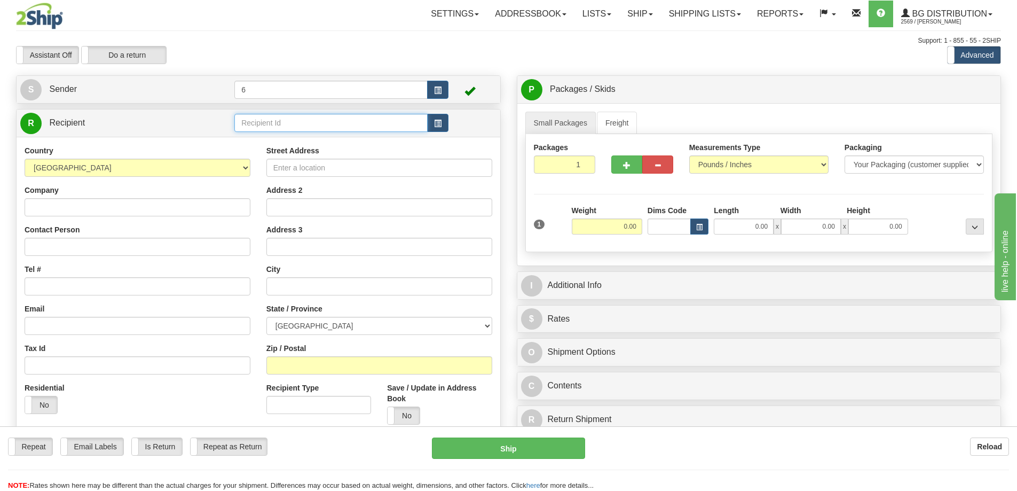
click at [256, 120] on input "text" at bounding box center [330, 123] width 193 height 18
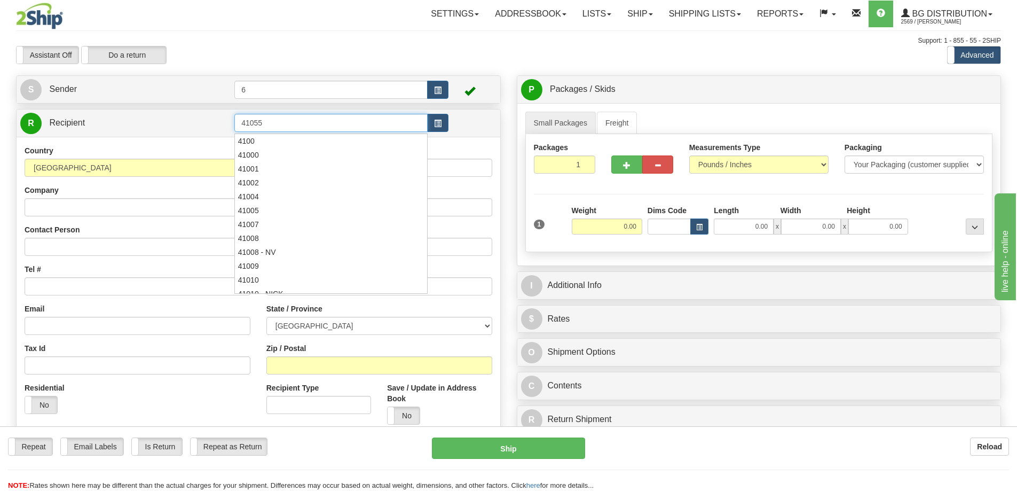
type input "41055"
click button "Delete" at bounding box center [0, 0] width 0 height 0
type input "3"
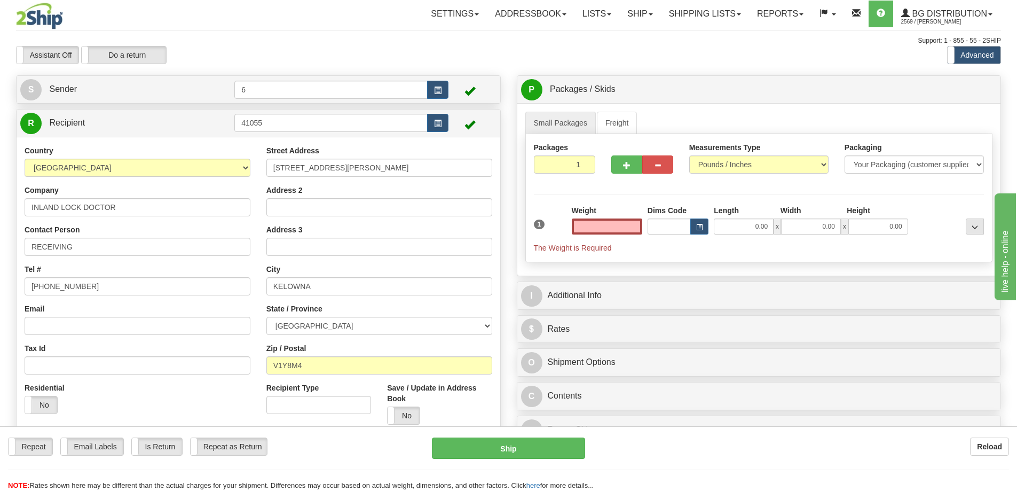
type input "0.00"
click at [632, 230] on input "0.00" at bounding box center [607, 226] width 70 height 16
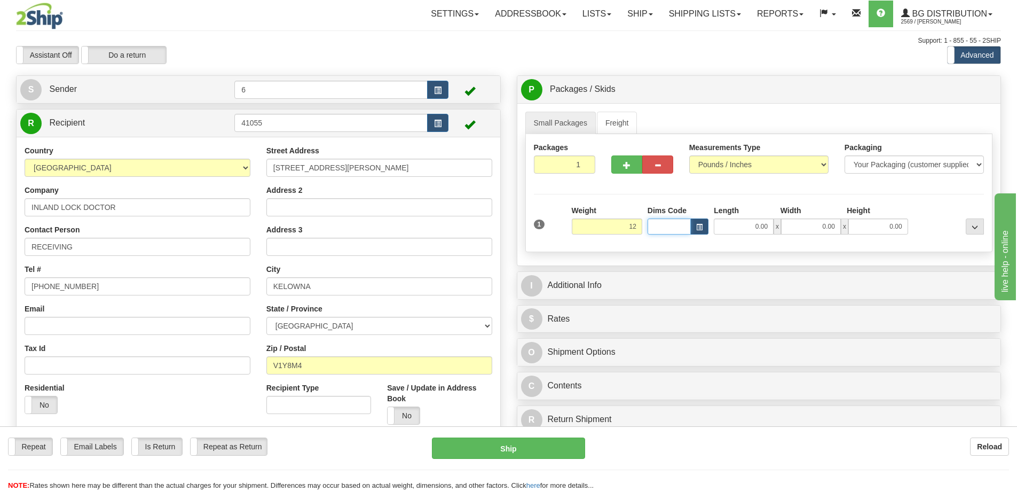
type input "12.00"
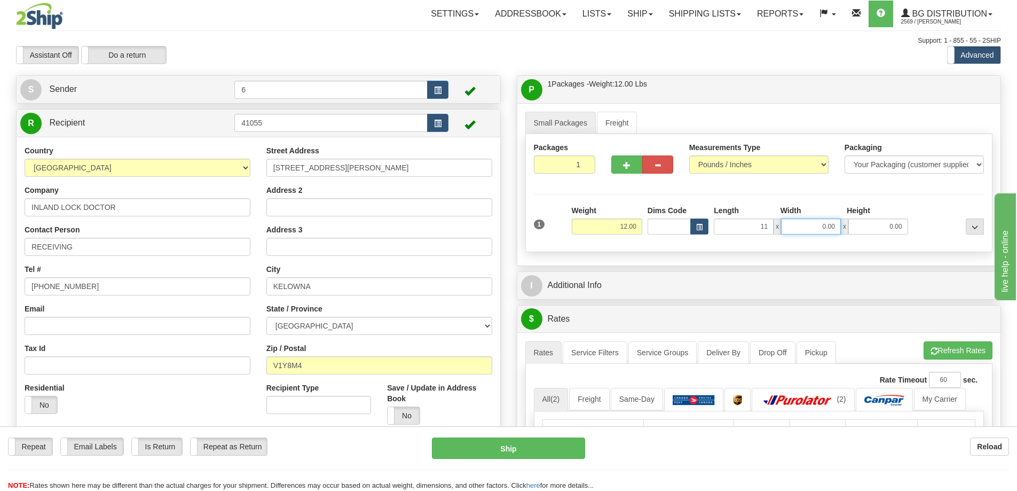
type input "11.00"
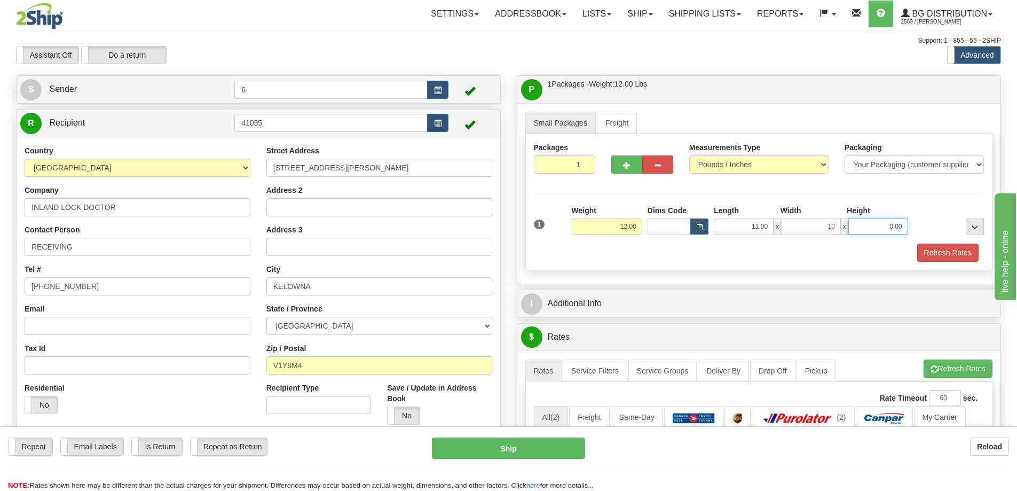
type input "10.00"
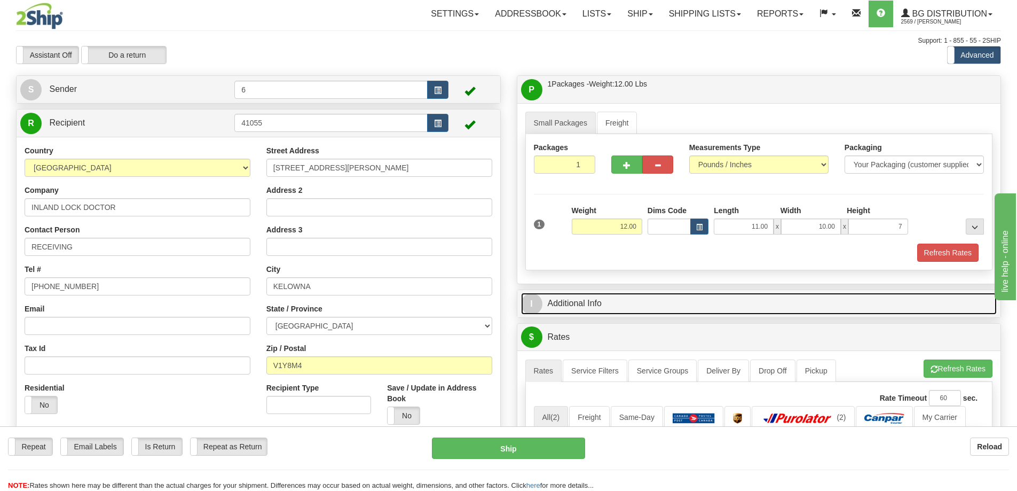
type input "7.00"
click at [738, 306] on link "I Additional Info" at bounding box center [759, 304] width 476 height 22
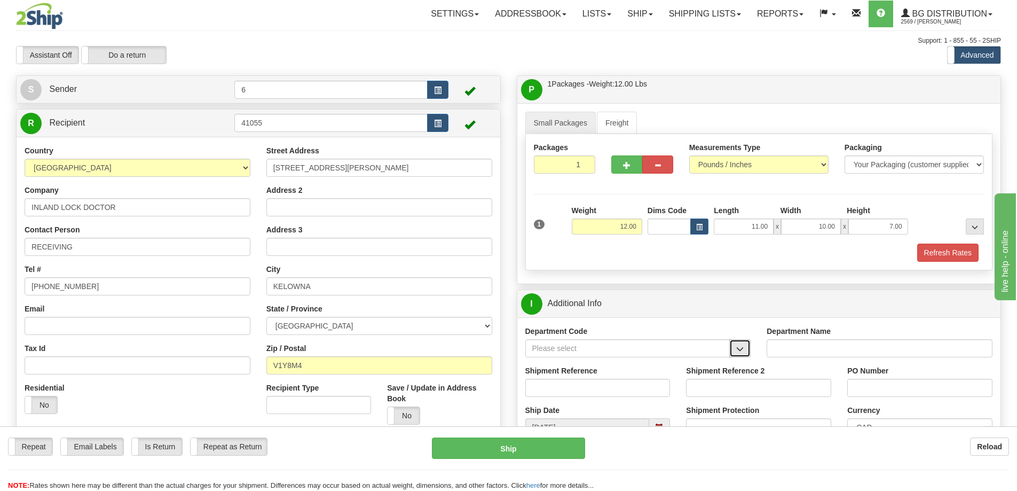
click at [746, 351] on button "button" at bounding box center [739, 348] width 21 height 18
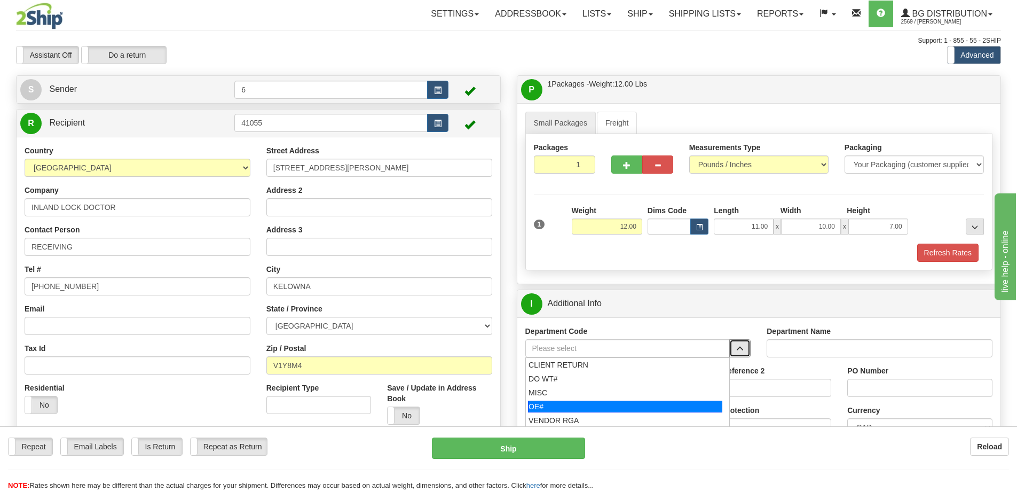
click at [574, 404] on div "OE#" at bounding box center [625, 406] width 194 height 12
type input "OE#"
type input "ORDERS"
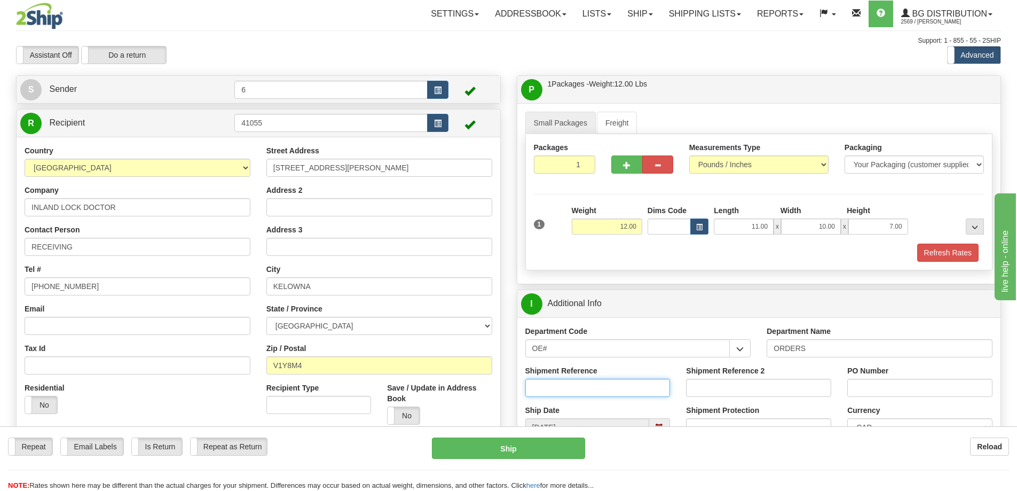
click at [583, 380] on input "Shipment Reference" at bounding box center [597, 388] width 145 height 18
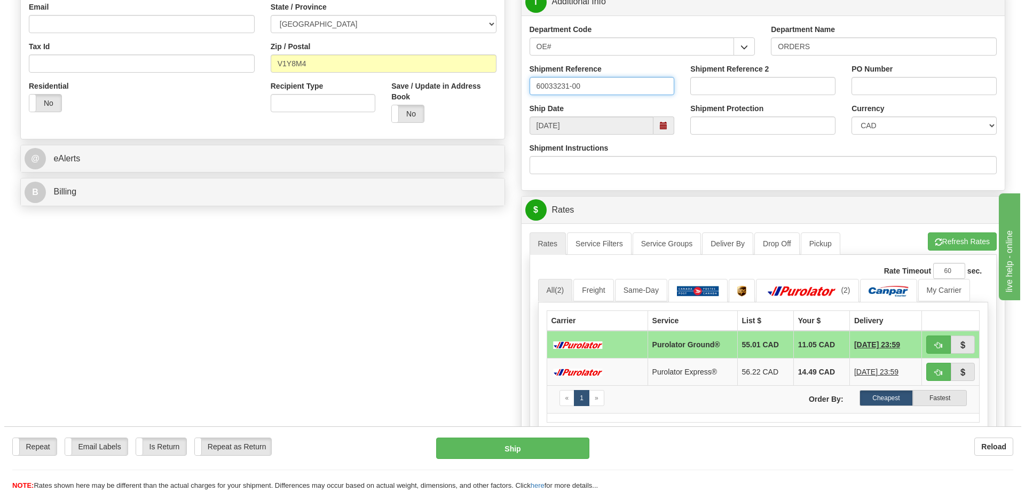
scroll to position [320, 0]
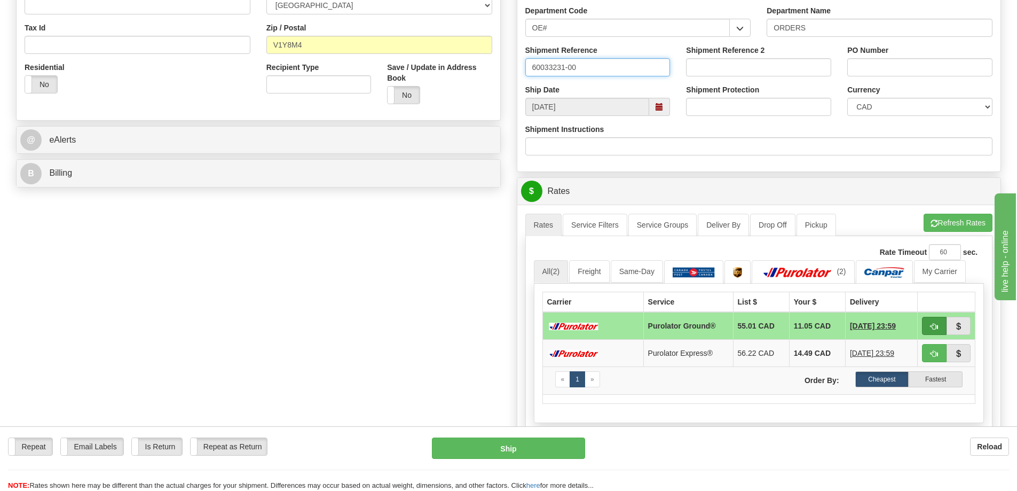
type input "60033231-00"
click at [926, 323] on button "button" at bounding box center [934, 326] width 25 height 18
type input "260"
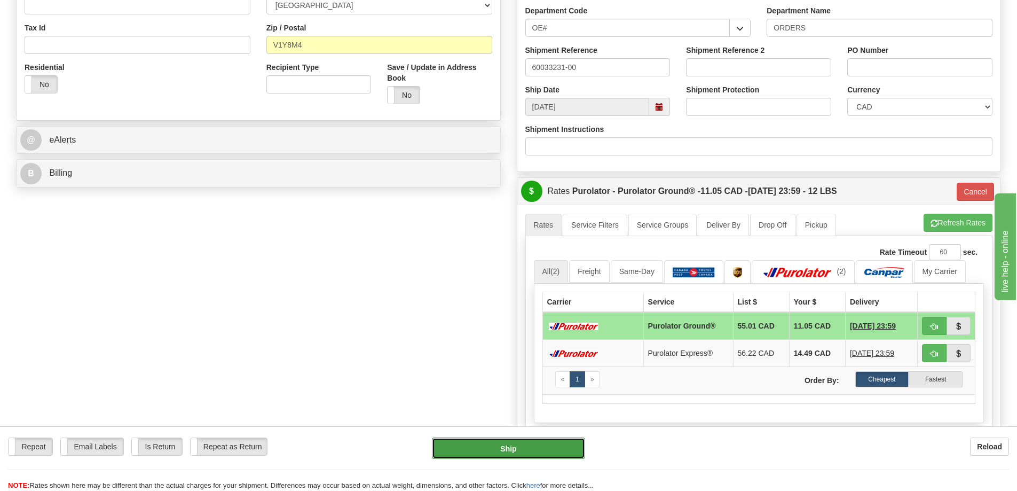
click at [481, 449] on button "Ship" at bounding box center [508, 447] width 153 height 21
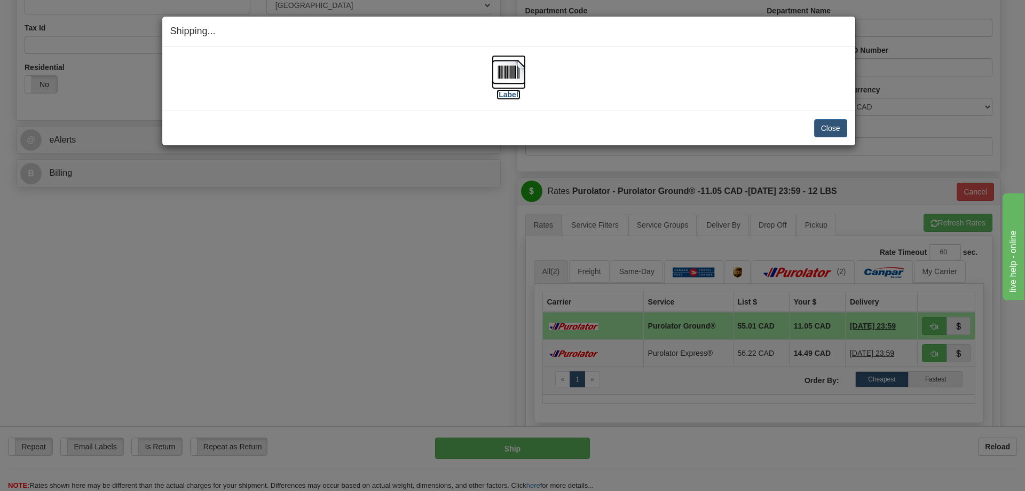
click at [508, 73] on img at bounding box center [509, 72] width 34 height 34
click at [830, 130] on button "Close" at bounding box center [830, 128] width 33 height 18
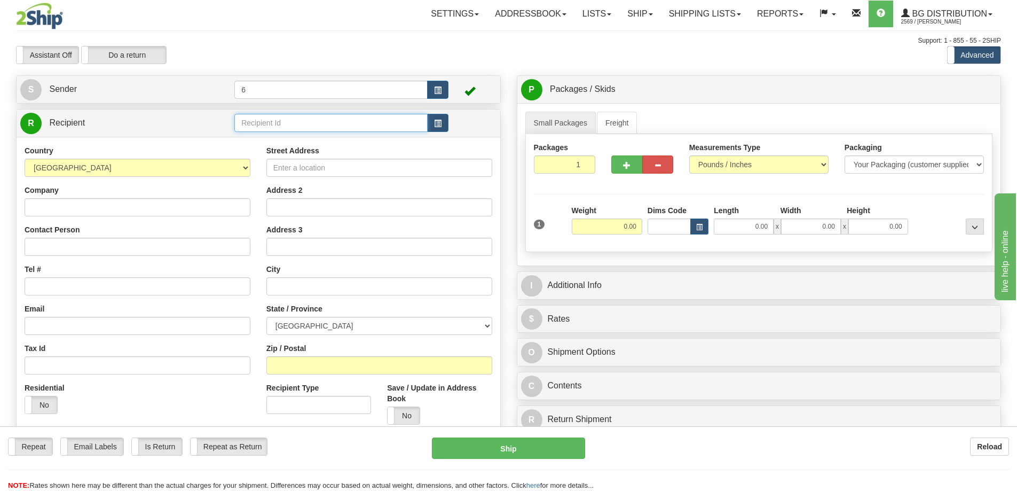
click at [246, 125] on input "text" at bounding box center [330, 123] width 193 height 18
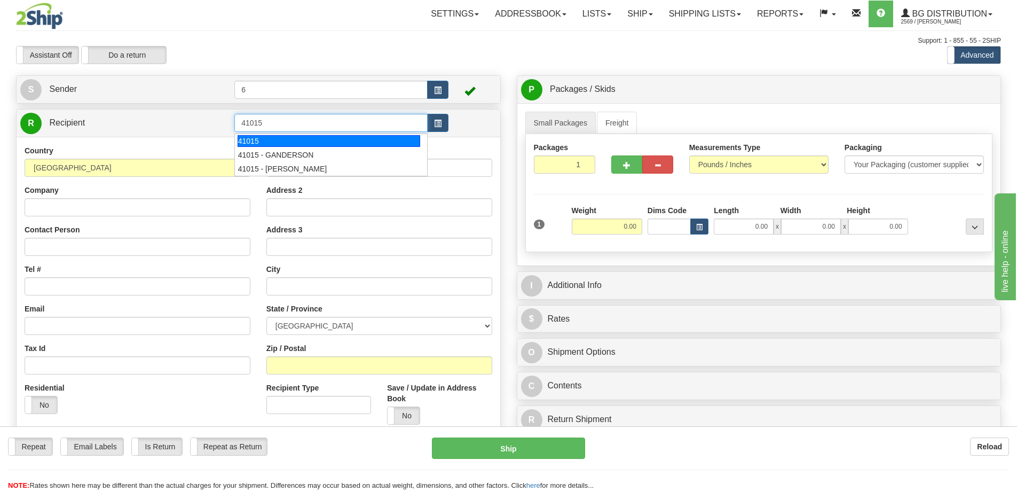
click at [254, 139] on div "41015" at bounding box center [329, 141] width 183 height 12
type input "41015"
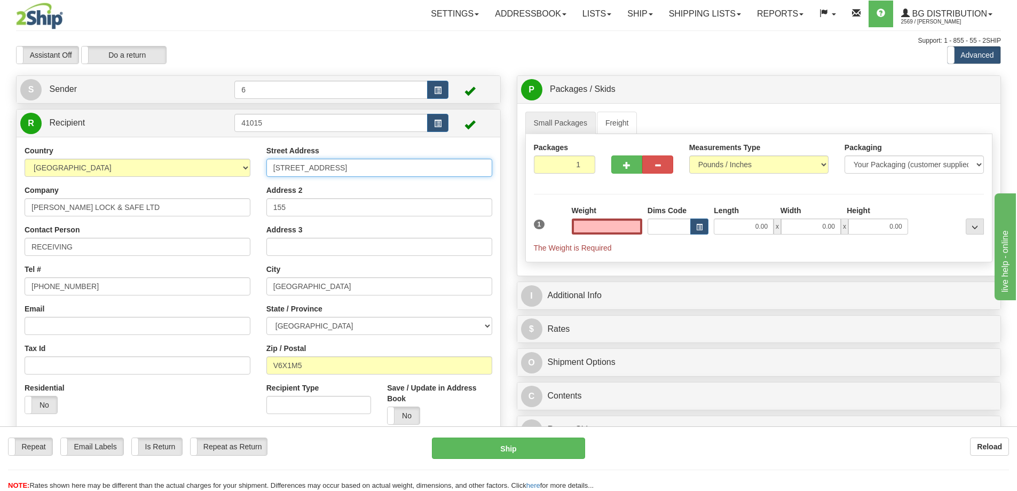
type input "0.00"
drag, startPoint x: 365, startPoint y: 168, endPoint x: 259, endPoint y: 147, distance: 107.8
click at [257, 147] on div "Country AFGHANISTAN ALAND ISLANDS ALBANIA ALGERIA AMERICAN SAMOA ANDORRA ANGOLA…" at bounding box center [259, 288] width 484 height 287
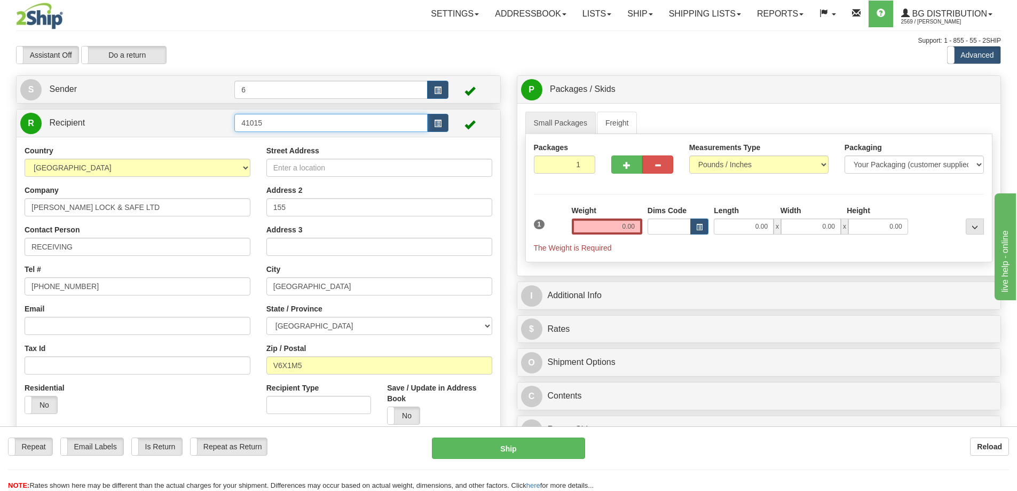
click at [318, 124] on input "41015" at bounding box center [330, 123] width 193 height 18
type input "41015 - BENTALL"
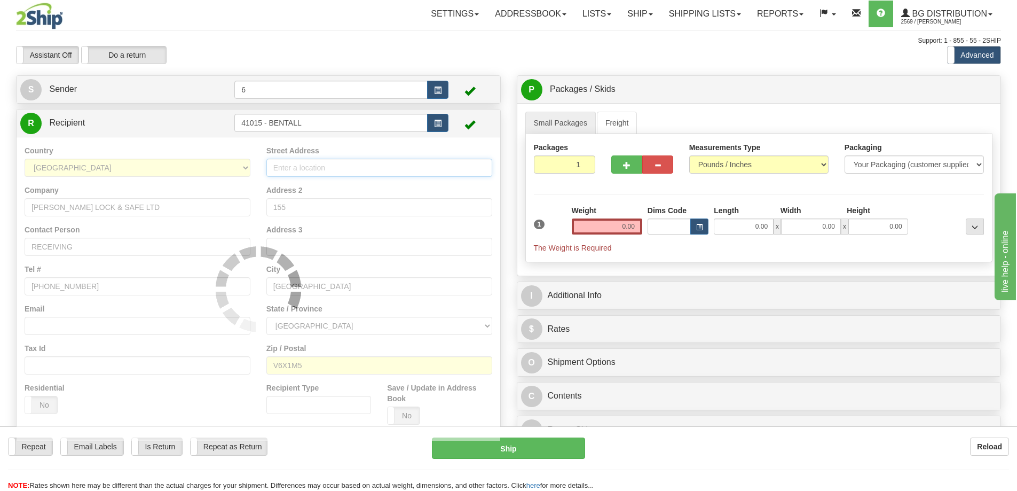
click at [332, 171] on div "Country AFGHANISTAN ALAND ISLANDS ALBANIA ALGERIA AMERICAN SAMOA ANDORRA ANGOLA…" at bounding box center [259, 289] width 484 height 304
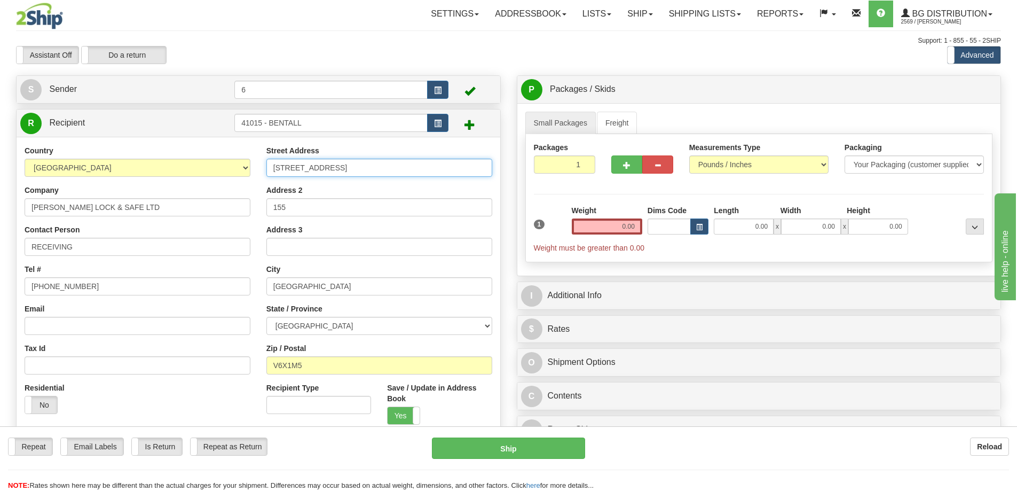
type input "109-505 BURRARD ST"
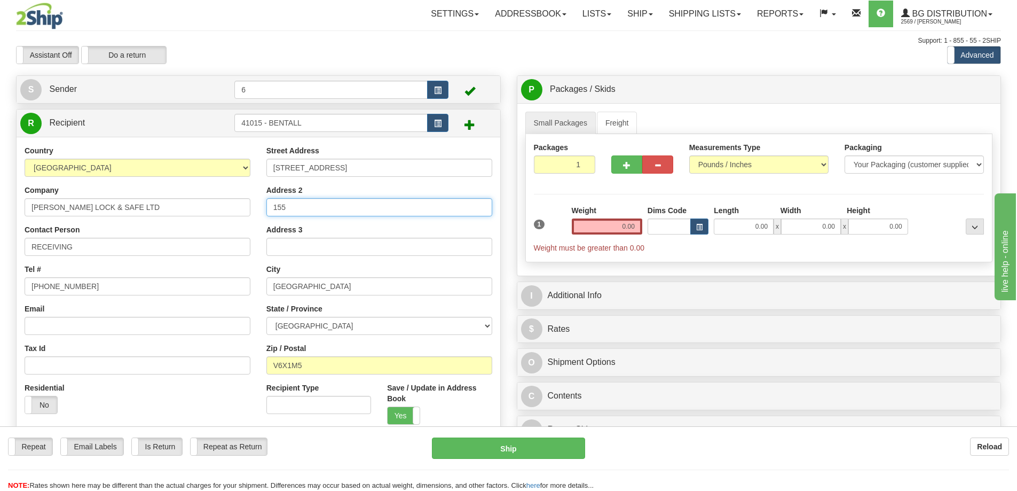
drag, startPoint x: 326, startPoint y: 208, endPoint x: 196, endPoint y: 192, distance: 130.7
click at [196, 192] on div "Country AFGHANISTAN ALAND ISLANDS ALBANIA ALGERIA AMERICAN SAMOA ANDORRA ANGOLA…" at bounding box center [259, 308] width 484 height 327
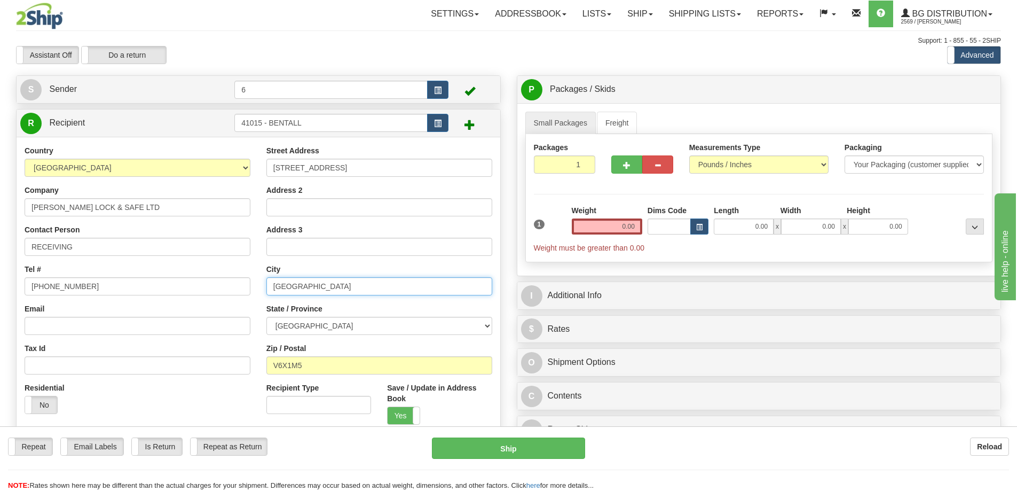
drag, startPoint x: 321, startPoint y: 289, endPoint x: 262, endPoint y: 277, distance: 61.1
click at [262, 277] on div "Street Address 109-505 BURRARD ST Address 2 Address 3 City RICHMOND State / Pro…" at bounding box center [379, 308] width 242 height 327
type input "VANCOUVER"
drag, startPoint x: 290, startPoint y: 350, endPoint x: -11, endPoint y: 294, distance: 306.4
click at [0, 294] on html "Training Course Close Toggle navigation Settings Shipping Preferences New Sende…" at bounding box center [508, 245] width 1017 height 491
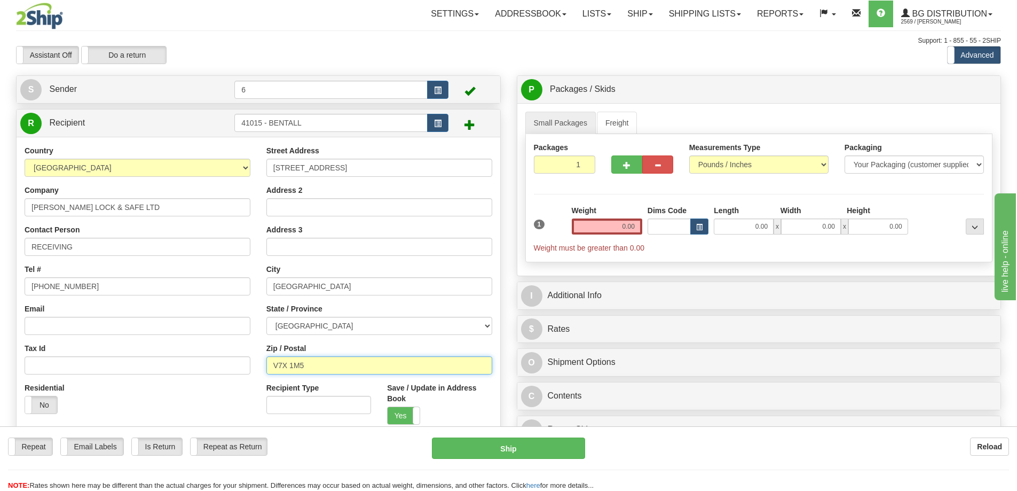
type input "V7X 1M5"
click at [621, 231] on input "0.00" at bounding box center [607, 226] width 70 height 16
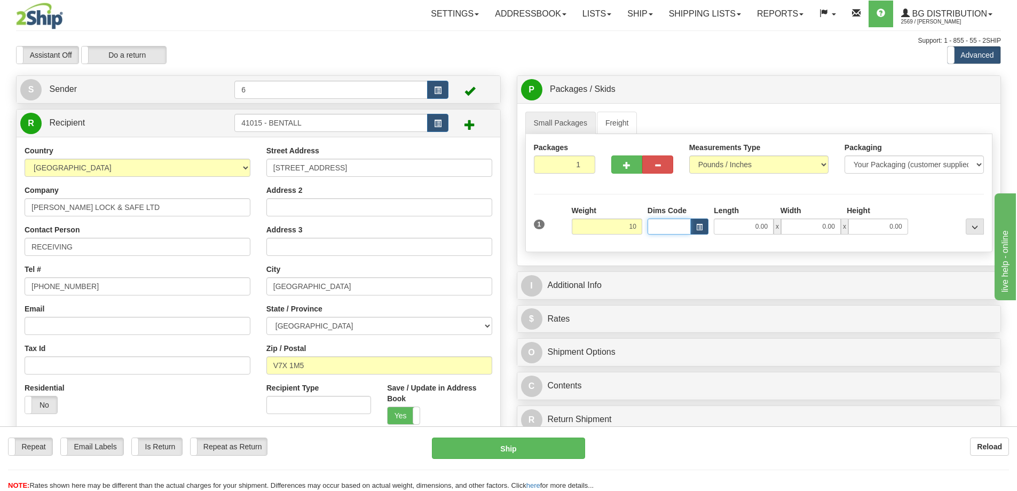
type input "10.00"
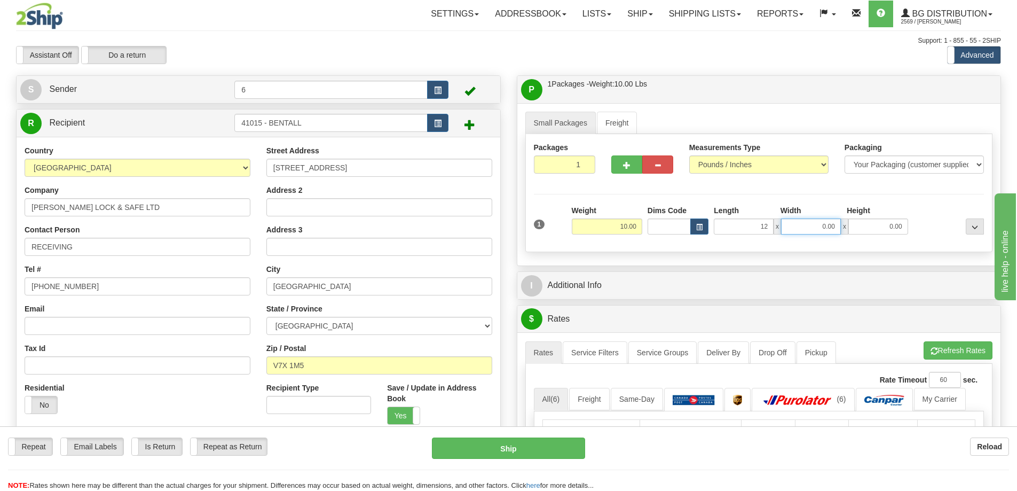
type input "12.00"
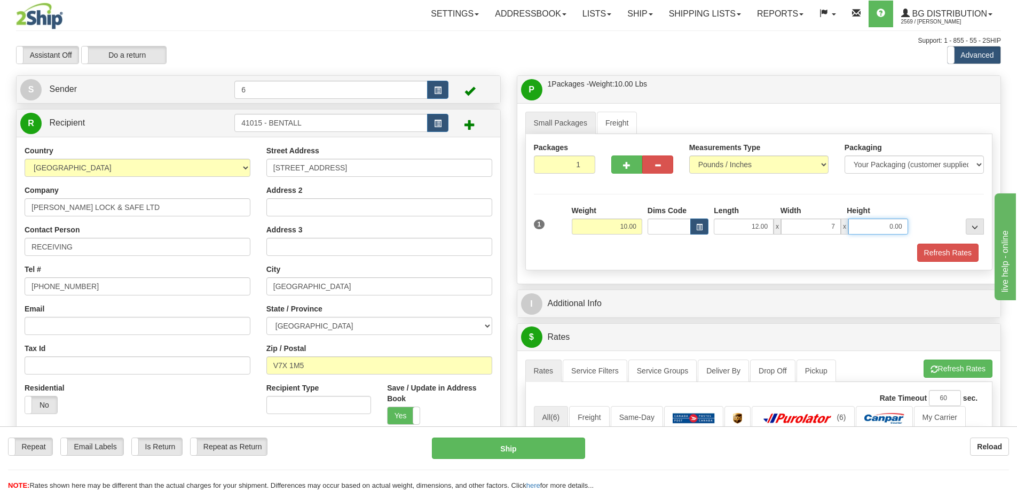
type input "7.00"
click at [624, 162] on span "button" at bounding box center [626, 165] width 7 height 7
radio input "true"
type input "2"
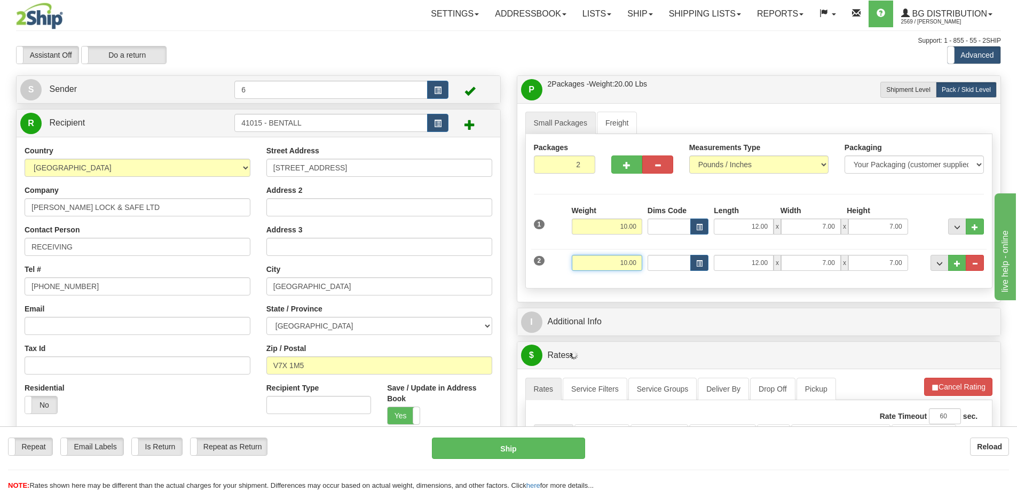
click at [637, 264] on input "10.00" at bounding box center [607, 263] width 70 height 16
type input "6.00"
type input "15.00"
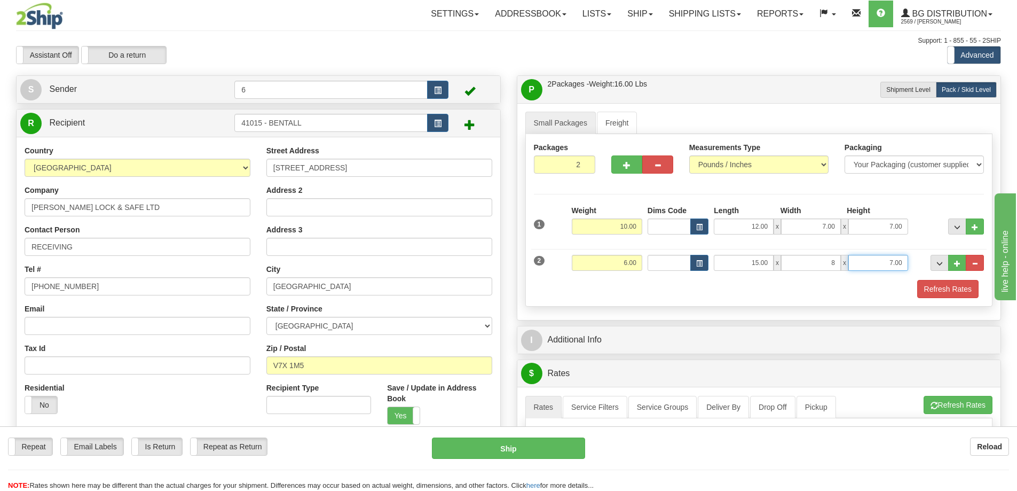
type input "8.00"
type input "5.00"
click at [624, 302] on div "Packages 2 2 Measurements Type" at bounding box center [759, 220] width 468 height 172
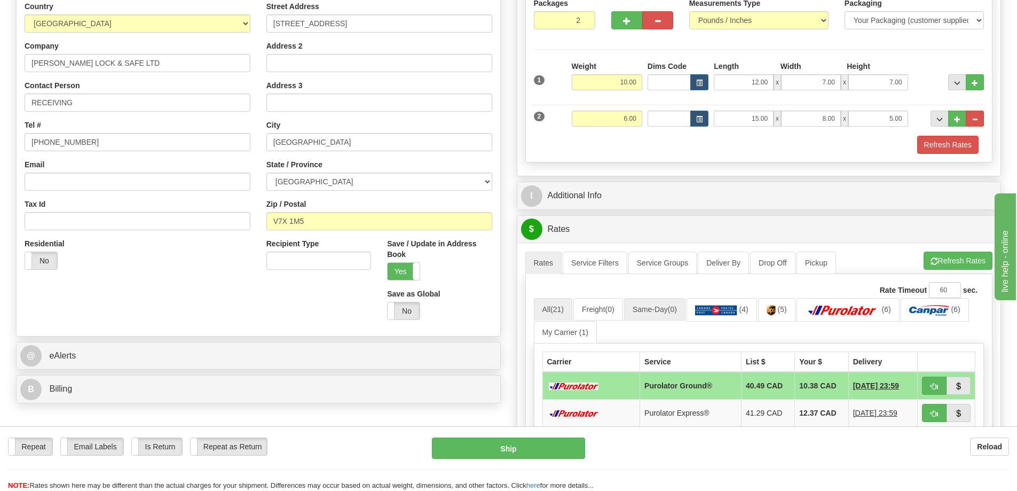
scroll to position [160, 0]
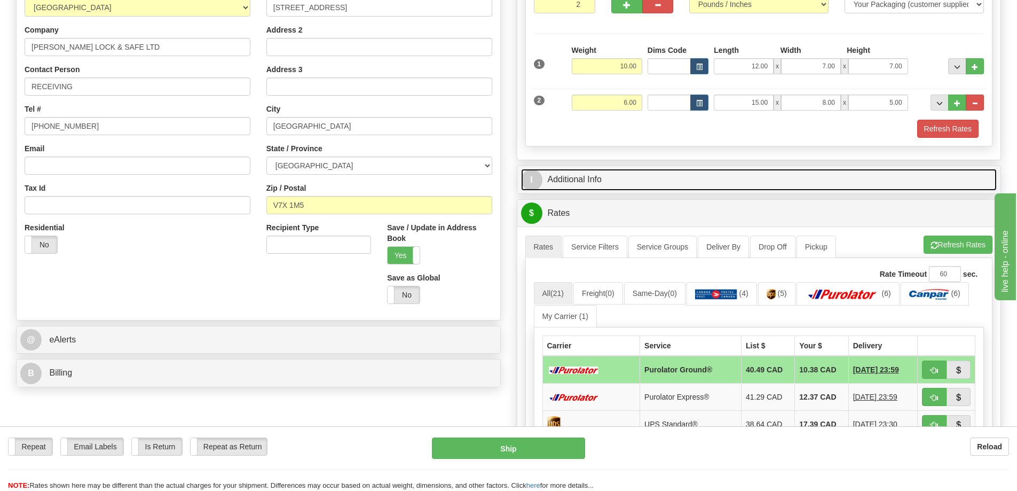
click at [639, 177] on link "I Additional Info" at bounding box center [759, 180] width 476 height 22
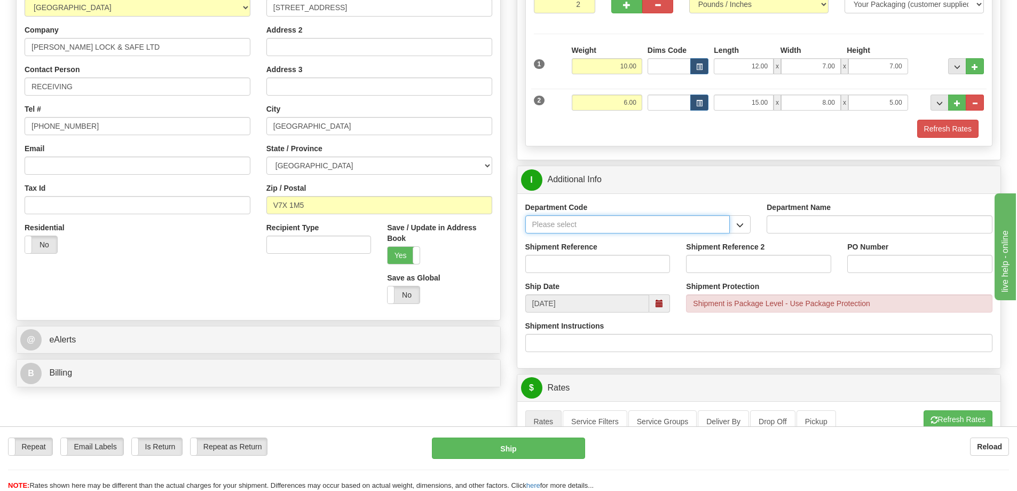
click at [666, 225] on input "Department Code" at bounding box center [627, 224] width 205 height 18
click at [743, 226] on span "button" at bounding box center [739, 225] width 7 height 7
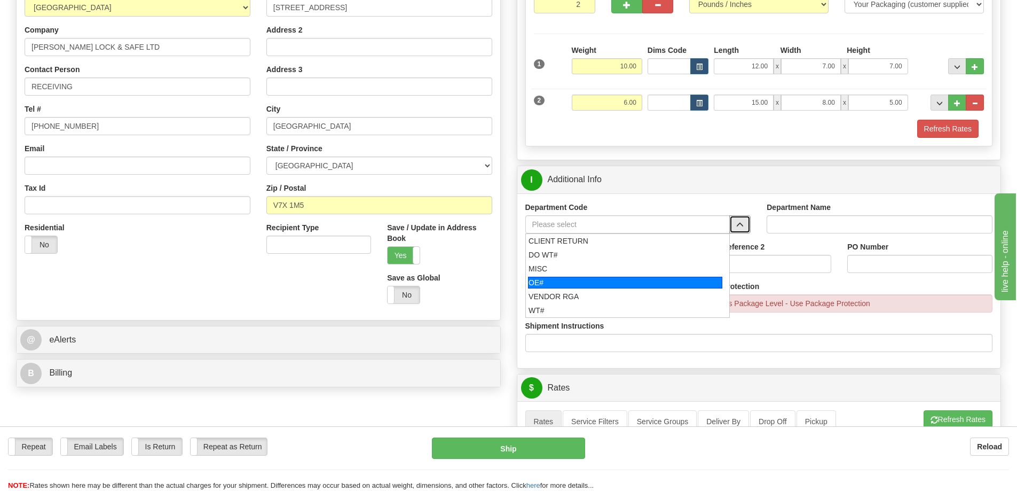
click at [648, 282] on div "OE#" at bounding box center [625, 283] width 194 height 12
type input "OE#"
type input "ORDERS"
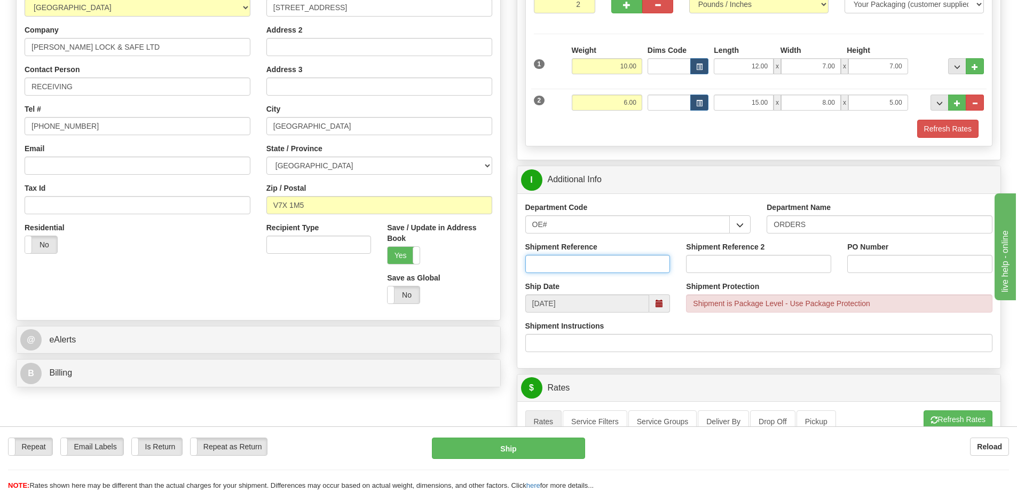
click at [648, 264] on input "Shipment Reference" at bounding box center [597, 264] width 145 height 18
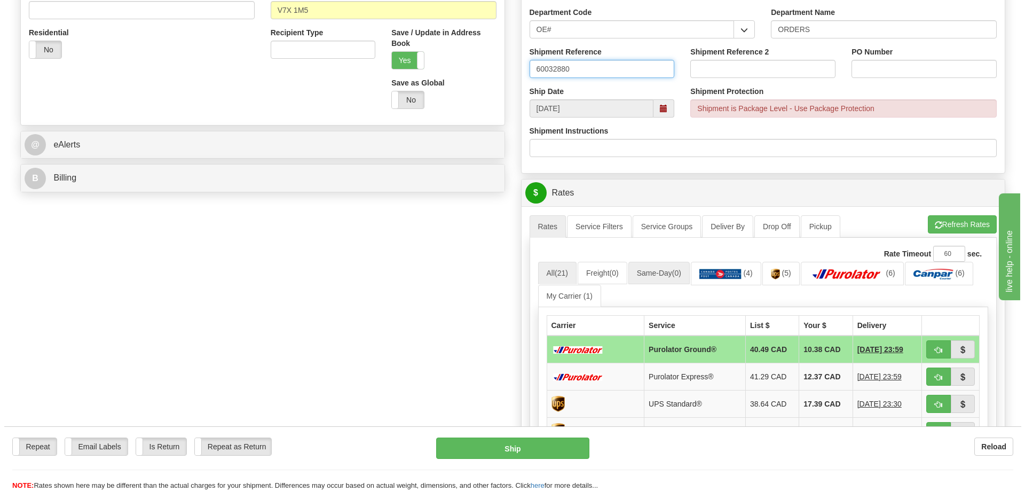
scroll to position [374, 0]
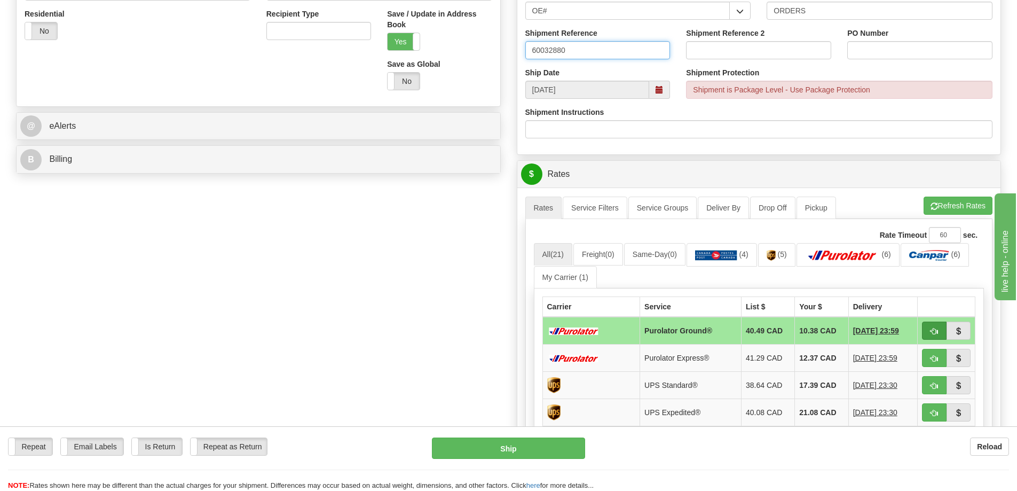
type input "60032880"
click at [937, 331] on span "button" at bounding box center [934, 331] width 7 height 7
type input "260"
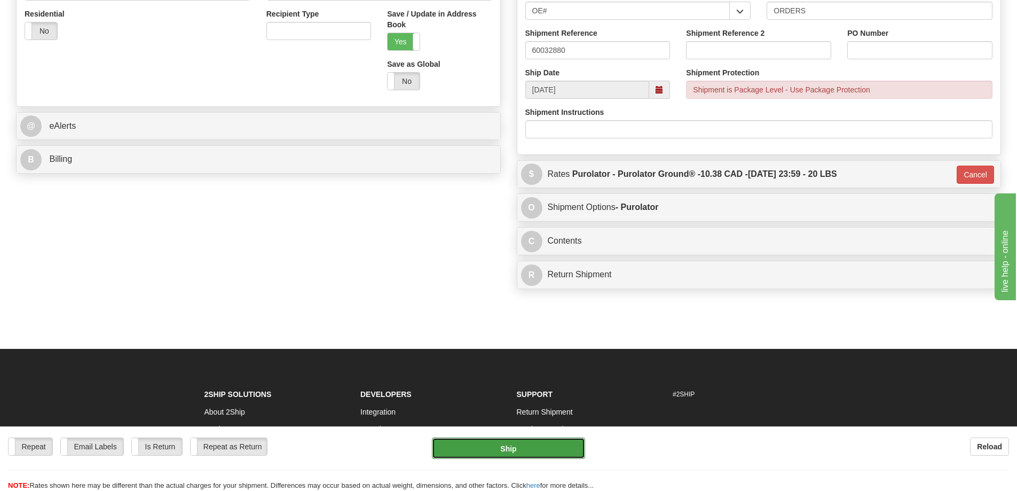
click at [484, 446] on button "Ship" at bounding box center [508, 447] width 153 height 21
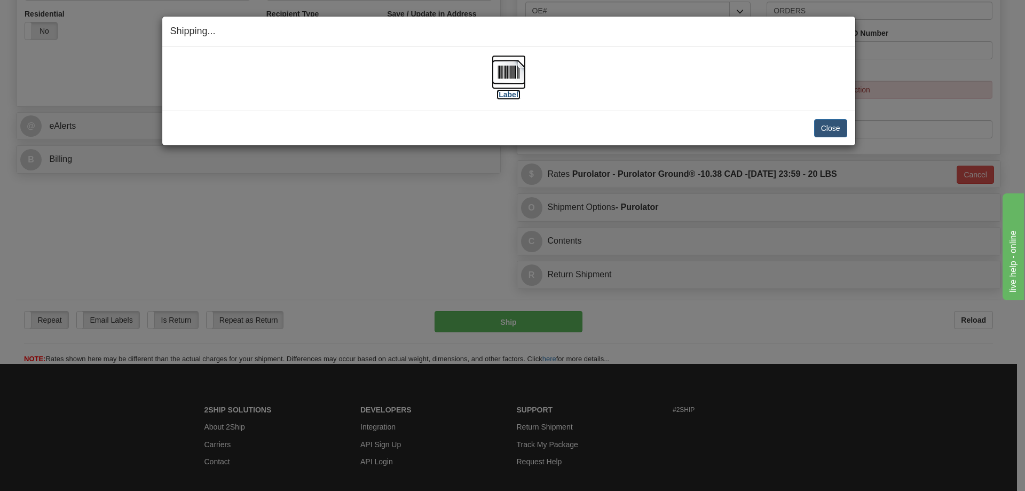
click at [513, 75] on img at bounding box center [509, 72] width 34 height 34
click at [832, 124] on button "Close" at bounding box center [830, 128] width 33 height 18
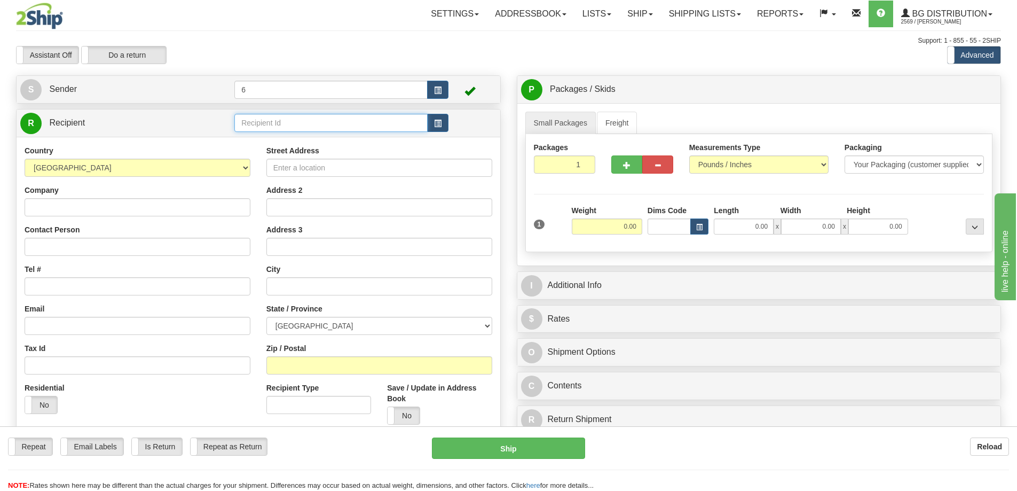
click at [357, 120] on input "text" at bounding box center [330, 123] width 193 height 18
type input "1"
click button "Delete" at bounding box center [0, 0] width 0 height 0
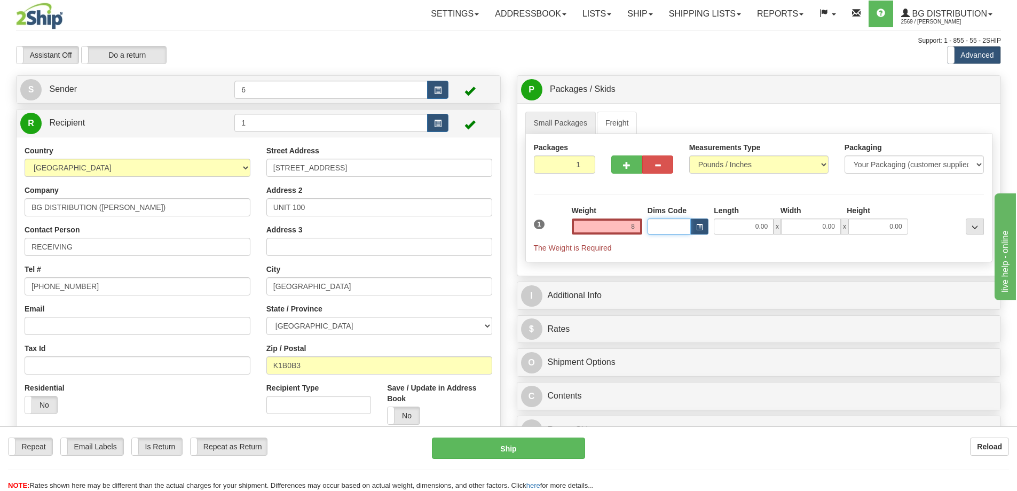
type input "8.00"
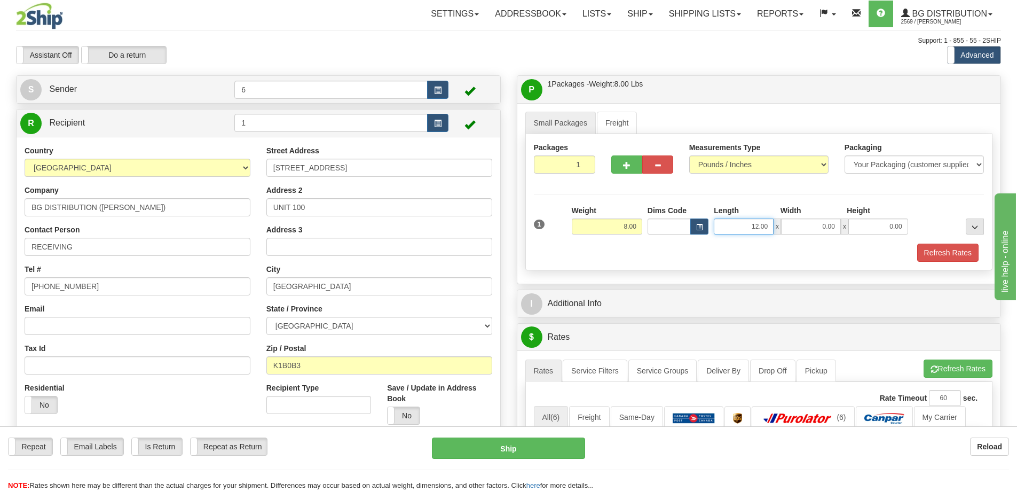
drag, startPoint x: 767, startPoint y: 224, endPoint x: 704, endPoint y: 208, distance: 65.5
click at [702, 215] on div "Dims Code Length Width Height x" at bounding box center [778, 219] width 266 height 29
type input "13.00"
type input "7.00"
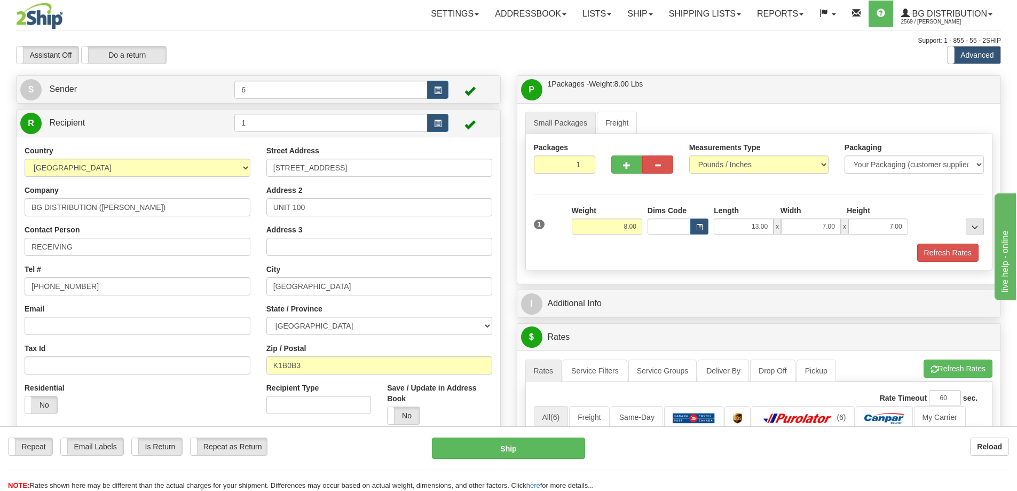
click at [639, 315] on div "I Additional Info" at bounding box center [759, 303] width 484 height 27
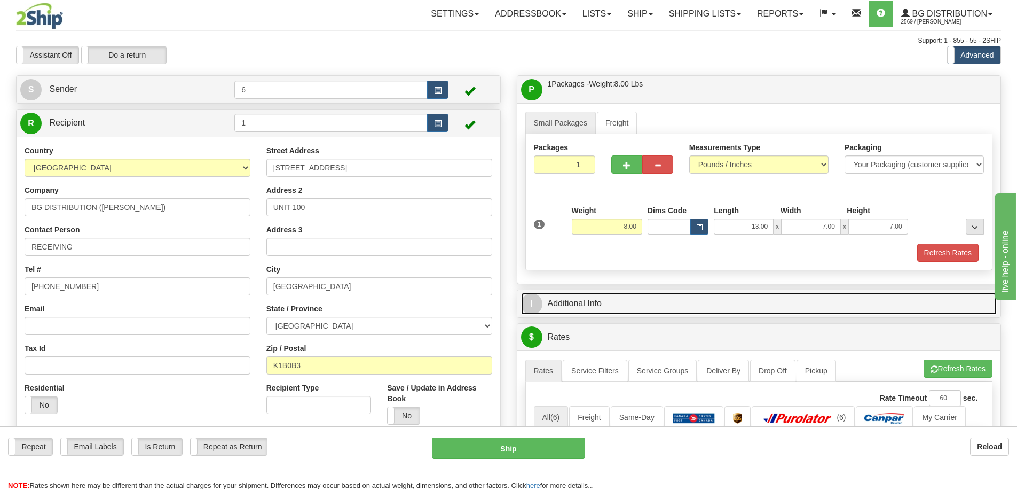
click at [639, 302] on link "I Additional Info" at bounding box center [759, 304] width 476 height 22
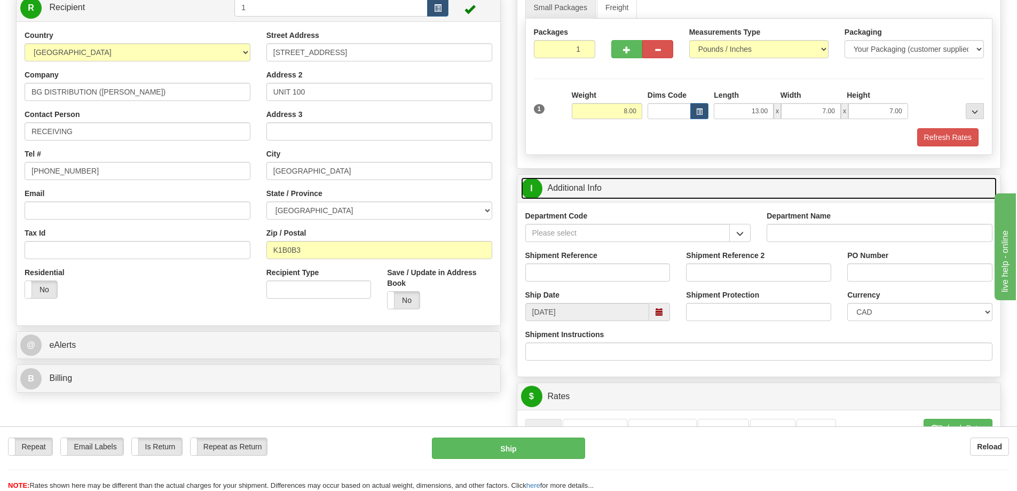
scroll to position [160, 0]
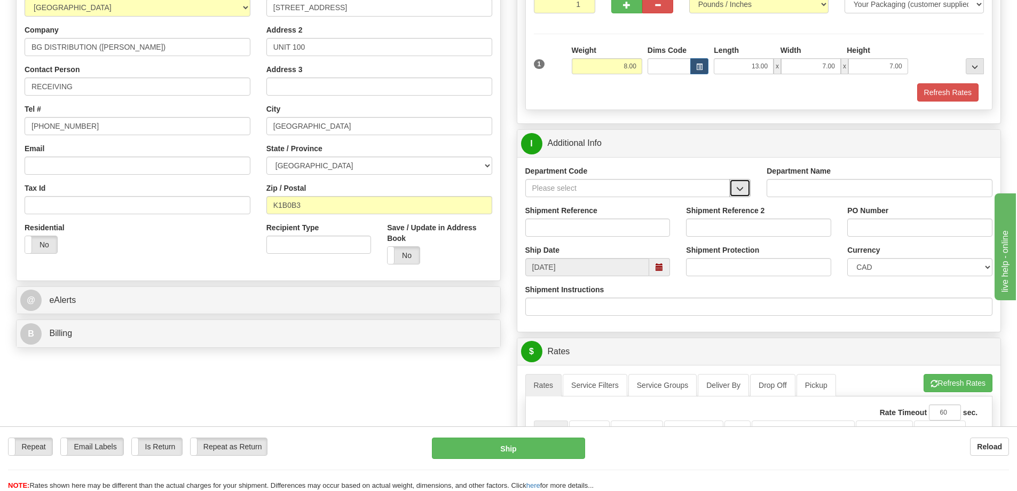
click at [743, 185] on button "button" at bounding box center [739, 188] width 21 height 18
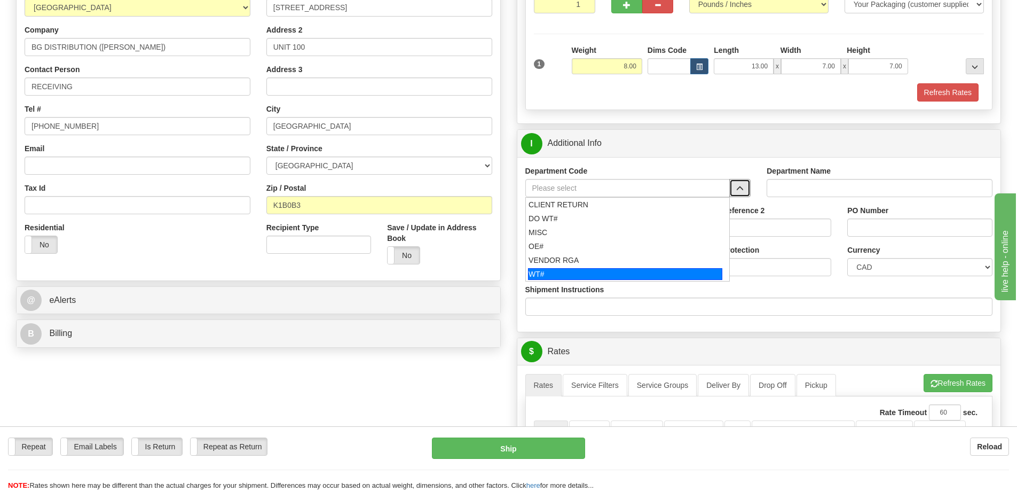
click at [572, 270] on div "WT#" at bounding box center [625, 274] width 194 height 12
type input "WT#"
type input "WAREHOUSE TRANSFERS"
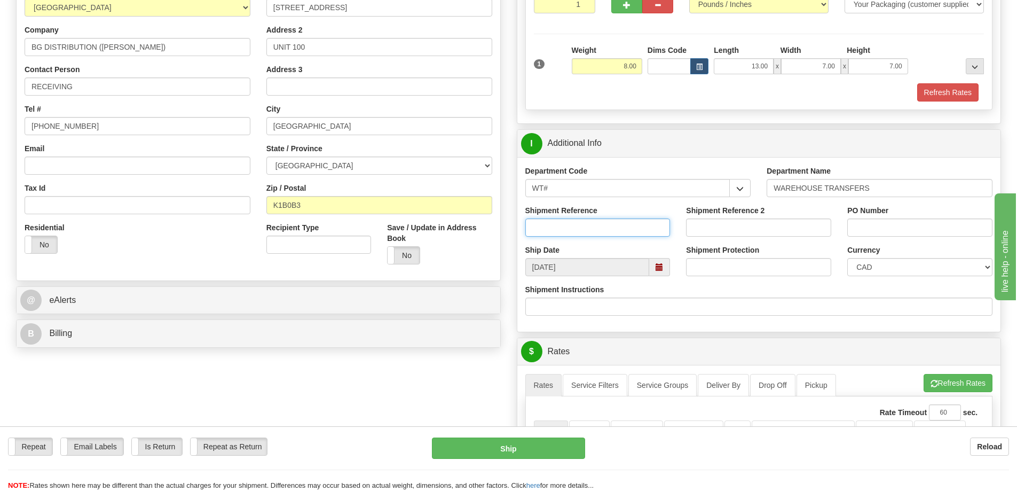
click at [563, 231] on input "Shipment Reference" at bounding box center [597, 227] width 145 height 18
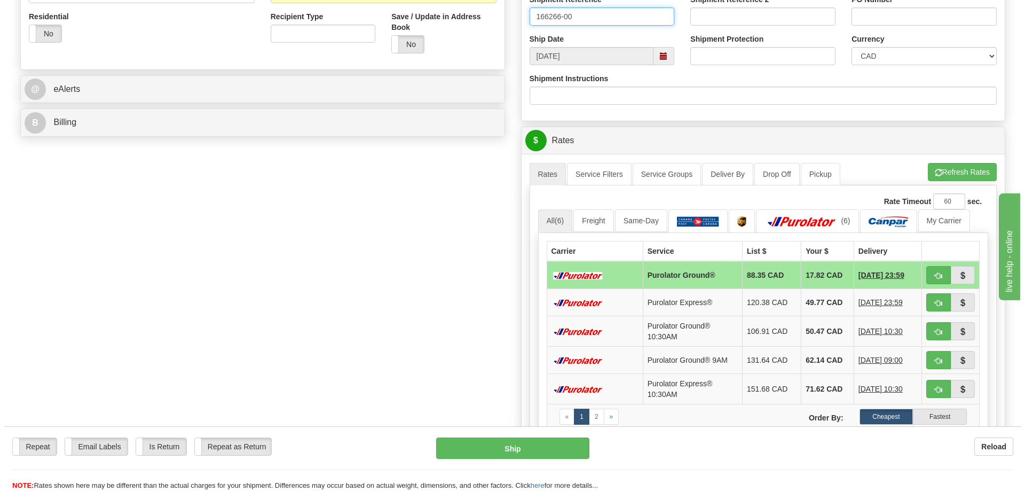
scroll to position [374, 0]
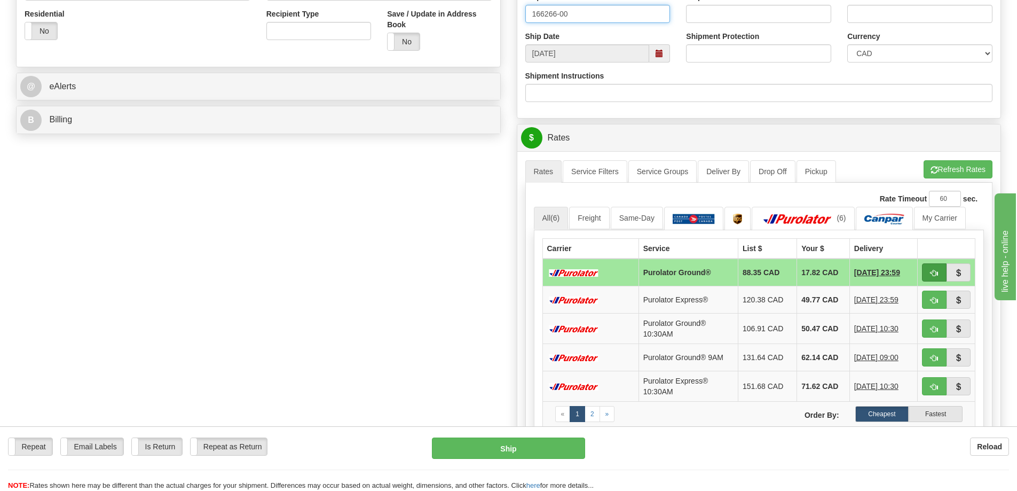
type input "166266-00"
click at [933, 268] on button "button" at bounding box center [934, 272] width 25 height 18
type input "260"
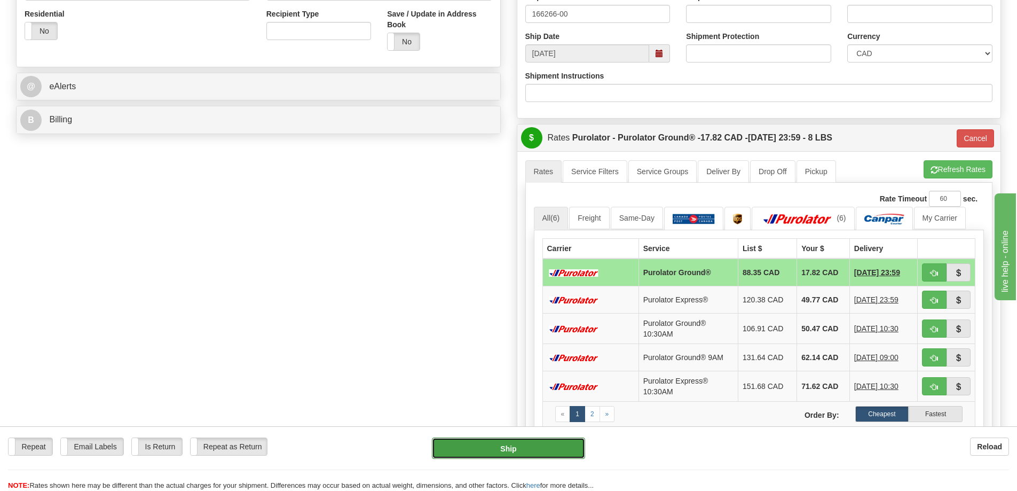
click at [540, 446] on button "Ship" at bounding box center [508, 447] width 153 height 21
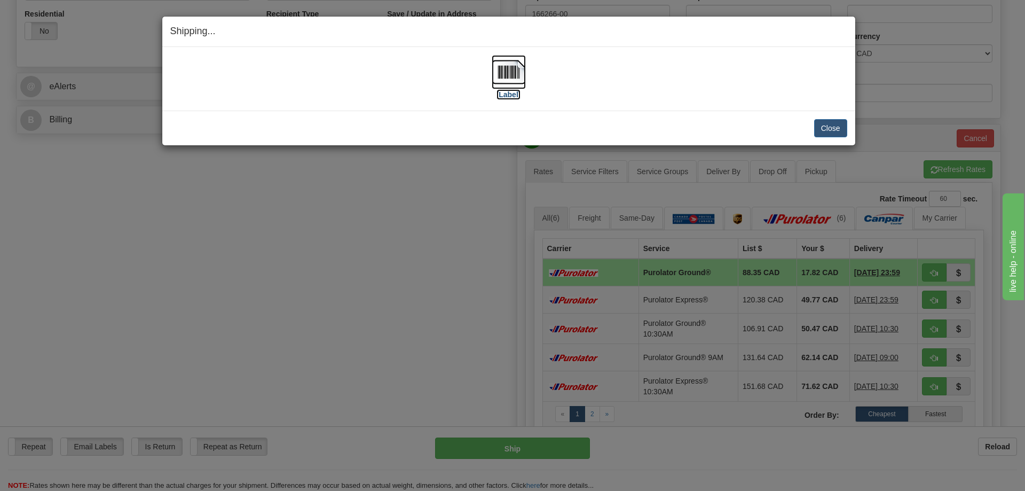
click at [515, 79] on img at bounding box center [509, 72] width 34 height 34
click at [835, 131] on button "Close" at bounding box center [830, 128] width 33 height 18
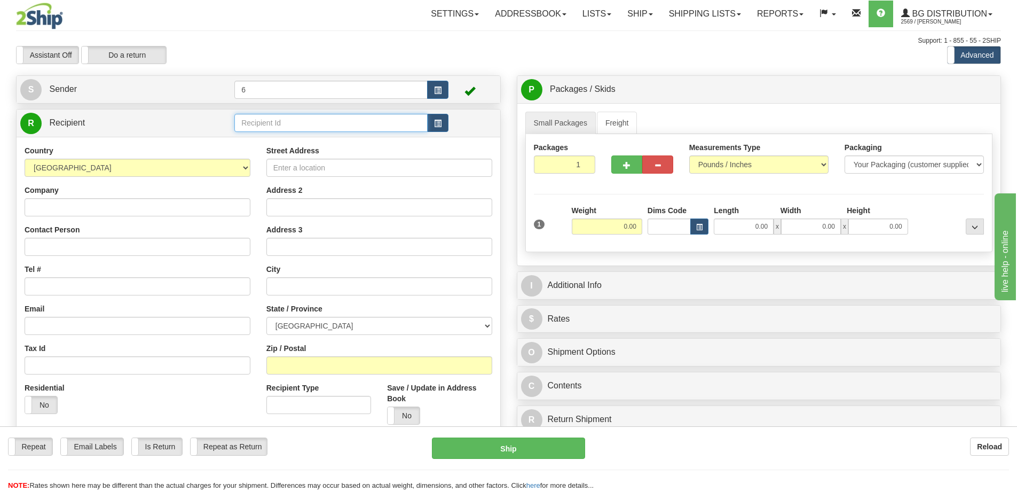
click at [274, 119] on input "text" at bounding box center [330, 123] width 193 height 18
click at [269, 136] on div "41099" at bounding box center [329, 141] width 183 height 12
type input "41099"
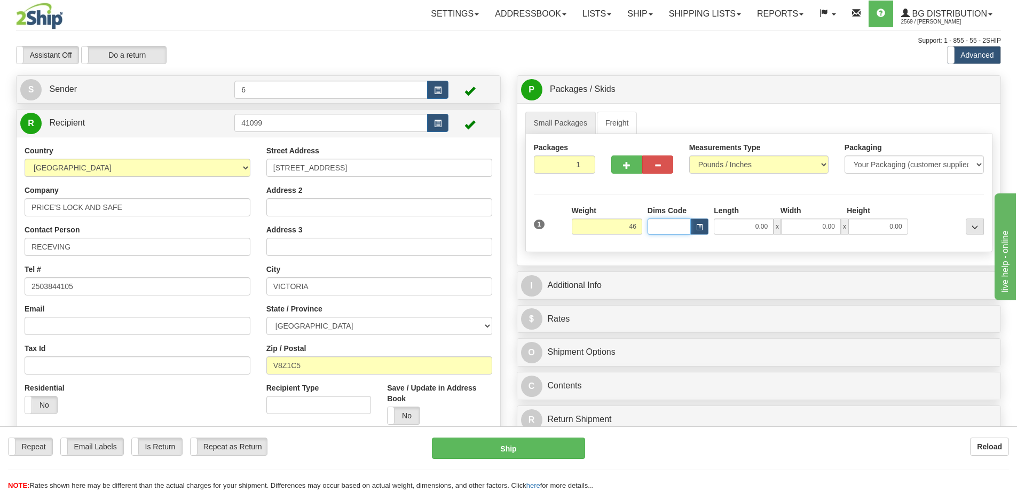
type input "46.00"
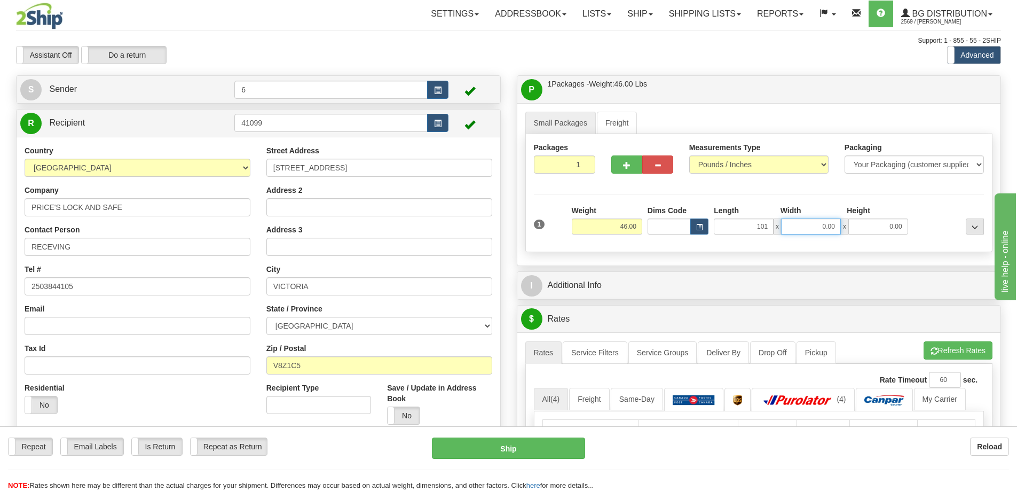
type input "101.00"
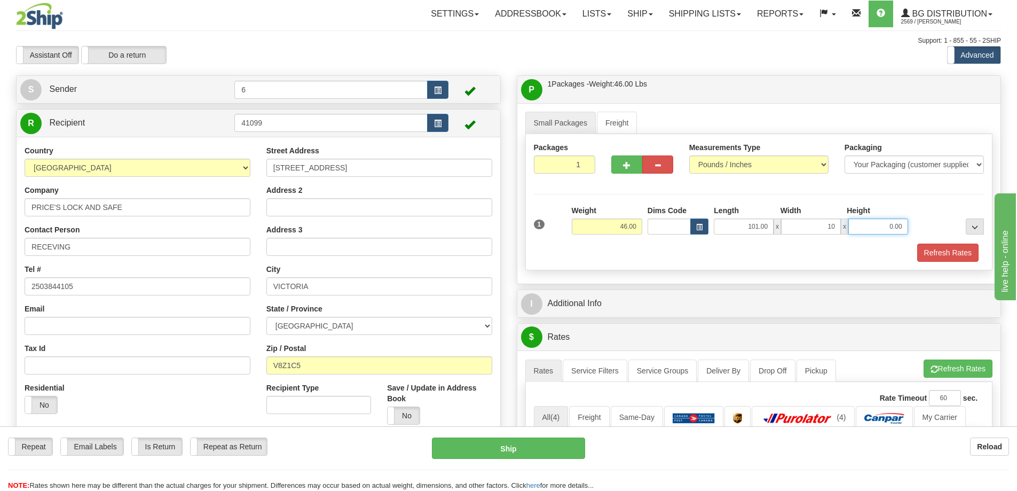
type input "10.00"
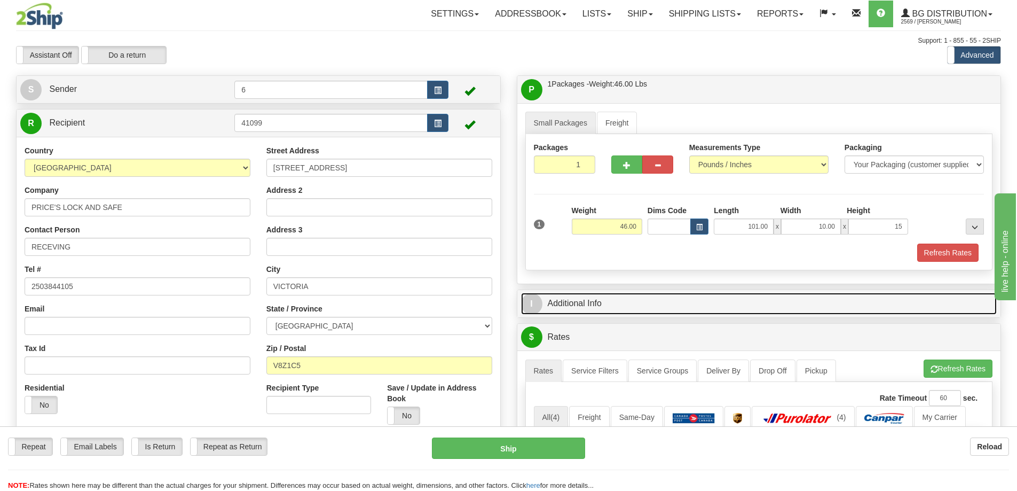
type input "15.00"
click at [595, 304] on link "I Additional Info" at bounding box center [759, 304] width 476 height 22
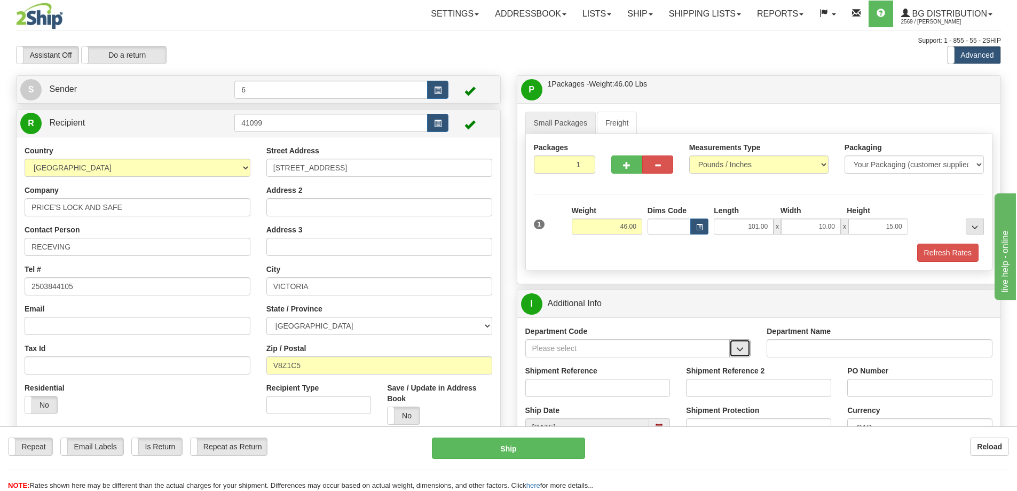
click at [730, 351] on button "button" at bounding box center [739, 348] width 21 height 18
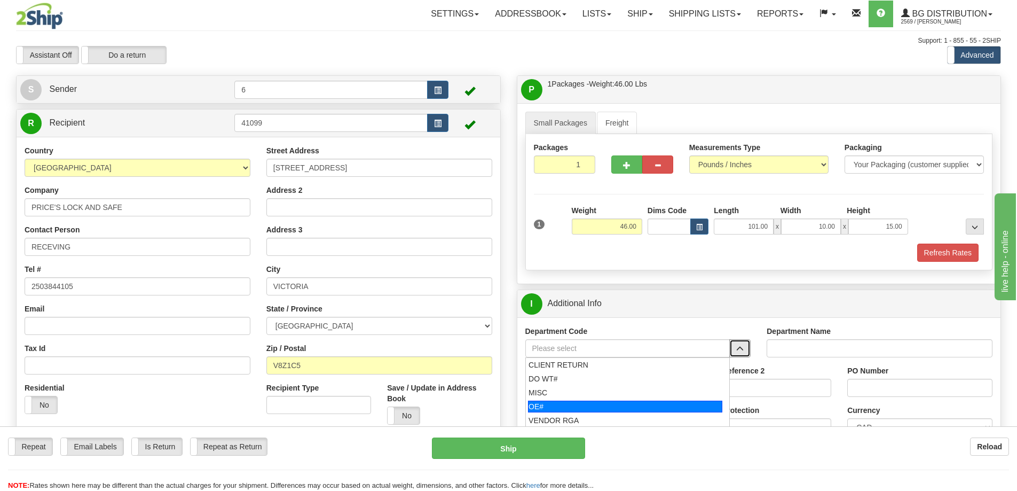
click at [620, 403] on div "OE#" at bounding box center [625, 406] width 194 height 12
type input "OE#"
type input "ORDERS"
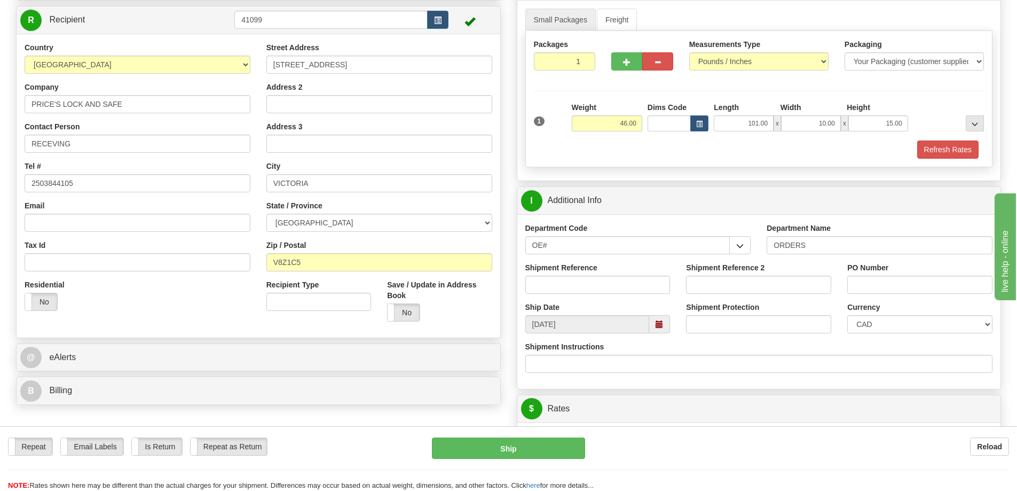
scroll to position [160, 0]
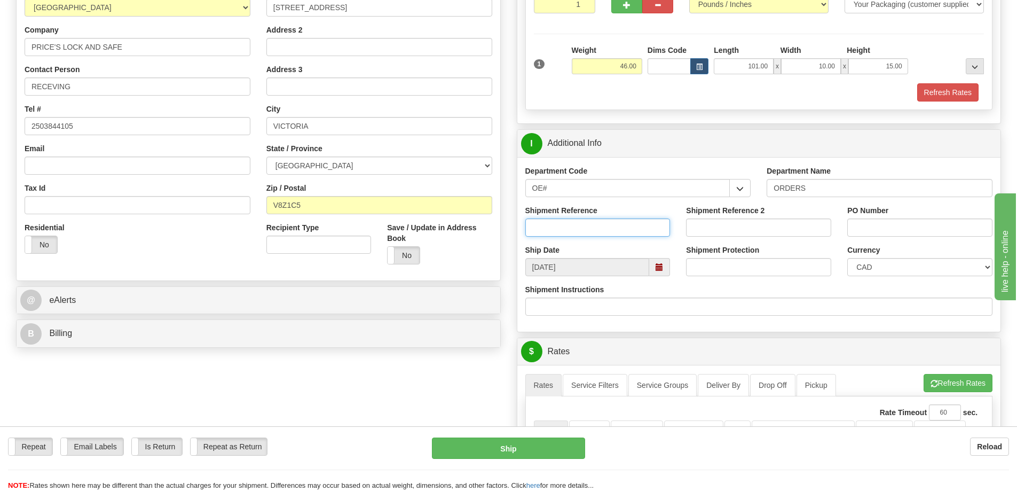
click at [594, 230] on input "Shipment Reference" at bounding box center [597, 227] width 145 height 18
type input "60033255"
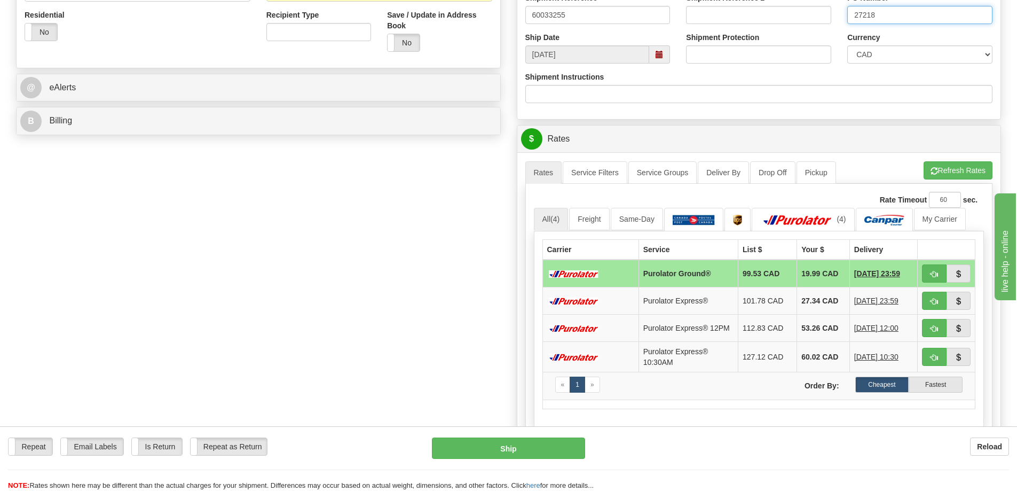
scroll to position [374, 0]
type input "27218"
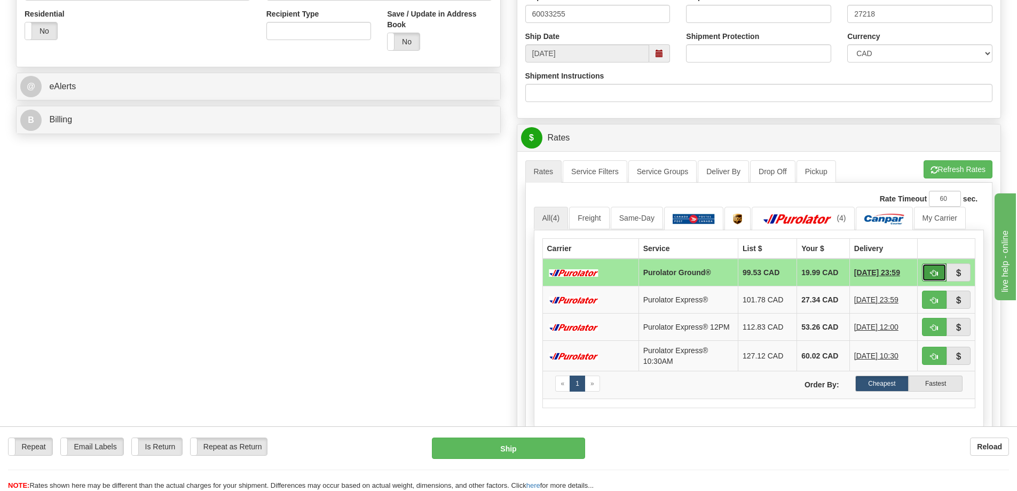
click at [936, 274] on span "button" at bounding box center [934, 273] width 7 height 7
type input "260"
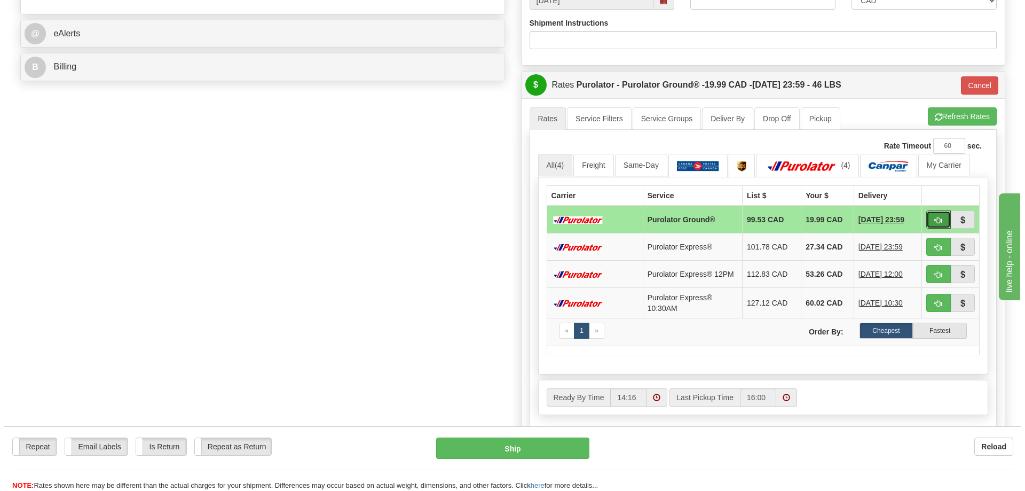
scroll to position [427, 0]
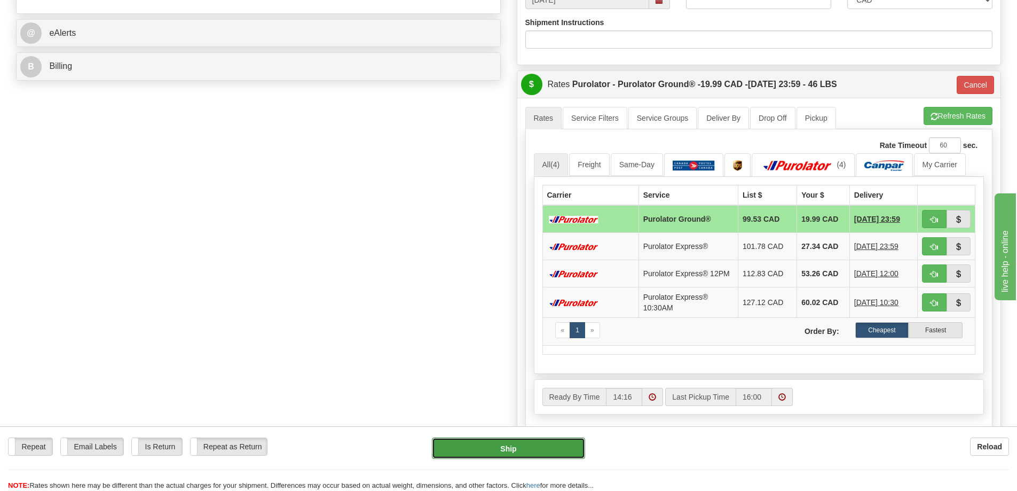
click at [527, 443] on button "Ship" at bounding box center [508, 447] width 153 height 21
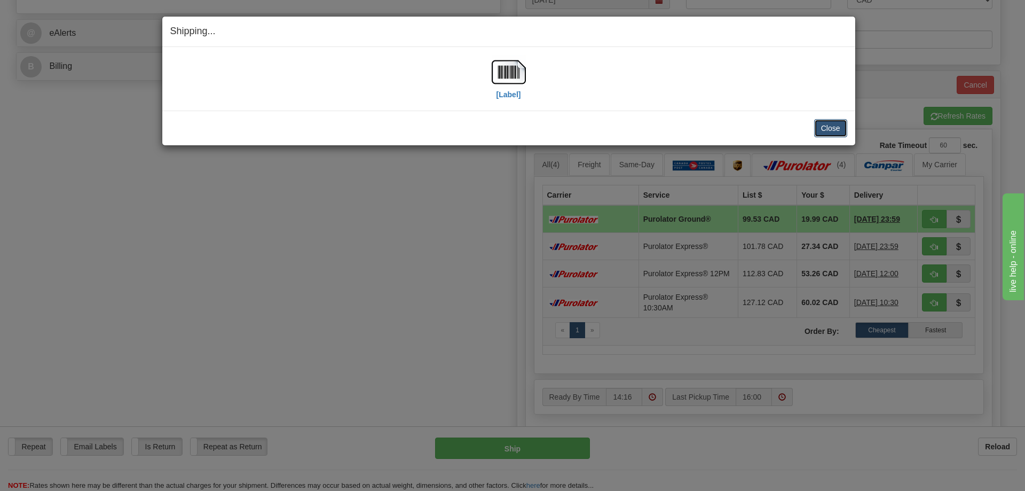
click at [826, 128] on button "Close" at bounding box center [830, 128] width 33 height 18
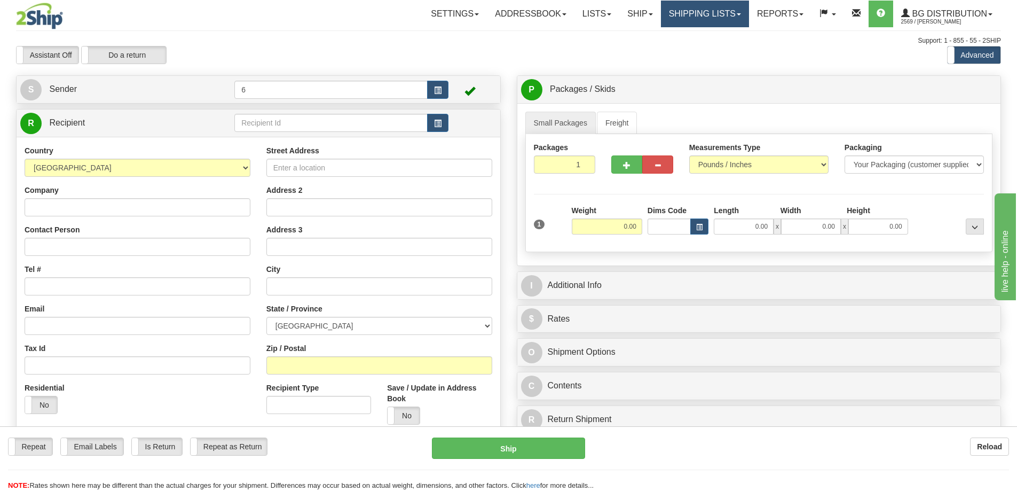
click at [695, 12] on link "Shipping lists" at bounding box center [705, 14] width 88 height 27
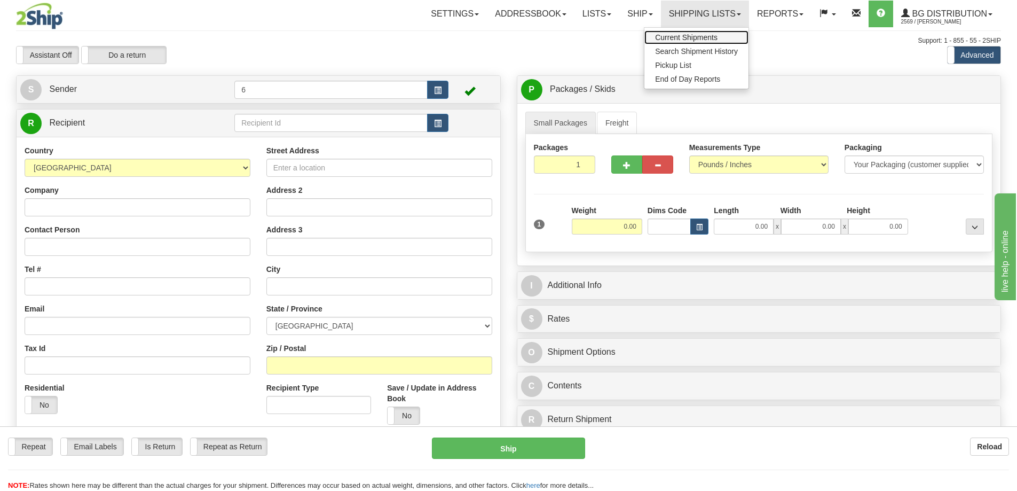
click at [693, 33] on span "Current Shipments" at bounding box center [686, 37] width 62 height 9
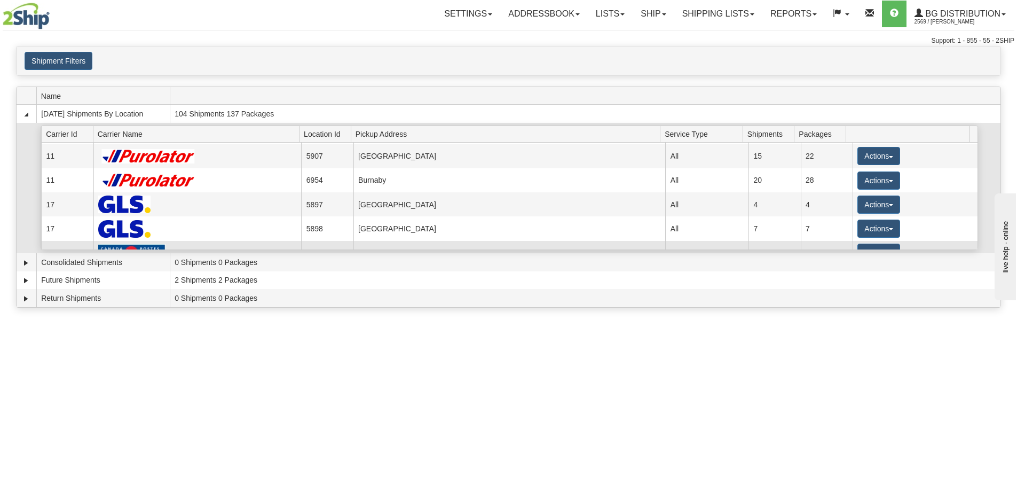
scroll to position [53, 0]
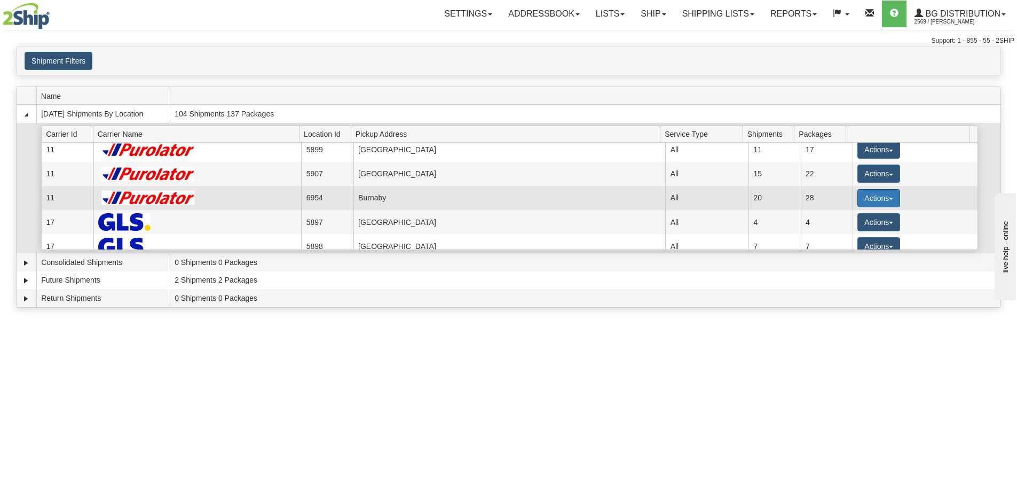
click at [869, 198] on button "Actions" at bounding box center [879, 198] width 43 height 18
click at [849, 219] on span "Details" at bounding box center [839, 217] width 29 height 7
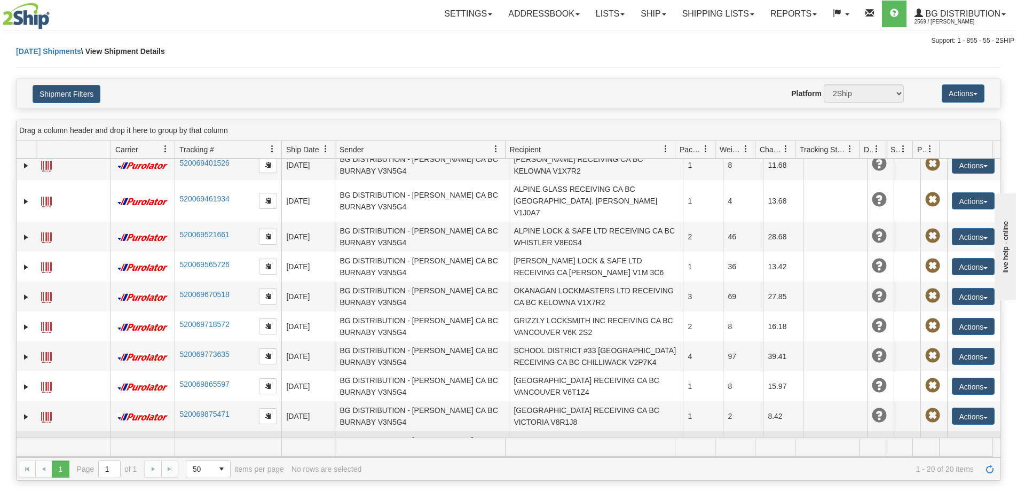
scroll to position [319, 0]
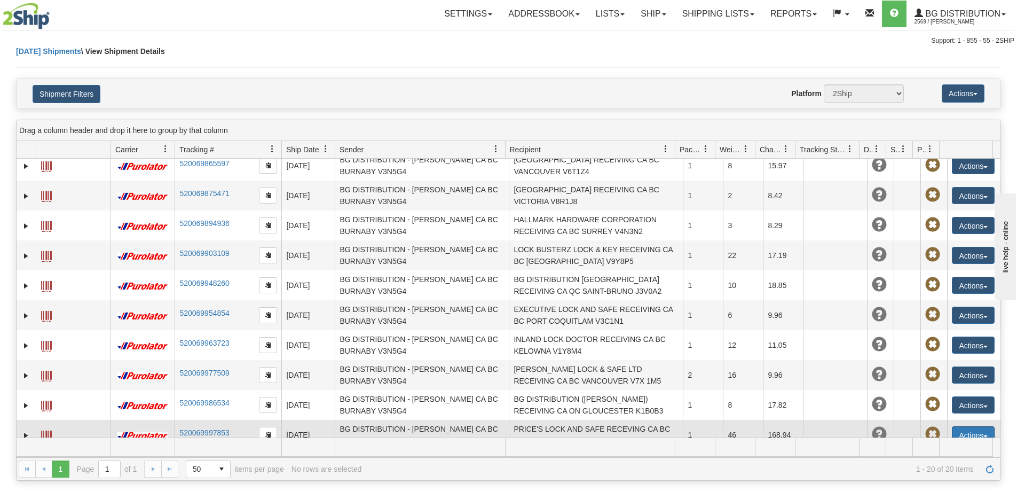
click at [961, 426] on button "Actions" at bounding box center [973, 434] width 43 height 17
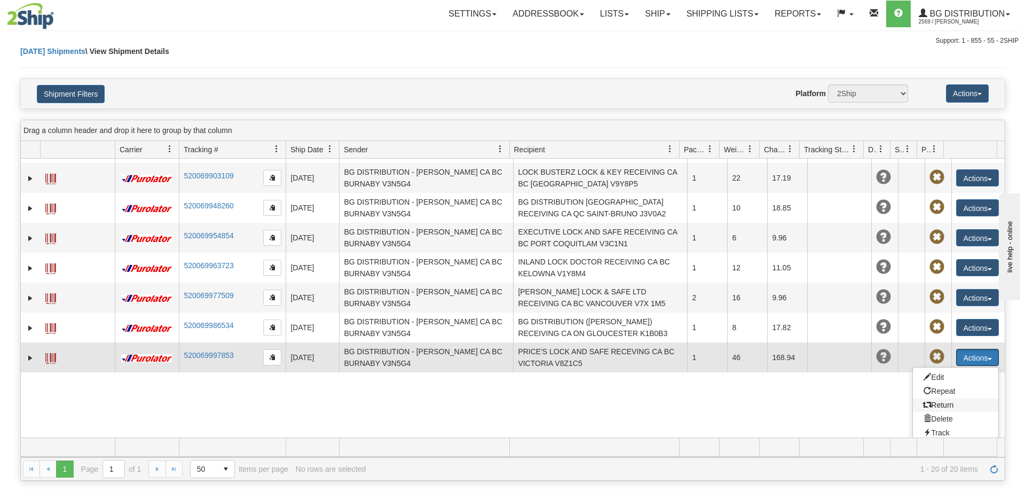
scroll to position [426, 0]
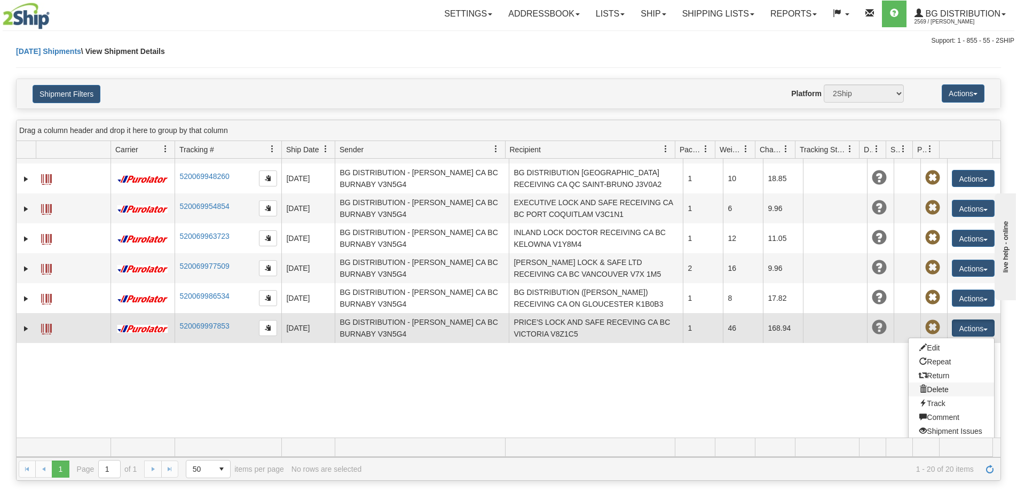
click at [934, 382] on link "Delete" at bounding box center [951, 389] width 85 height 14
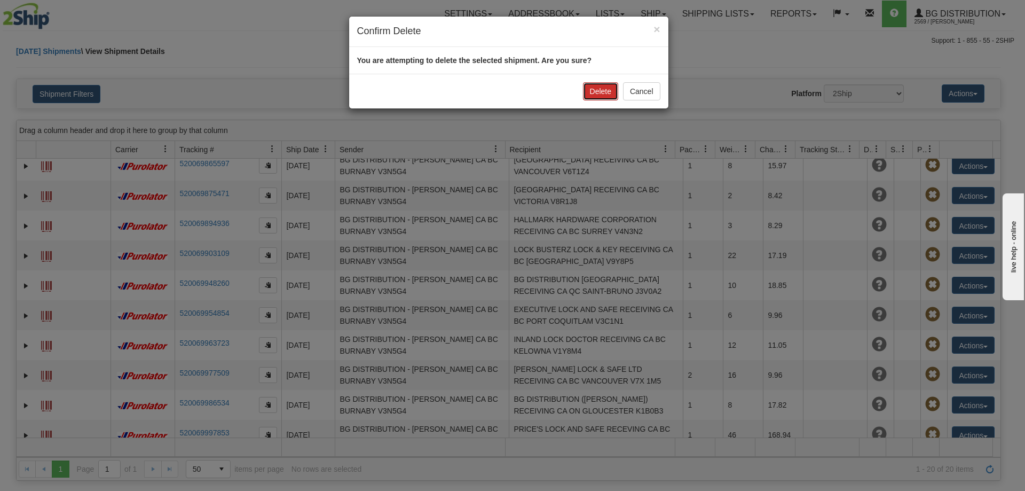
click at [598, 84] on button "Delete" at bounding box center [600, 91] width 35 height 18
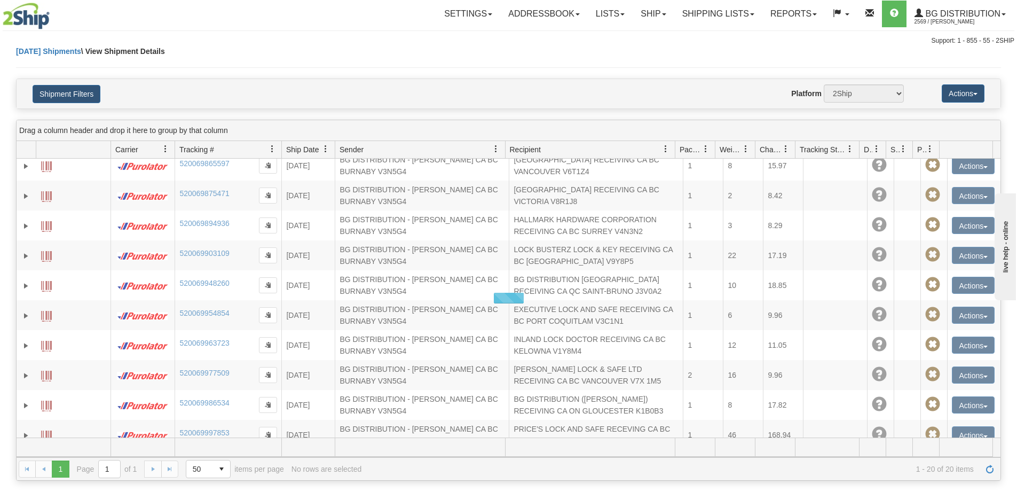
scroll to position [289, 0]
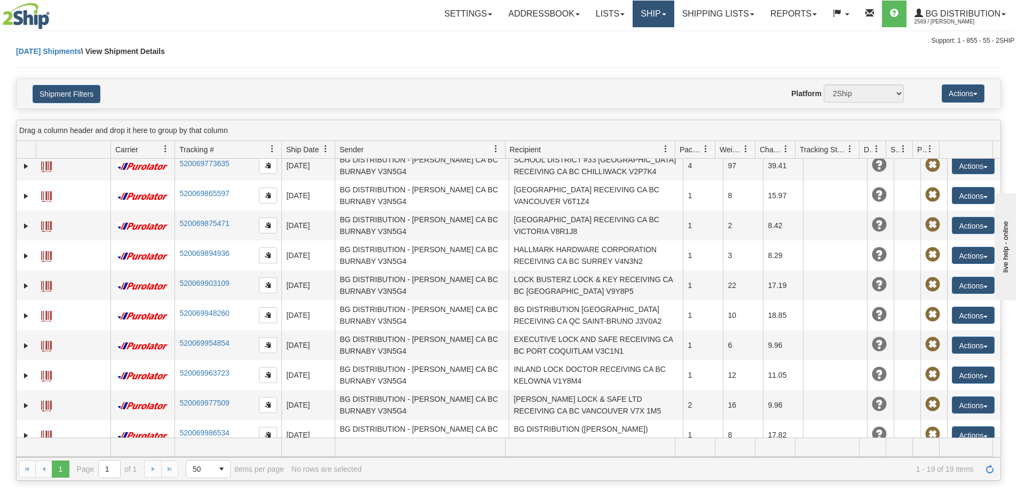
click at [638, 14] on link "Ship" at bounding box center [653, 14] width 41 height 27
click at [632, 34] on span "Ship Screen" at bounding box center [620, 37] width 41 height 9
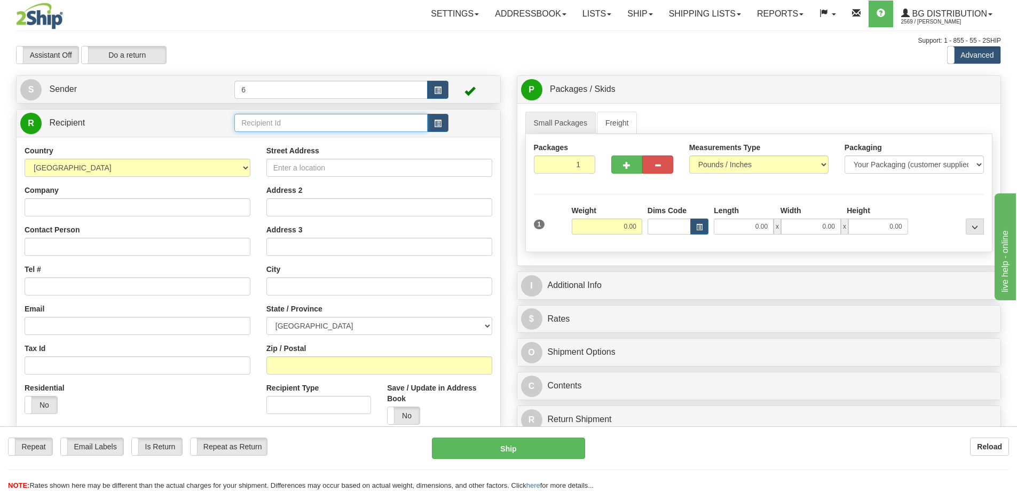
click at [276, 121] on input "text" at bounding box center [330, 123] width 193 height 18
type input "41099"
click button "Delete" at bounding box center [0, 0] width 0 height 0
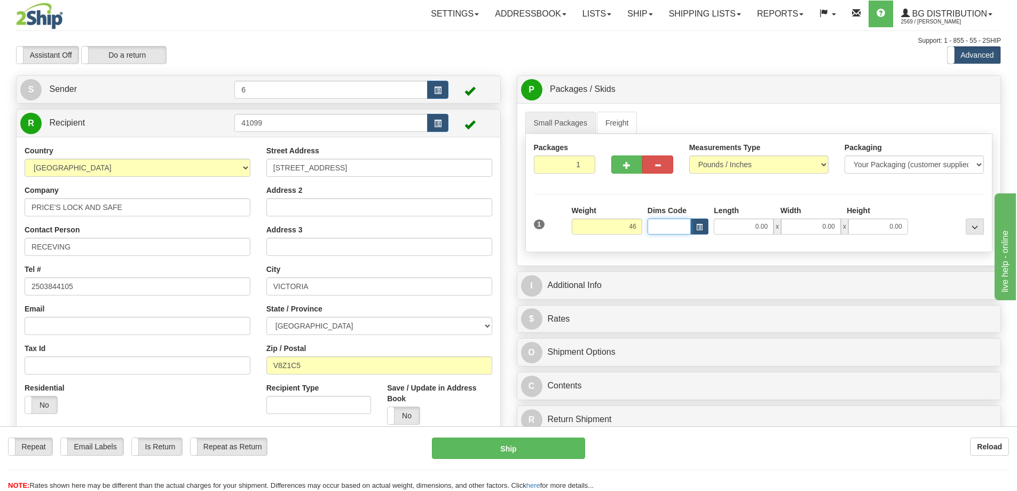
type input "46.00"
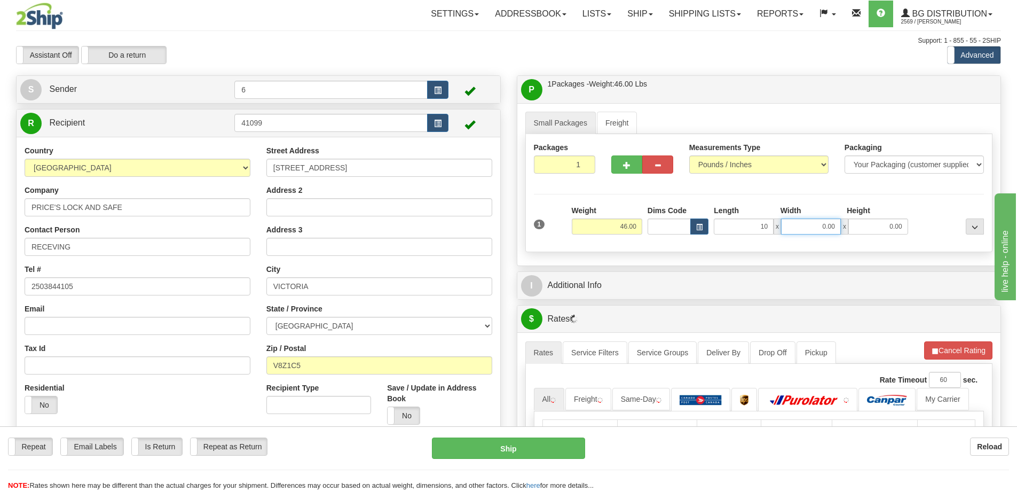
type input "10.00"
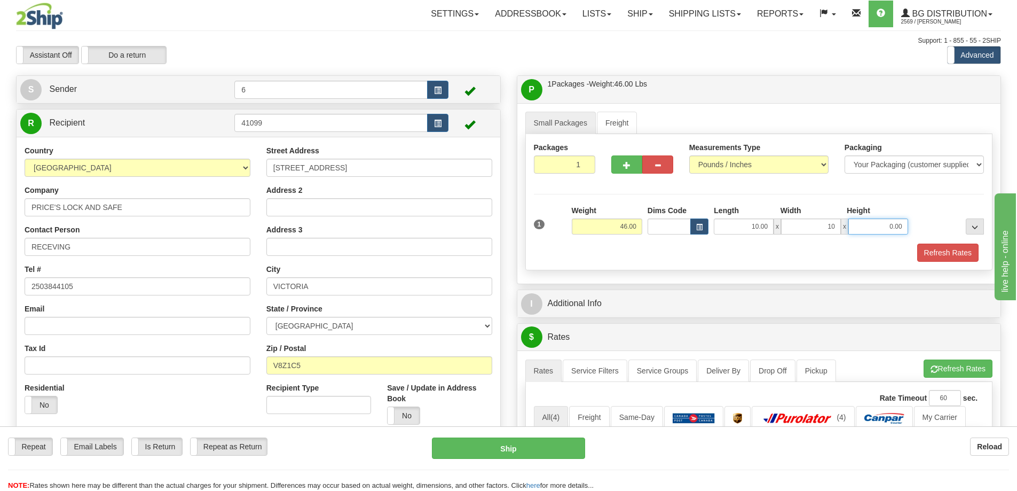
type input "10.00"
type input "15.00"
click at [621, 164] on button "button" at bounding box center [626, 164] width 31 height 18
radio input "true"
type input "2"
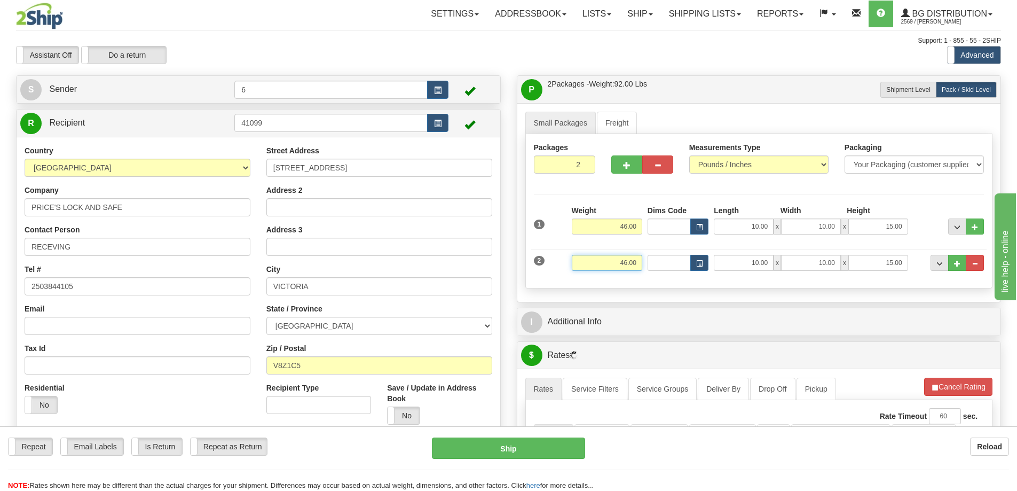
click at [639, 264] on input "46.00" at bounding box center [607, 263] width 70 height 16
type input "37.00"
type input "20.00"
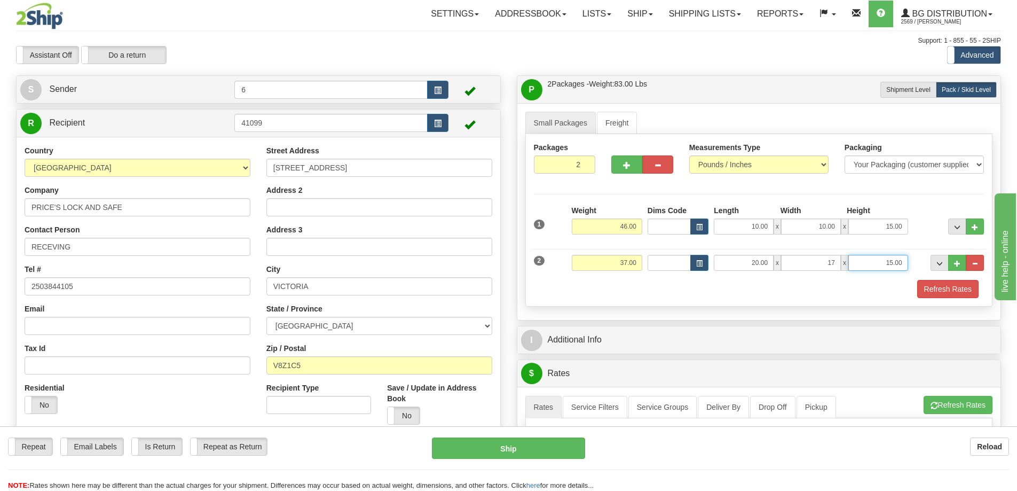
type input "17.00"
type input "7.00"
click at [957, 263] on span "..." at bounding box center [957, 264] width 6 height 6
type input "3"
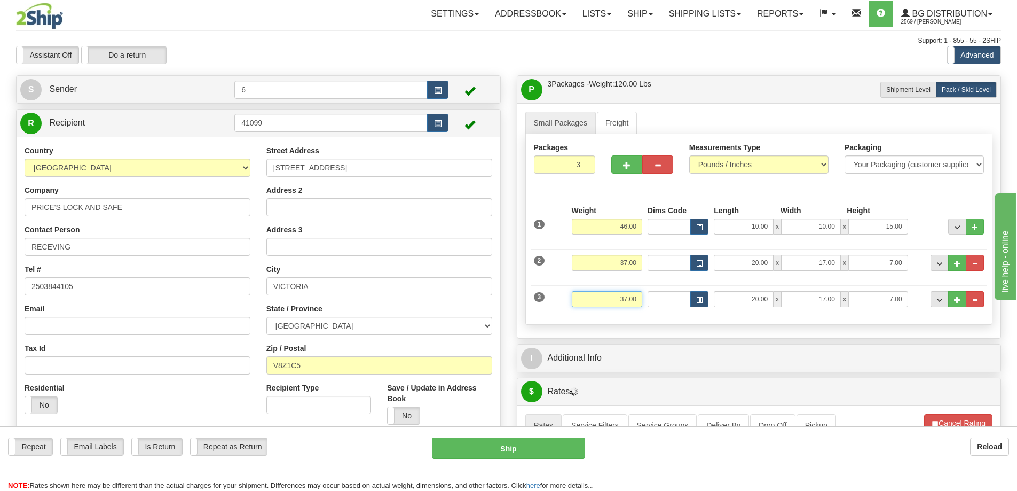
click at [635, 297] on input "37.00" at bounding box center [607, 299] width 70 height 16
type input "20.00"
type input "1"
type input "13.00"
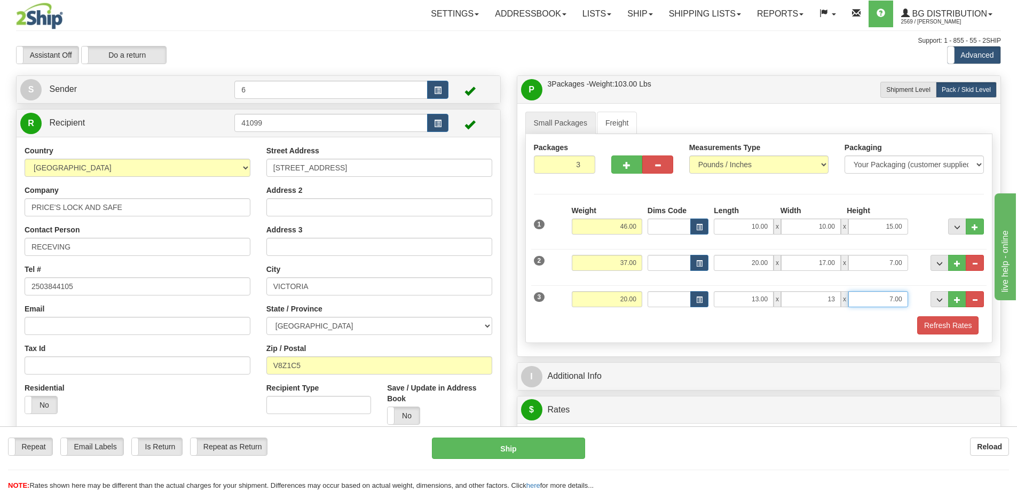
type input "13.00"
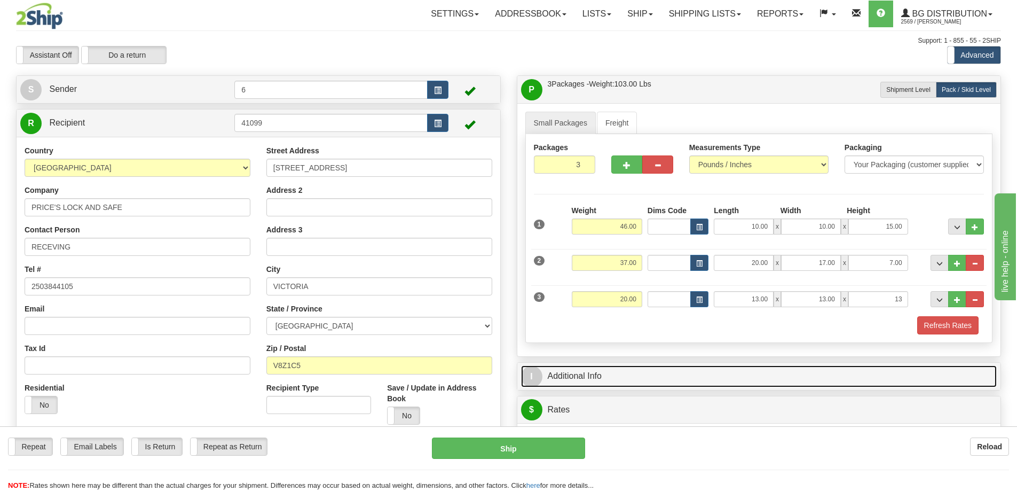
type input "13.00"
click at [673, 377] on link "I Additional Info" at bounding box center [759, 376] width 476 height 22
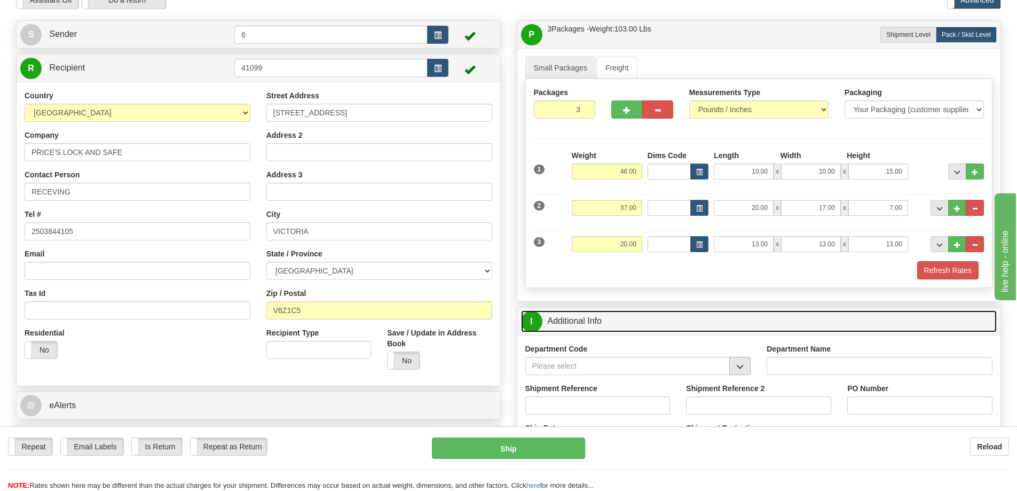
scroll to position [107, 0]
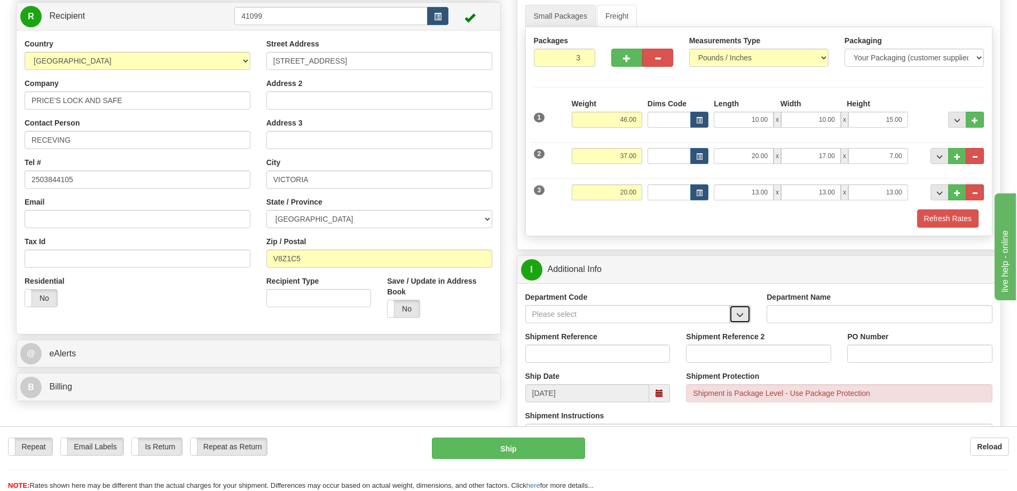
click at [742, 315] on span "button" at bounding box center [739, 314] width 7 height 7
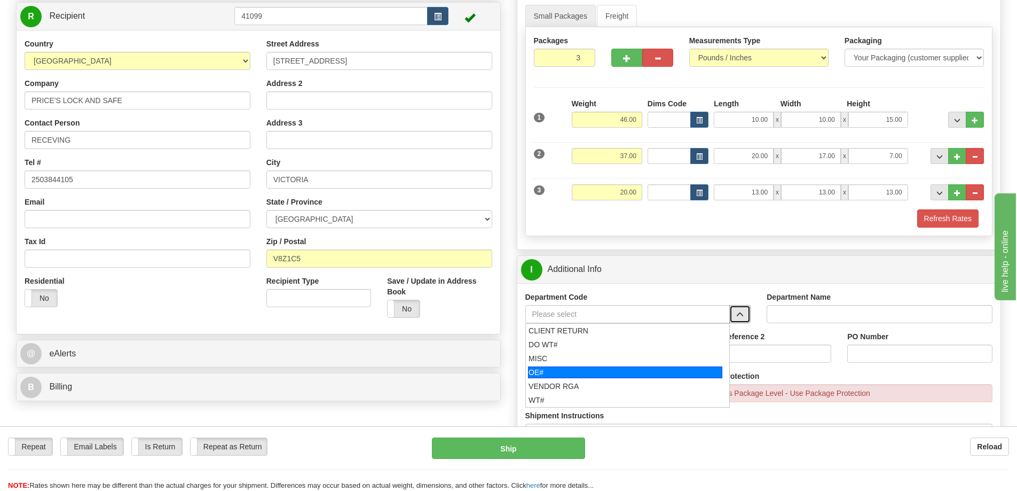
click at [563, 371] on div "OE#" at bounding box center [625, 372] width 194 height 12
type input "OE#"
type input "ORDERS"
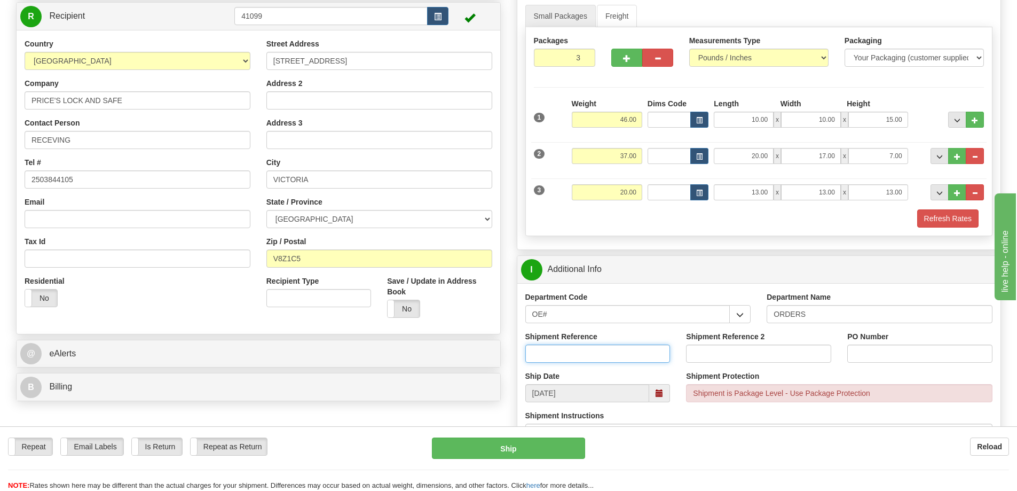
click at [646, 353] on input "Shipment Reference" at bounding box center [597, 353] width 145 height 18
type input "60033254-00 60033255-00"
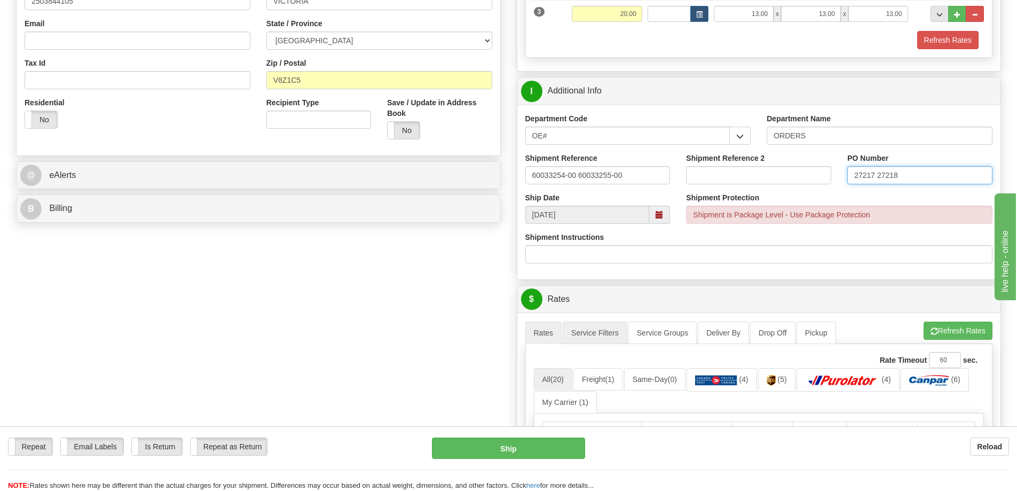
scroll to position [320, 0]
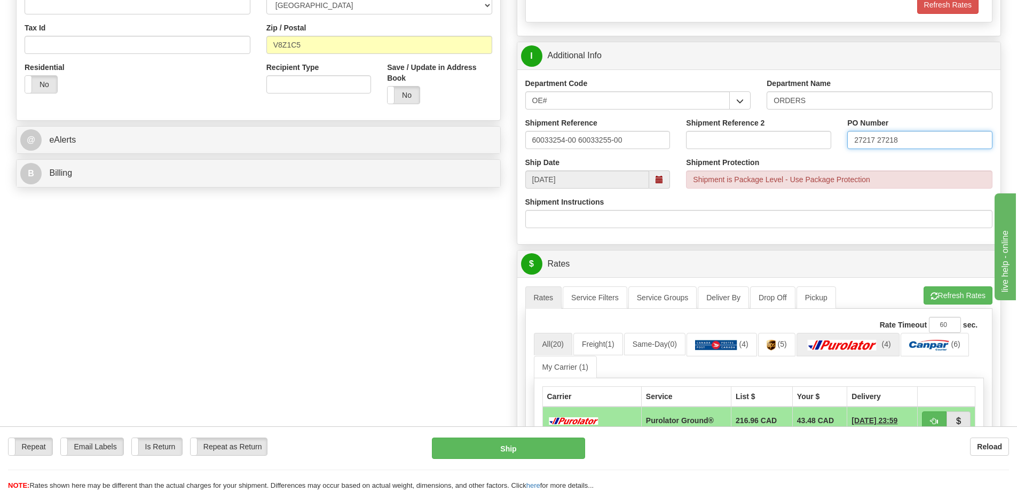
type input "27217 27218"
click at [876, 350] on img at bounding box center [842, 345] width 75 height 11
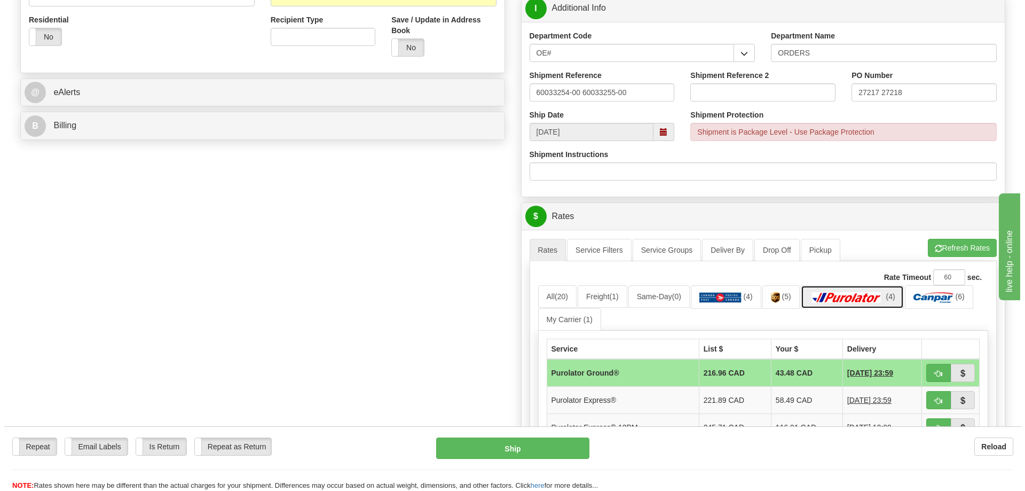
scroll to position [427, 0]
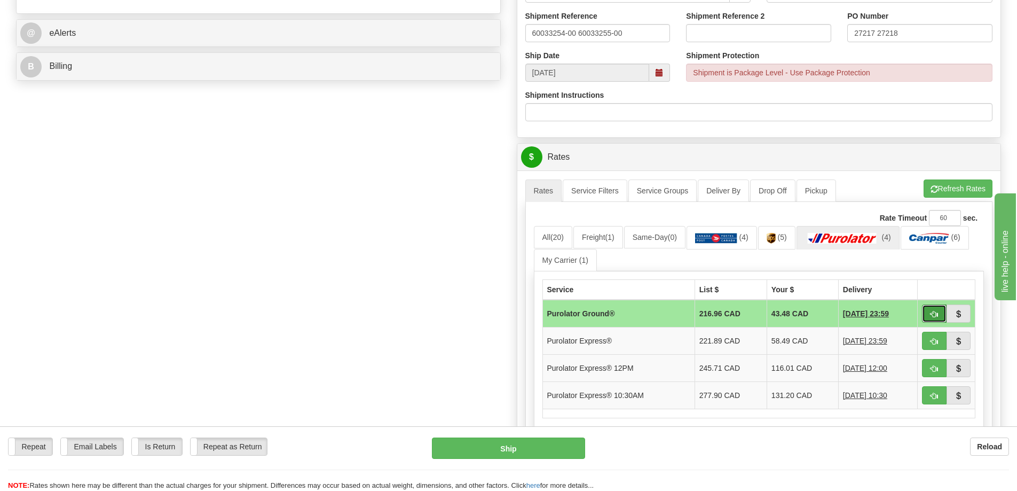
click at [936, 316] on span "button" at bounding box center [934, 314] width 7 height 7
type input "260"
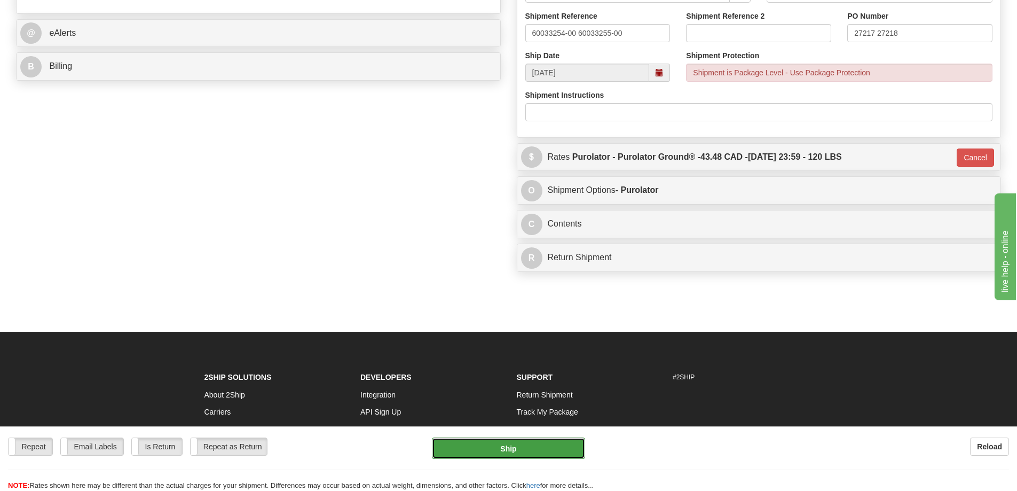
click at [499, 442] on button "Ship" at bounding box center [508, 447] width 153 height 21
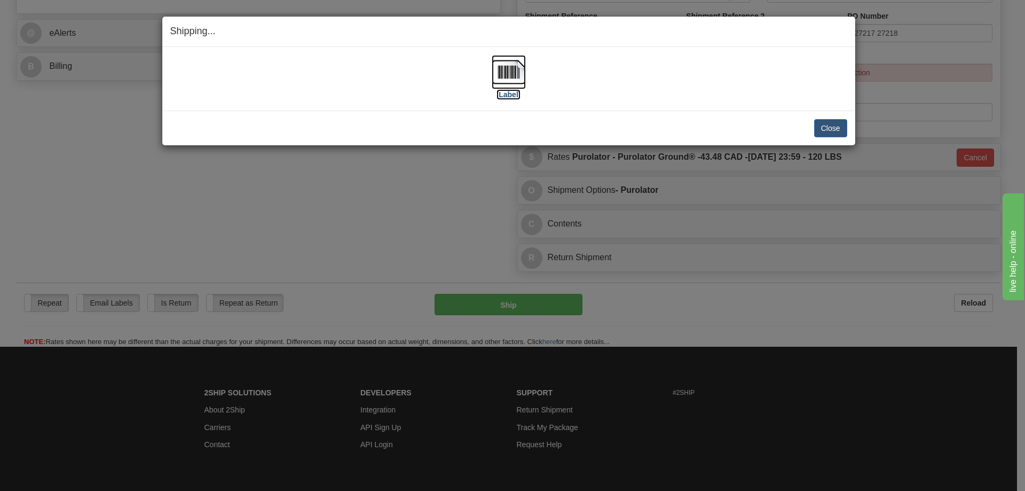
click at [519, 70] on img at bounding box center [509, 72] width 34 height 34
click at [831, 125] on button "Close" at bounding box center [830, 128] width 33 height 18
